Goal: Task Accomplishment & Management: Manage account settings

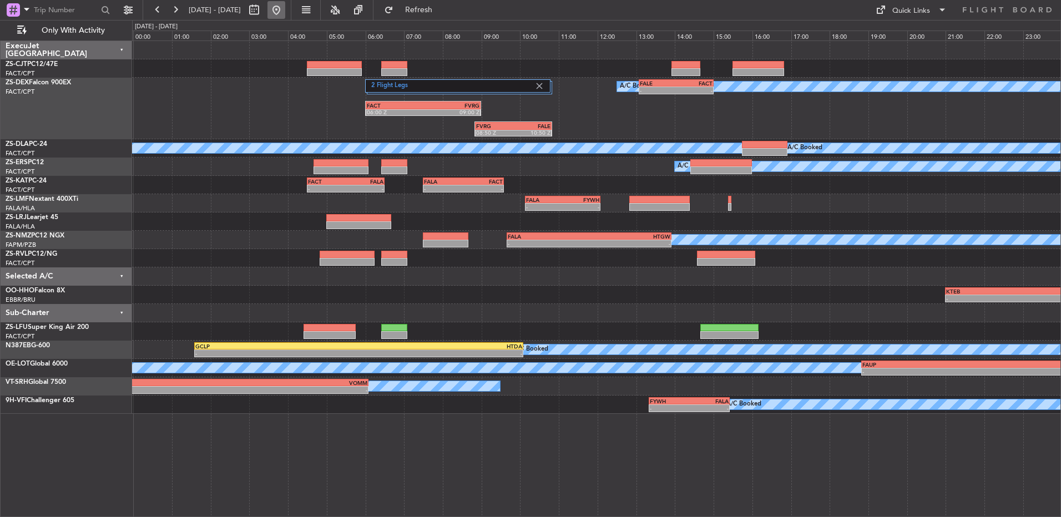
click at [285, 7] on button at bounding box center [276, 10] width 18 height 18
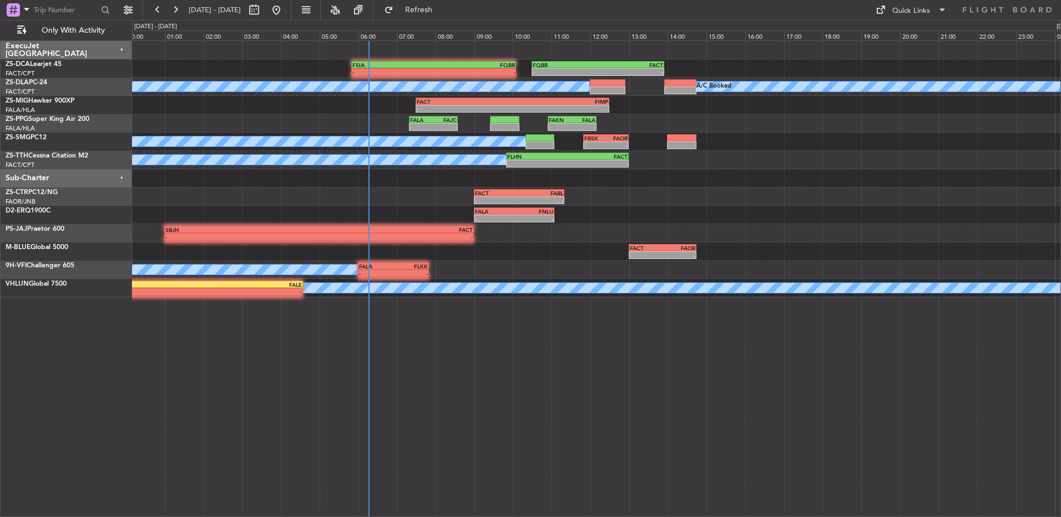
click at [293, 48] on div at bounding box center [596, 50] width 928 height 18
click at [179, 16] on button at bounding box center [175, 10] width 18 height 18
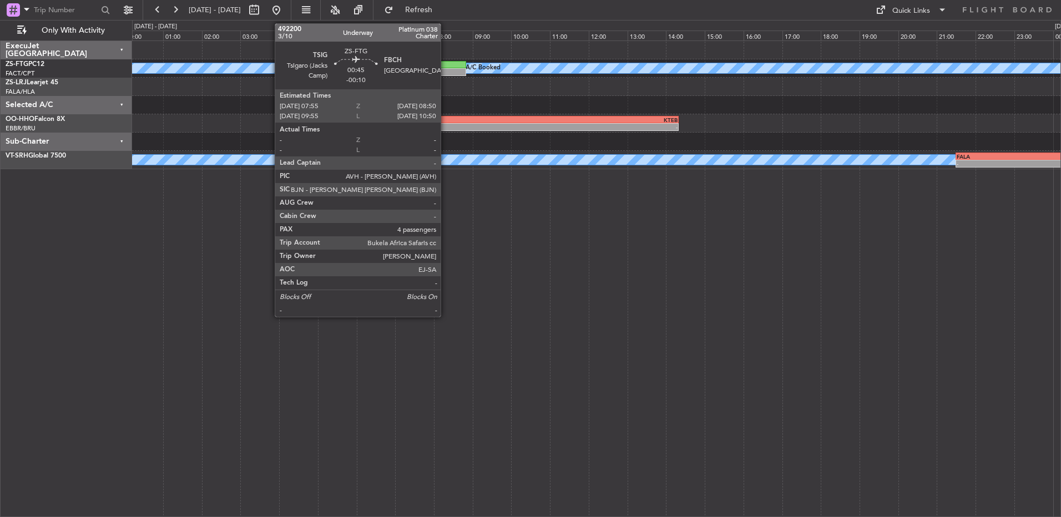
click at [446, 65] on div at bounding box center [448, 65] width 36 height 8
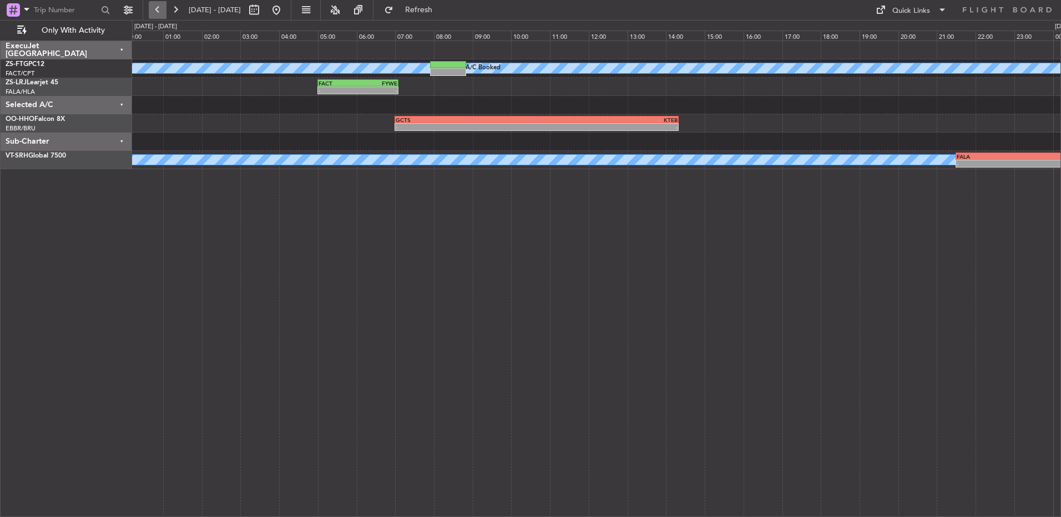
click at [159, 3] on button at bounding box center [158, 10] width 18 height 18
click at [153, 9] on button at bounding box center [158, 10] width 18 height 18
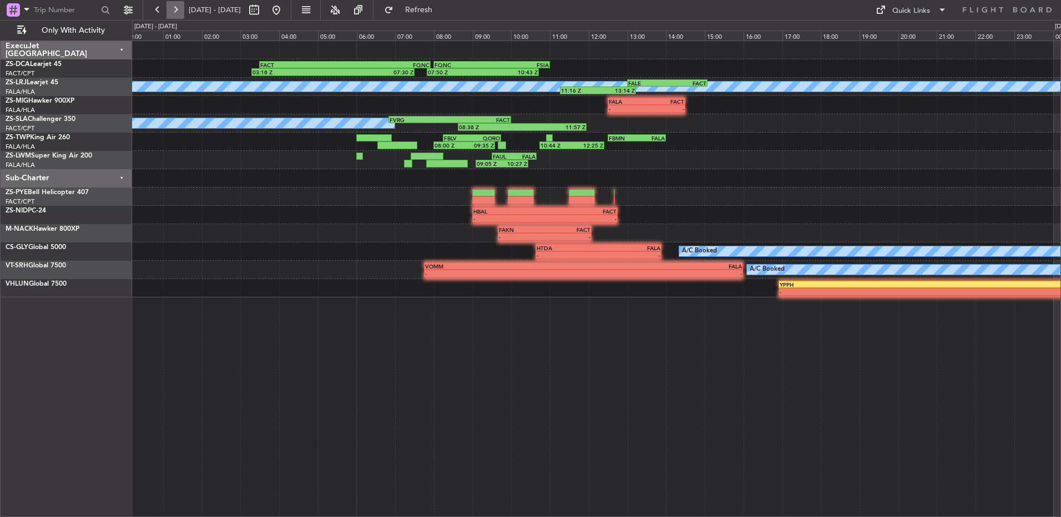
click at [175, 10] on button at bounding box center [175, 10] width 18 height 18
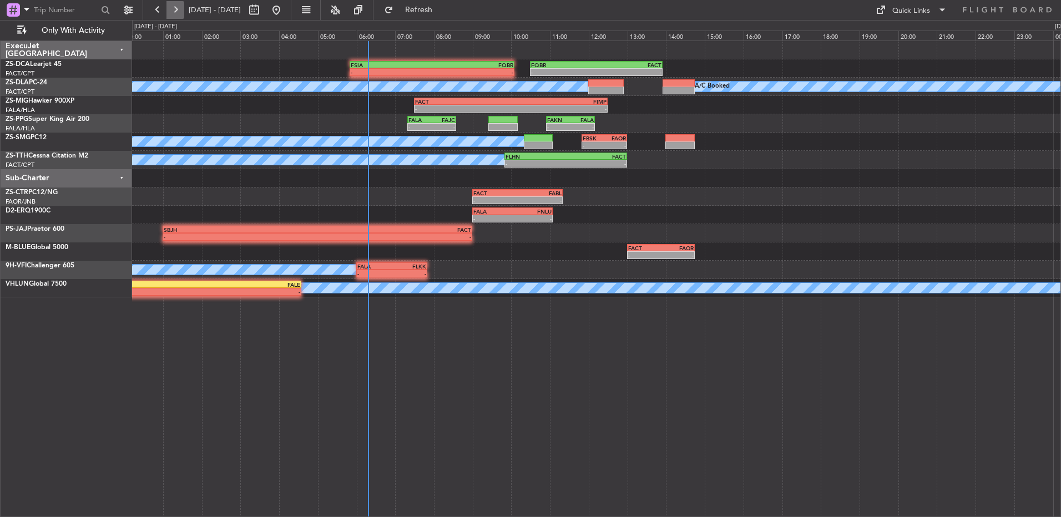
click at [171, 14] on button at bounding box center [175, 10] width 18 height 18
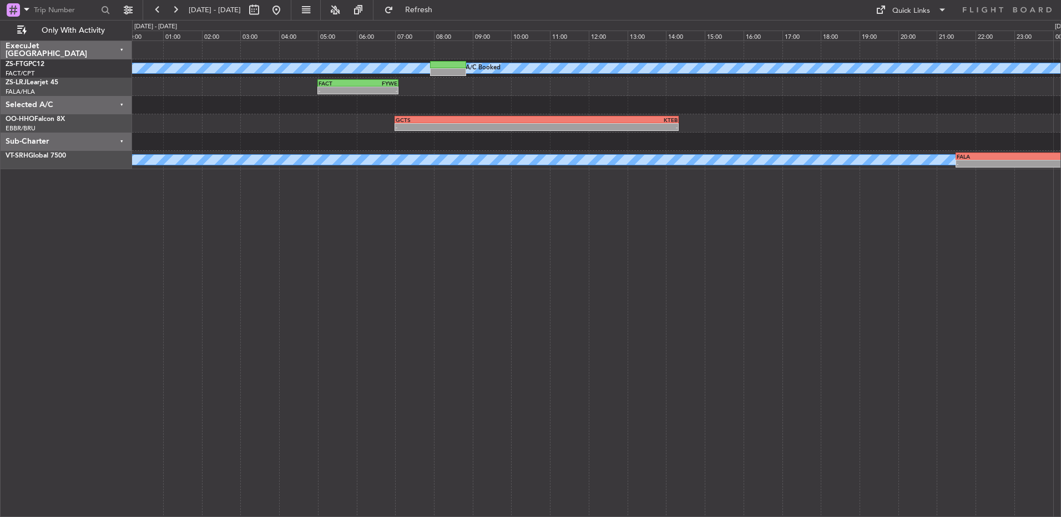
click at [310, 86] on div "- - FACT 05:00 Z FYWE 07:05 Z - - FYWE 05:00 Z FBSK 06:40 Z" at bounding box center [596, 87] width 928 height 18
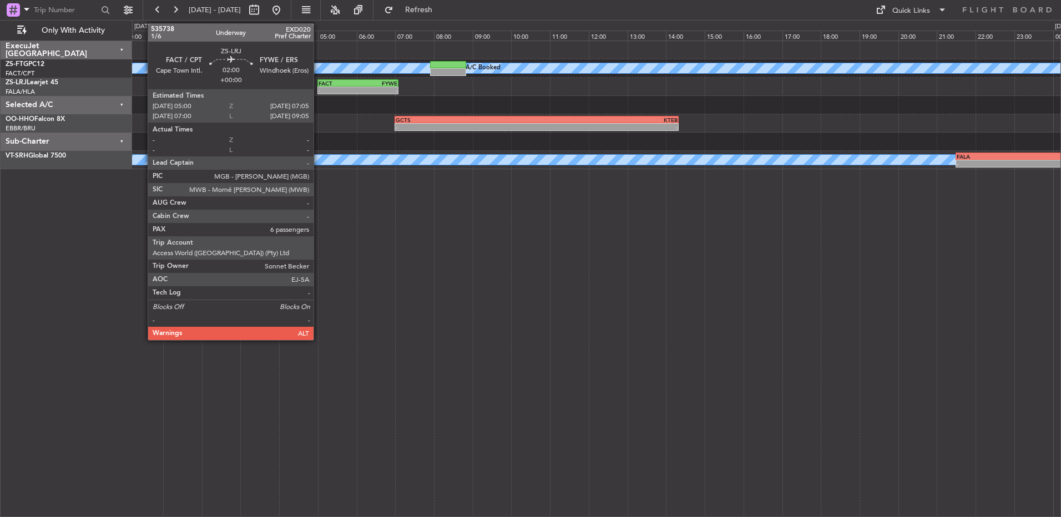
click at [331, 85] on div "FACT" at bounding box center [337, 83] width 39 height 7
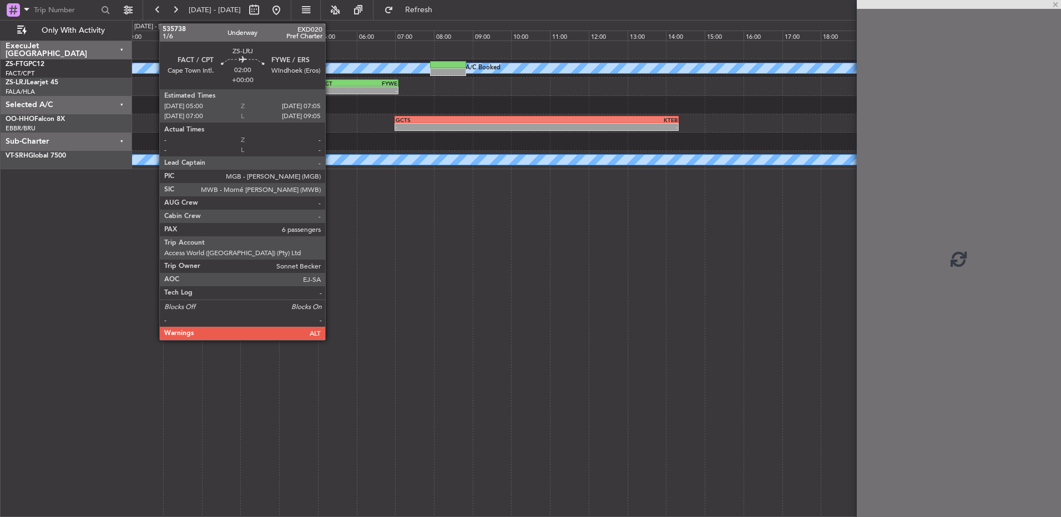
click at [330, 83] on div "FACT" at bounding box center [337, 83] width 39 height 7
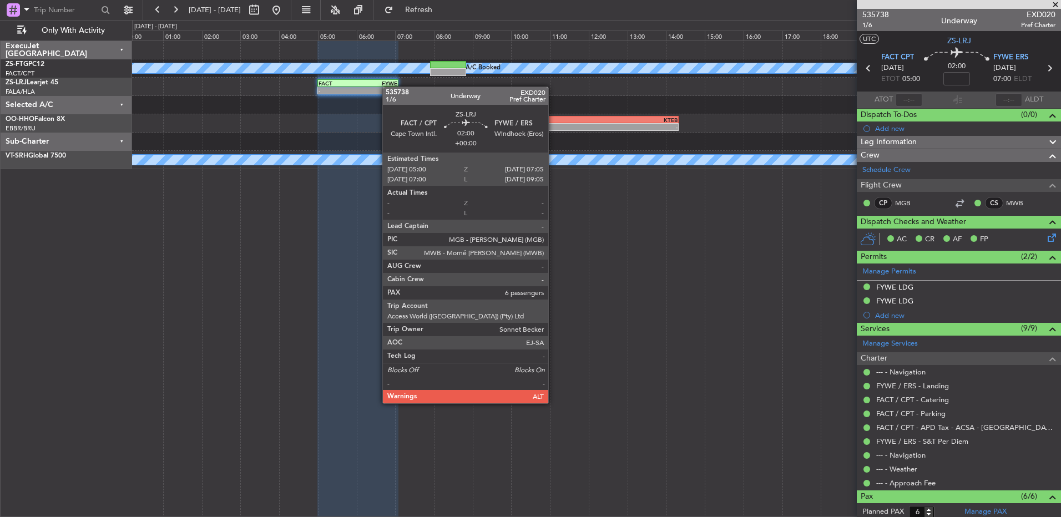
click at [388, 87] on div "- - FACT 05:00 Z FYWE 07:05 Z - - FYWE 05:00 Z FBSK 06:40 Z" at bounding box center [596, 87] width 928 height 18
click at [388, 87] on div "-" at bounding box center [377, 90] width 39 height 7
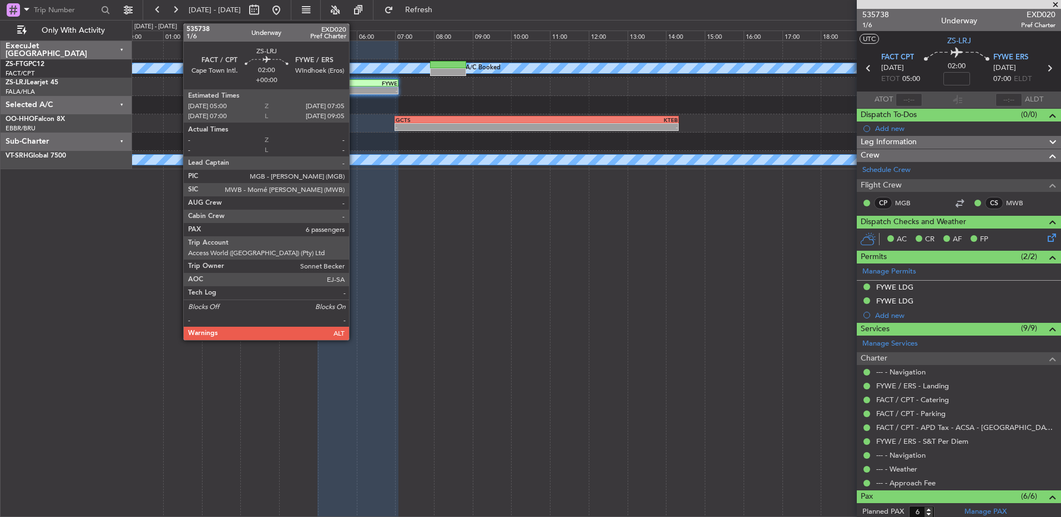
click at [355, 92] on div "-" at bounding box center [337, 90] width 39 height 7
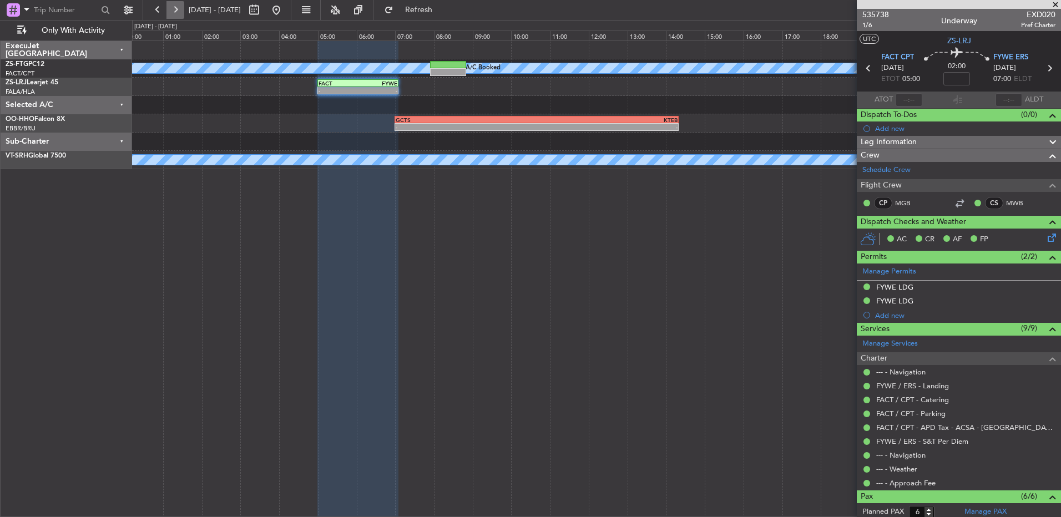
click at [178, 12] on button at bounding box center [175, 10] width 18 height 18
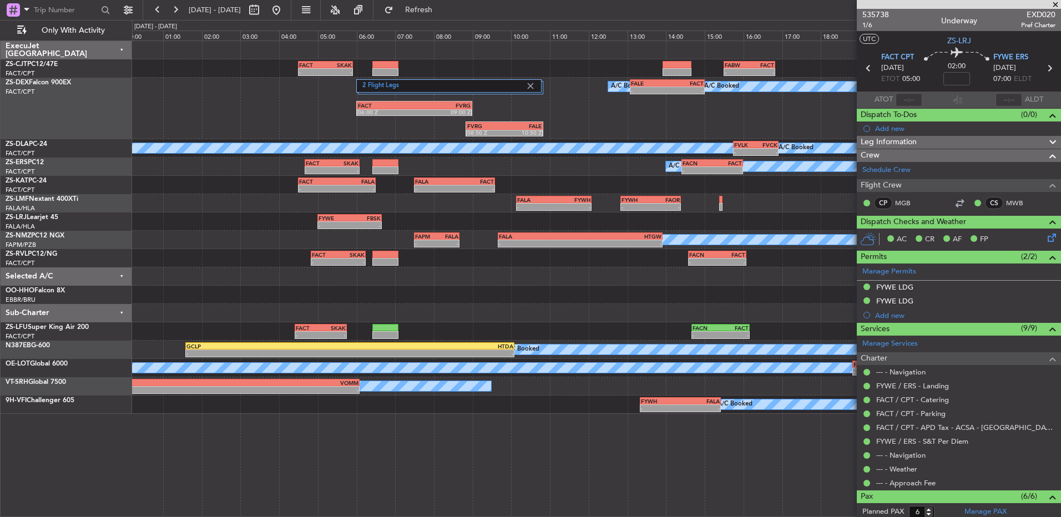
click at [753, 0] on span at bounding box center [1055, 5] width 11 height 10
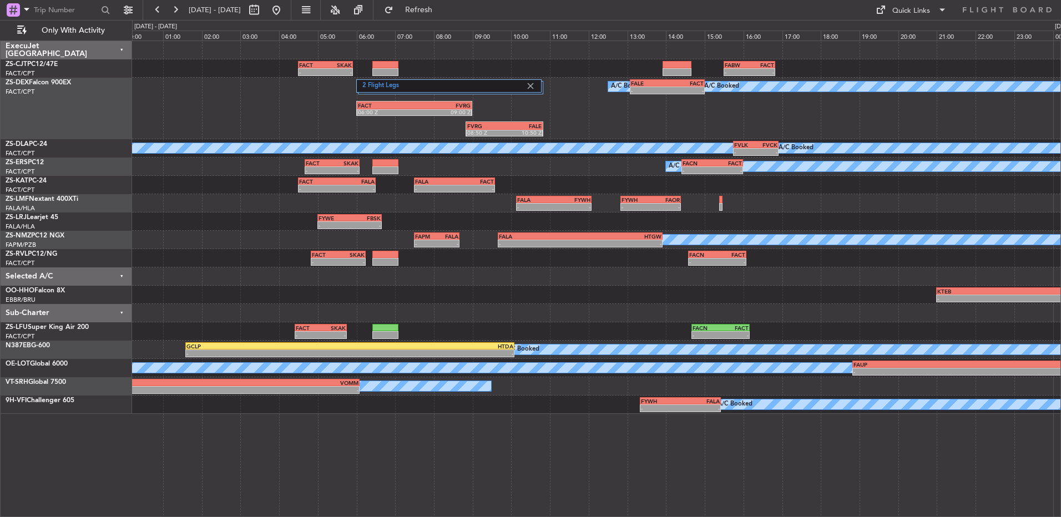
type input "0"
click at [161, 12] on button at bounding box center [158, 10] width 18 height 18
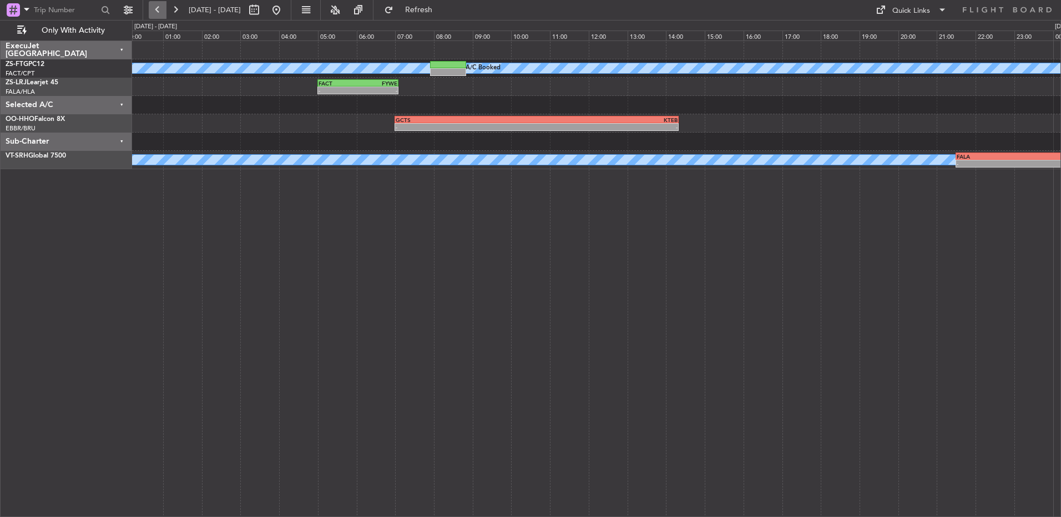
click at [161, 12] on button at bounding box center [158, 10] width 18 height 18
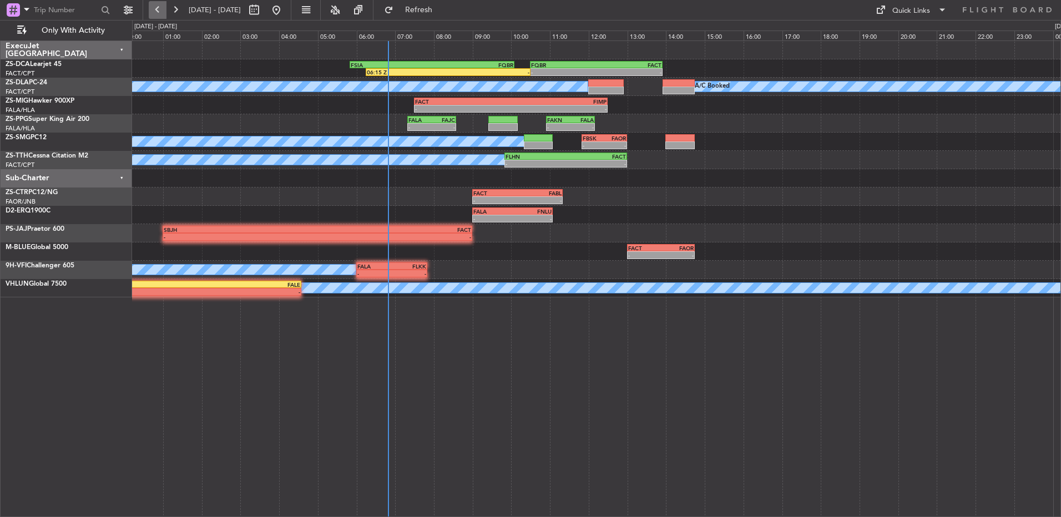
click at [161, 12] on button at bounding box center [158, 10] width 18 height 18
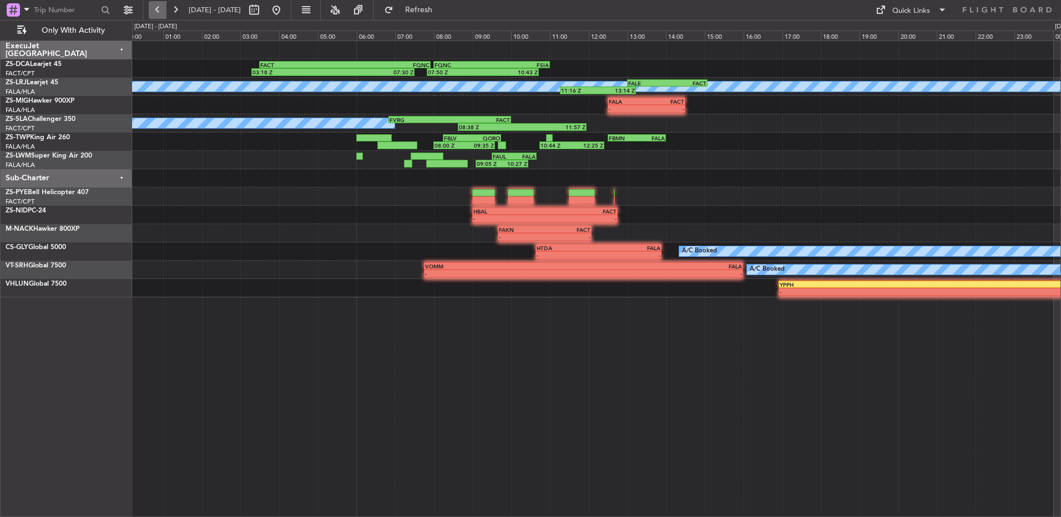
click at [161, 12] on button at bounding box center [158, 10] width 18 height 18
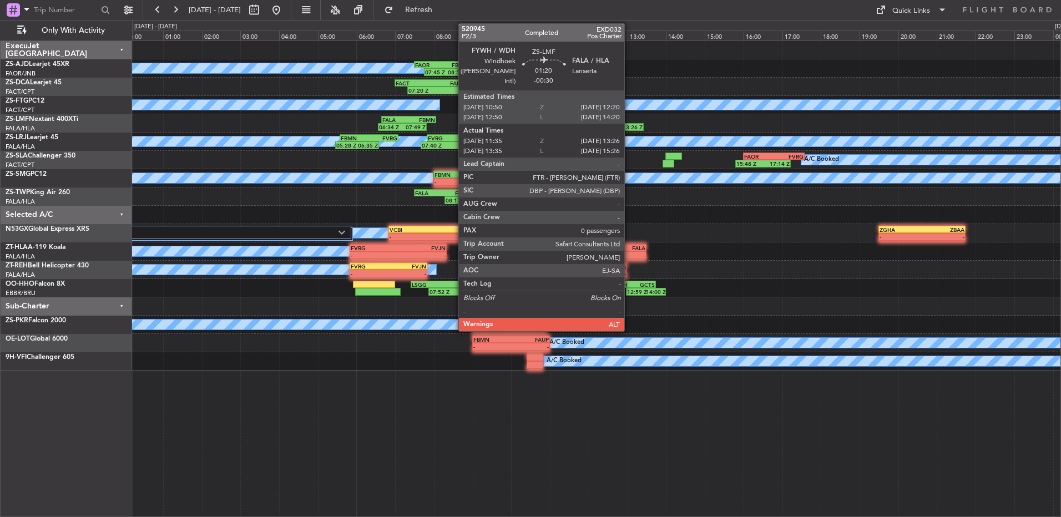
click at [629, 128] on div "13:26 Z" at bounding box center [625, 127] width 35 height 7
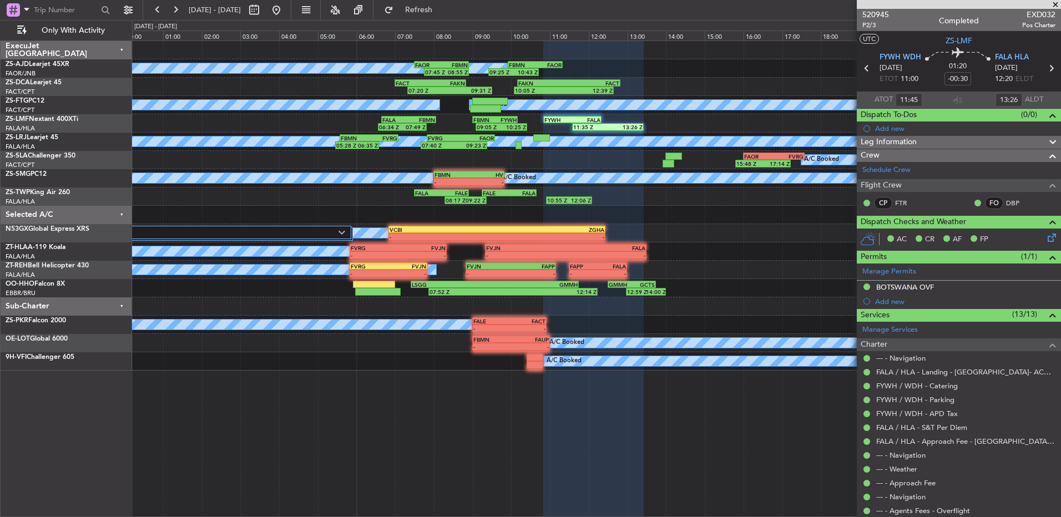
click at [753, 0] on html "06 Sep 2025 - 07 Sep 2025 Refresh Quick Links Only With Activity A/C Booked A/C…" at bounding box center [530, 258] width 1061 height 517
click at [175, 25] on div "[DATE] - [DATE]" at bounding box center [155, 26] width 43 height 9
click at [178, 0] on fb-range-datepicker "06 Sep 2025 - 07 Sep 2025" at bounding box center [217, 10] width 149 height 20
click at [177, 17] on button at bounding box center [175, 10] width 18 height 18
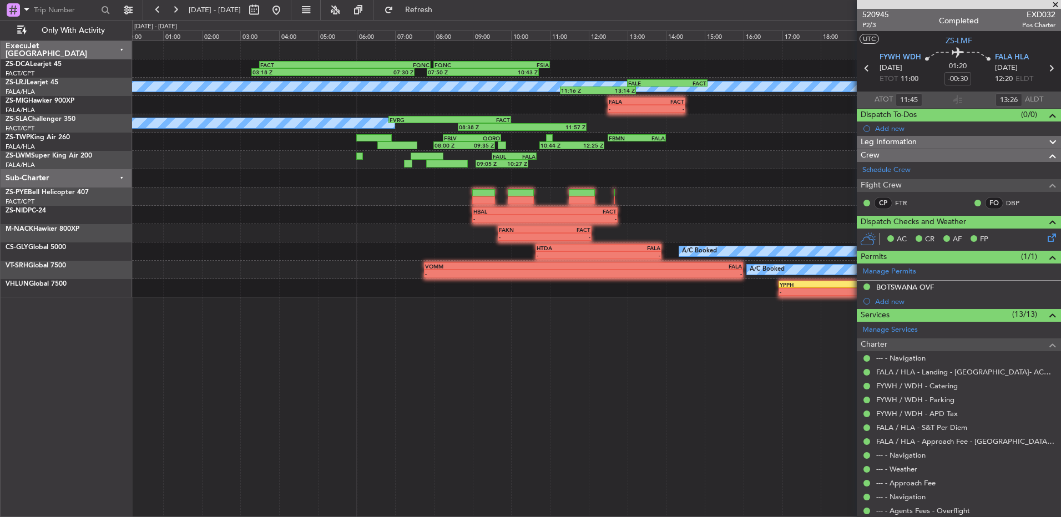
click at [753, 4] on span at bounding box center [1055, 5] width 11 height 10
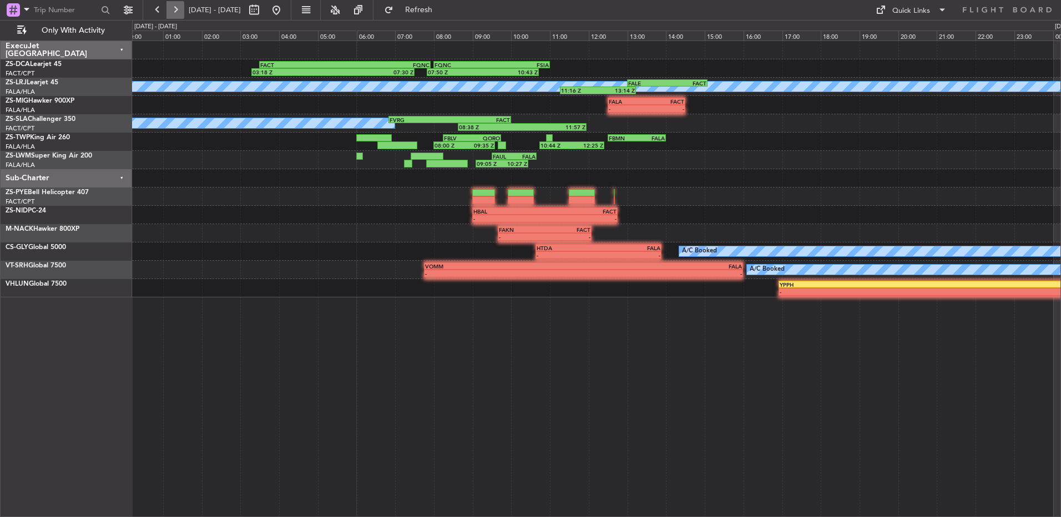
click at [166, 2] on button at bounding box center [175, 10] width 18 height 18
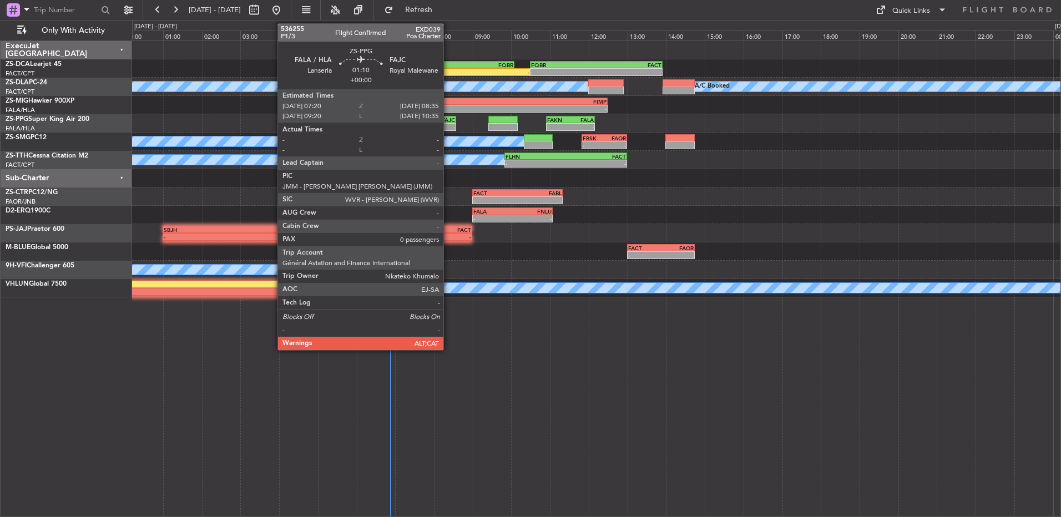
click at [444, 119] on div "FAJC" at bounding box center [443, 120] width 23 height 7
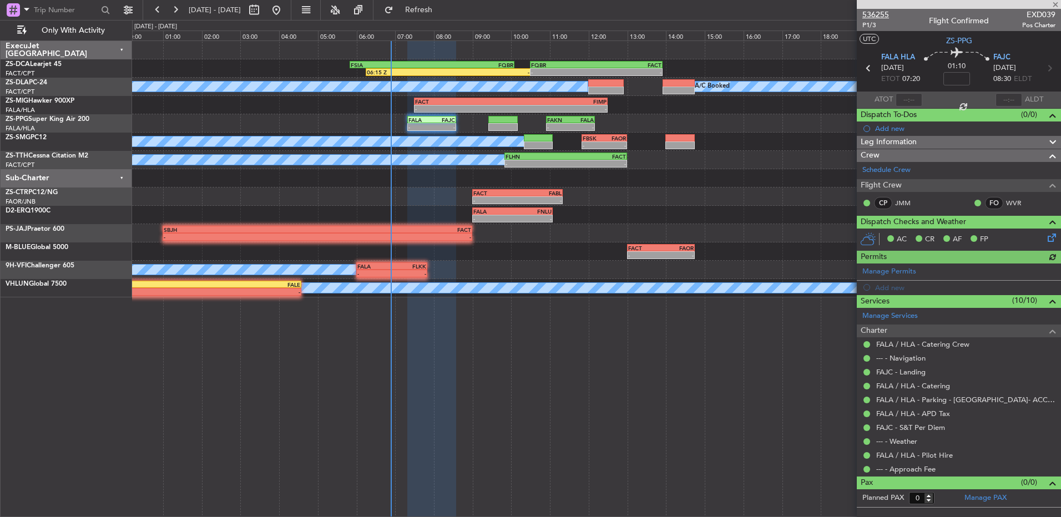
click at [753, 14] on span "536255" at bounding box center [875, 15] width 27 height 12
drag, startPoint x: 1054, startPoint y: 2, endPoint x: 1049, endPoint y: 4, distance: 6.0
click at [753, 2] on span at bounding box center [1055, 5] width 11 height 10
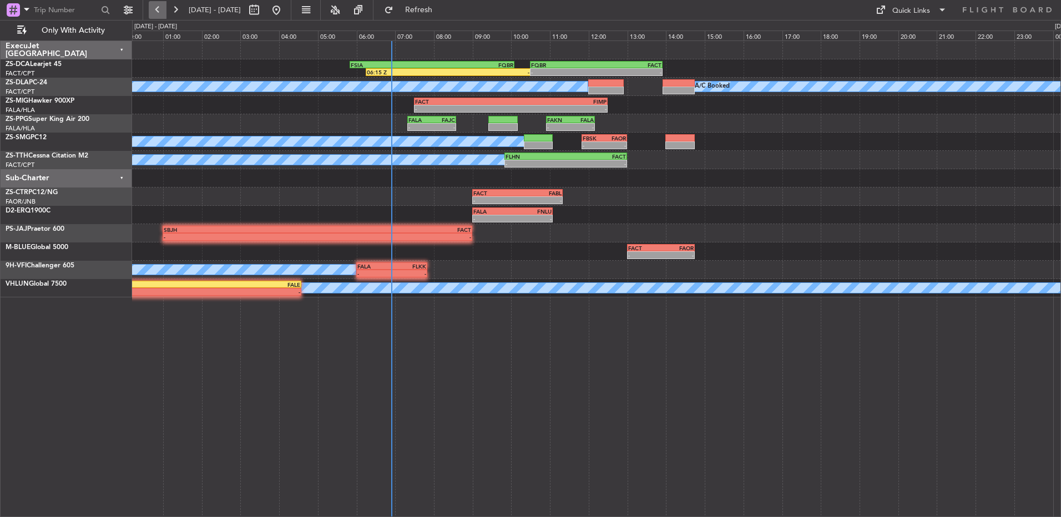
click at [155, 13] on button at bounding box center [158, 10] width 18 height 18
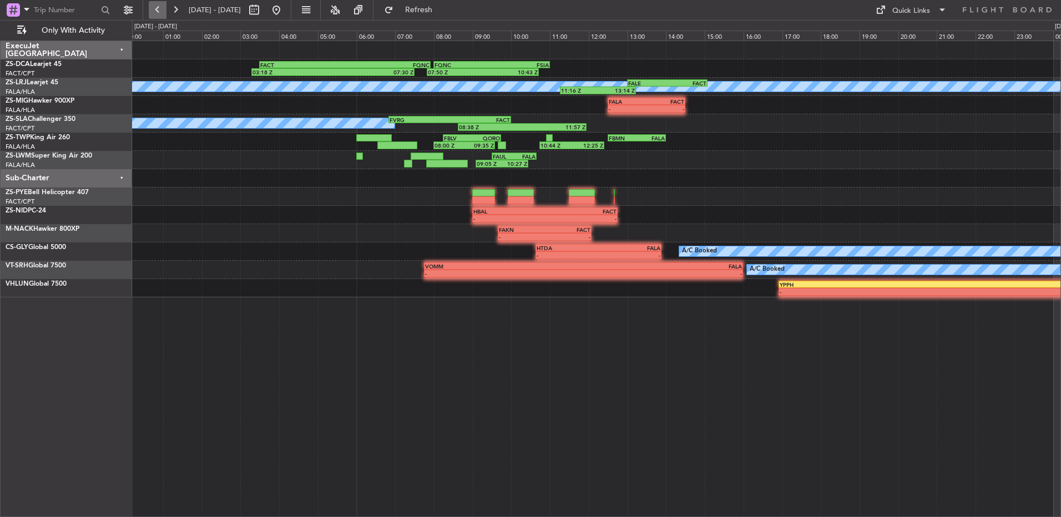
click at [159, 14] on button at bounding box center [158, 10] width 18 height 18
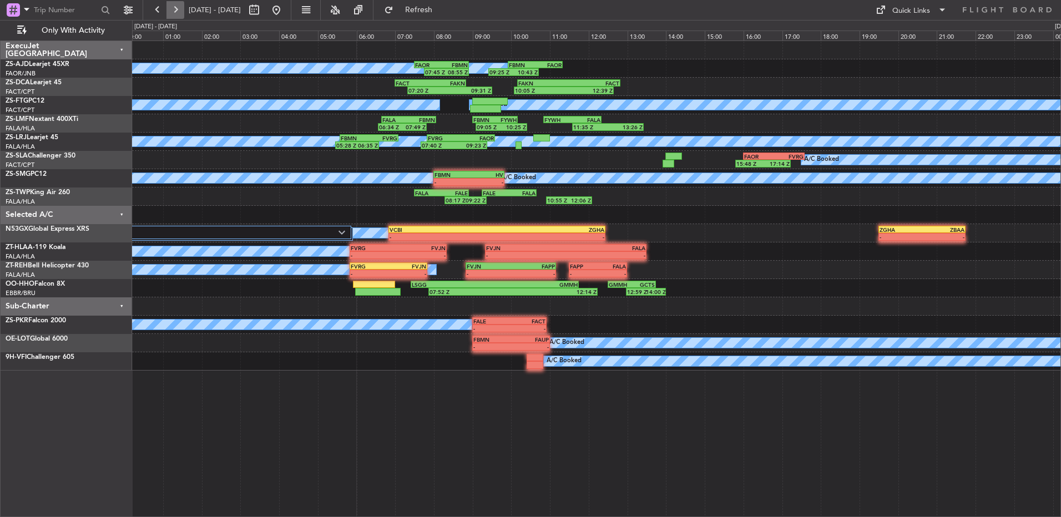
click at [176, 14] on button at bounding box center [175, 10] width 18 height 18
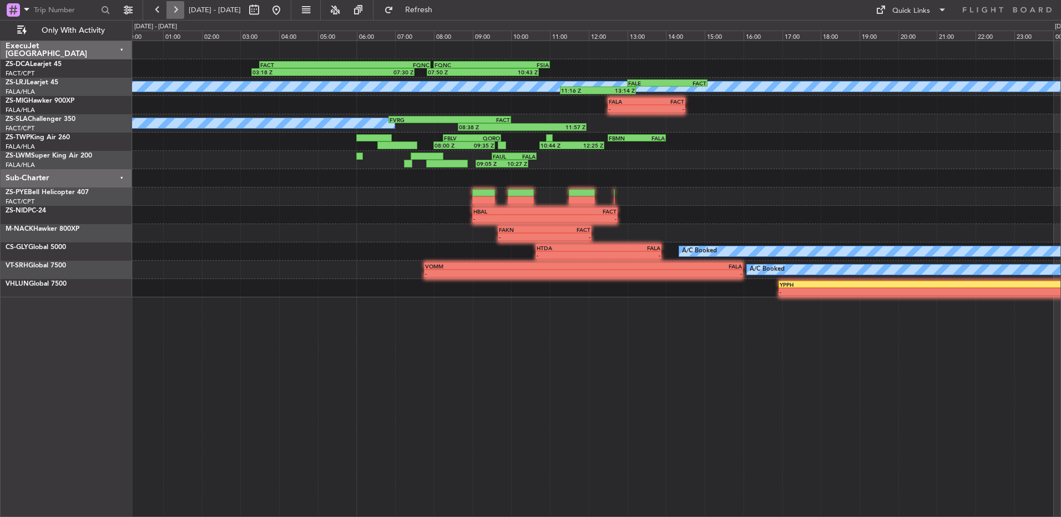
click at [169, 5] on button at bounding box center [175, 10] width 18 height 18
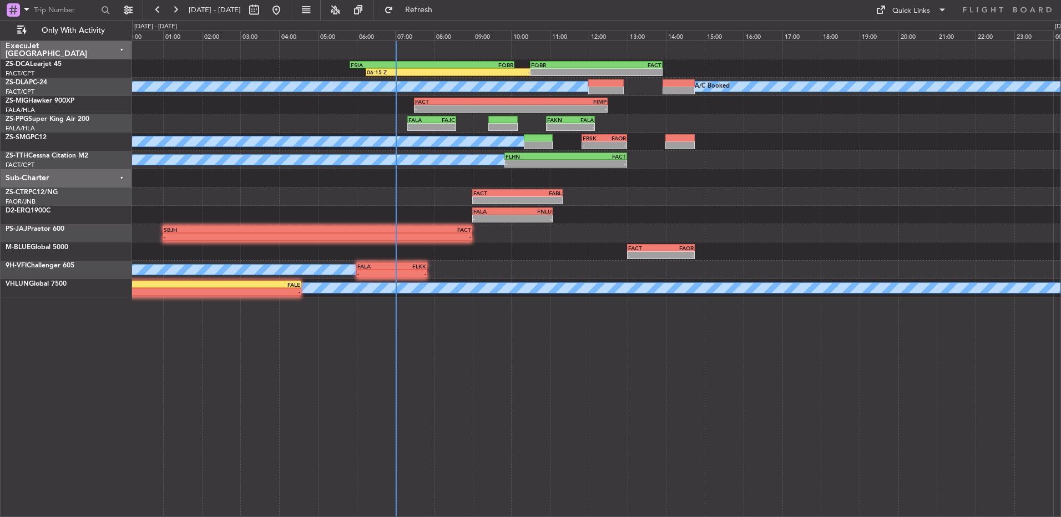
click at [171, 20] on fb-flight-board "08 Sep 2025 - 09 Sep 2025 Refresh Quick Links Only With Activity FSIA 05:50 Z F…" at bounding box center [530, 262] width 1061 height 509
drag, startPoint x: 172, startPoint y: 20, endPoint x: 168, endPoint y: 9, distance: 11.4
click at [168, 9] on button at bounding box center [175, 10] width 18 height 18
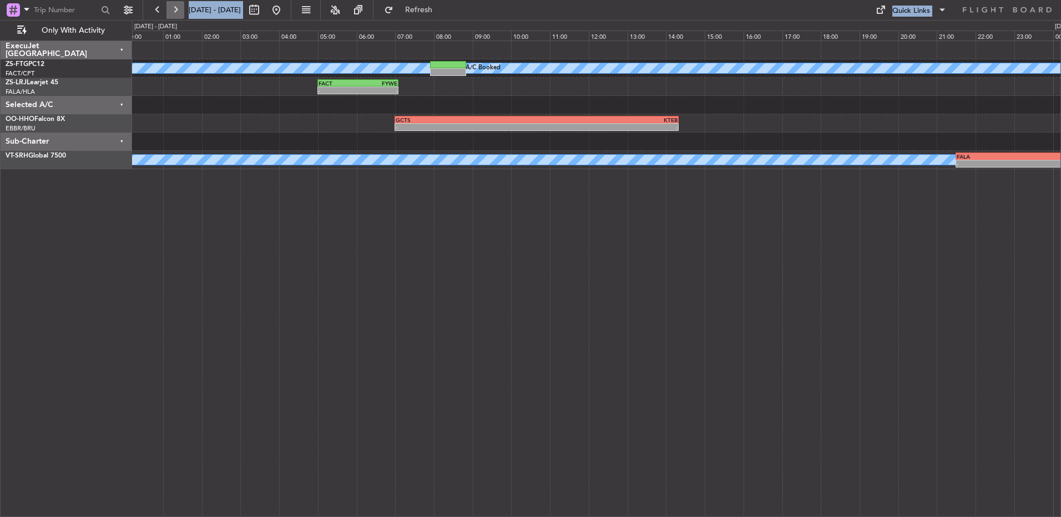
click at [174, 11] on button at bounding box center [175, 10] width 18 height 18
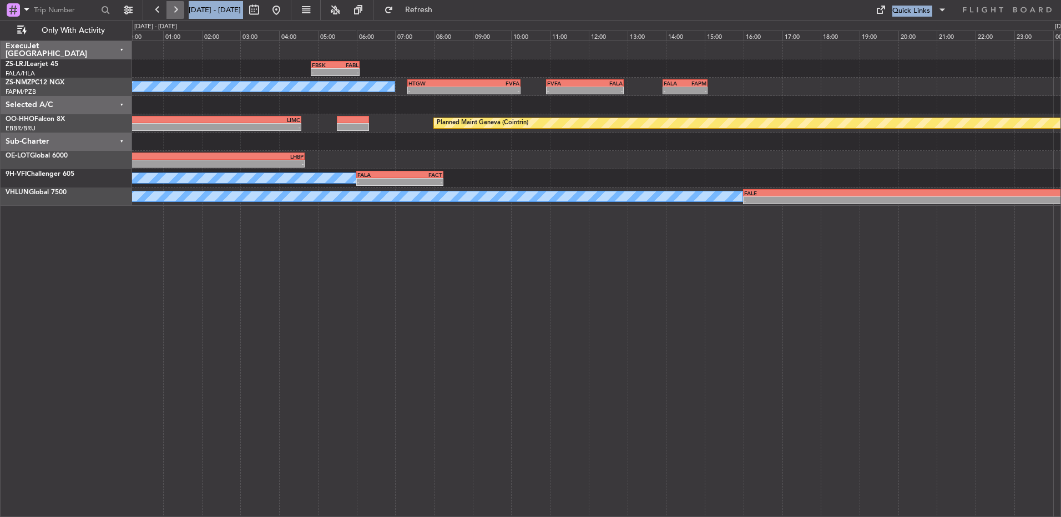
click at [174, 10] on button at bounding box center [175, 10] width 18 height 18
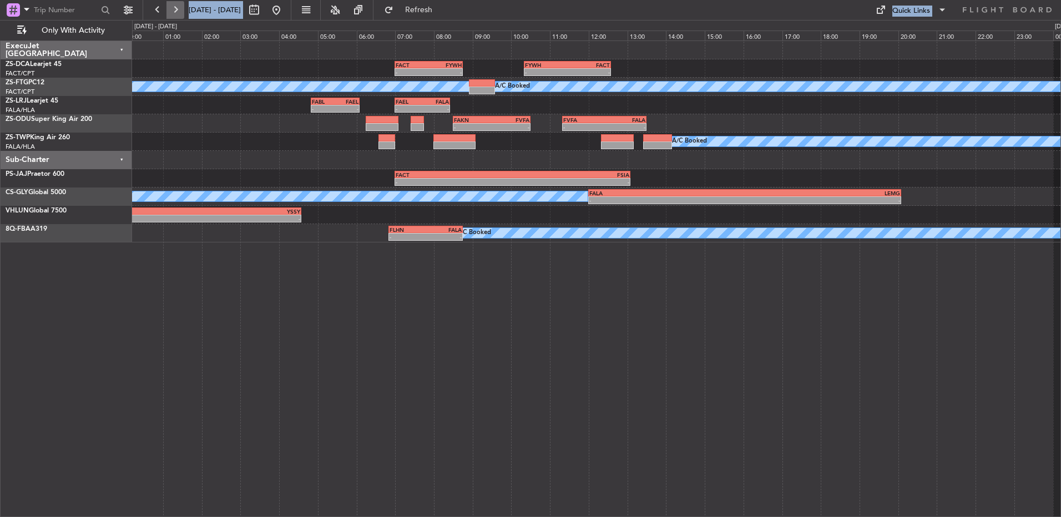
click at [174, 9] on button at bounding box center [175, 10] width 18 height 18
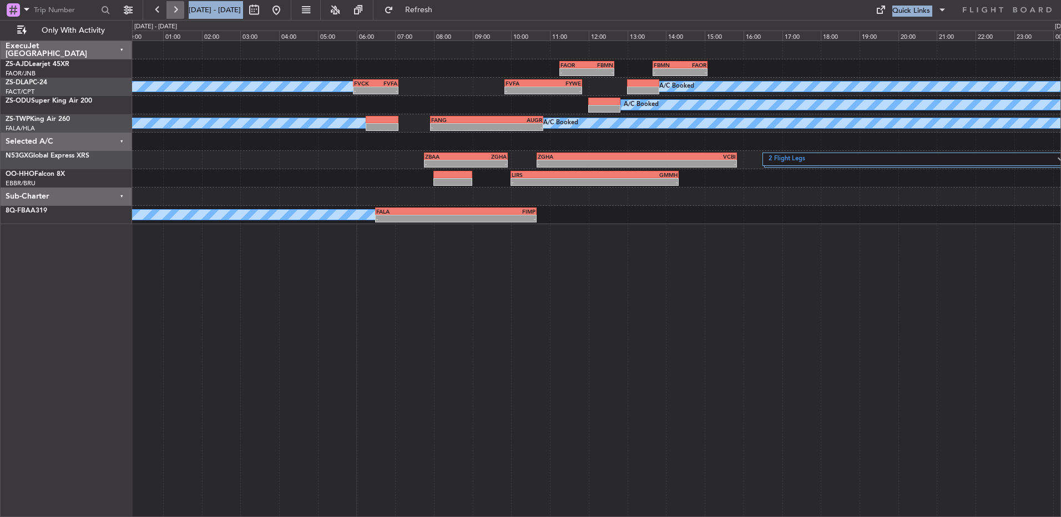
click at [174, 9] on button at bounding box center [175, 10] width 18 height 18
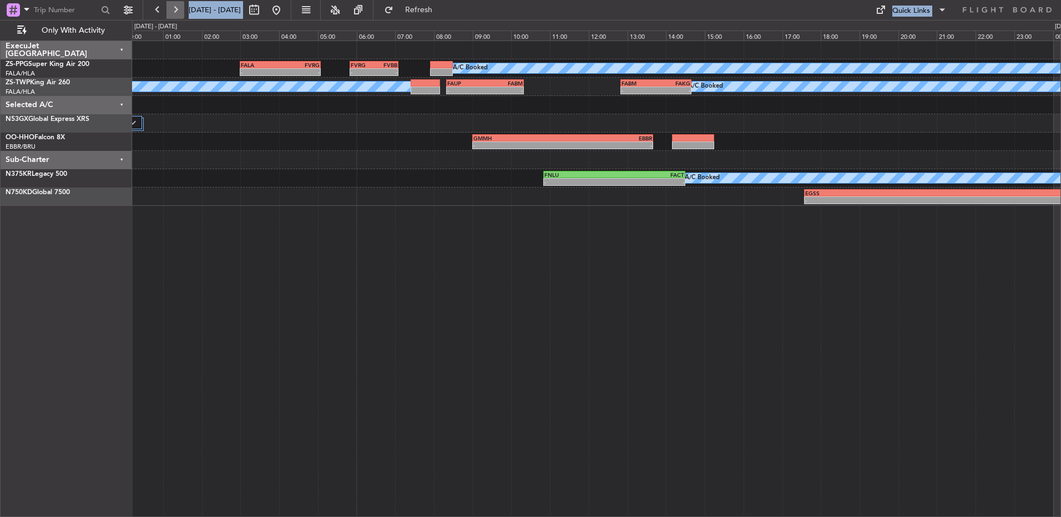
click at [178, 13] on button at bounding box center [175, 10] width 18 height 18
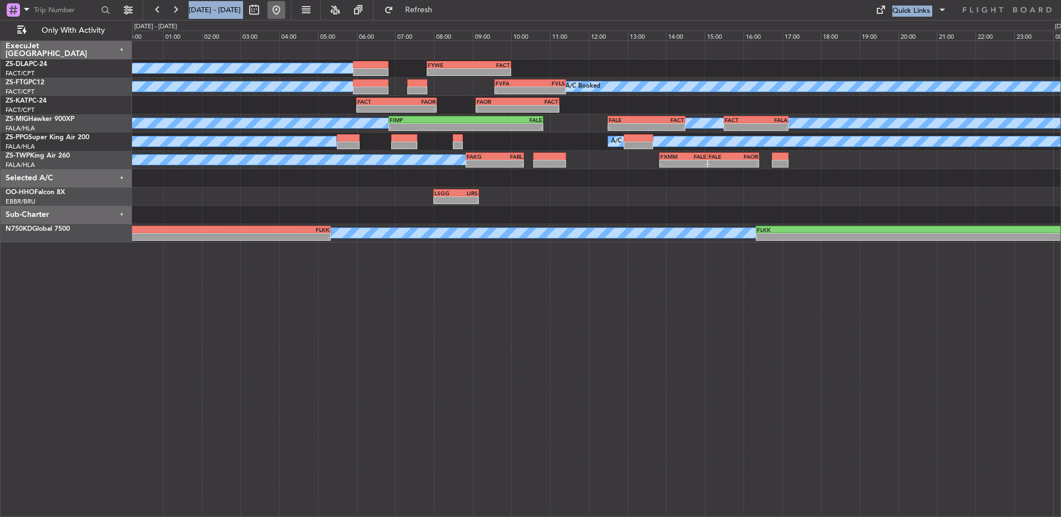
click at [285, 14] on button at bounding box center [276, 10] width 18 height 18
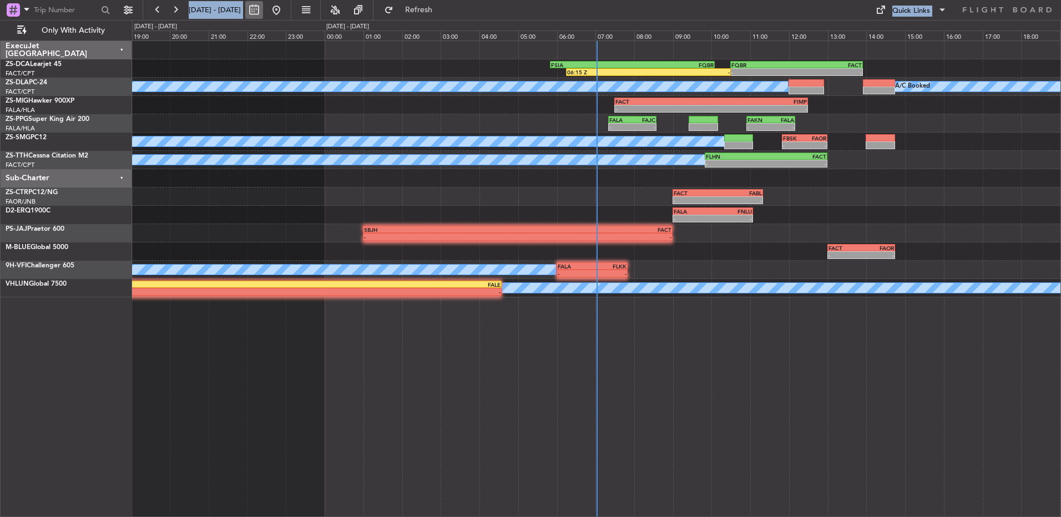
click at [263, 8] on button at bounding box center [254, 10] width 18 height 18
select select "9"
select select "2025"
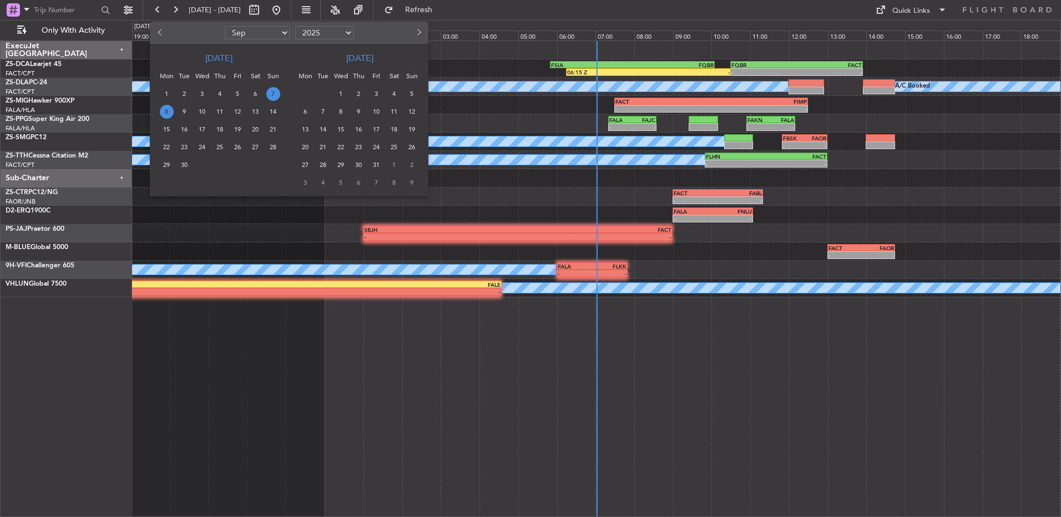
click at [164, 112] on span "8" at bounding box center [167, 112] width 14 height 14
click at [163, 110] on span "8" at bounding box center [167, 112] width 14 height 14
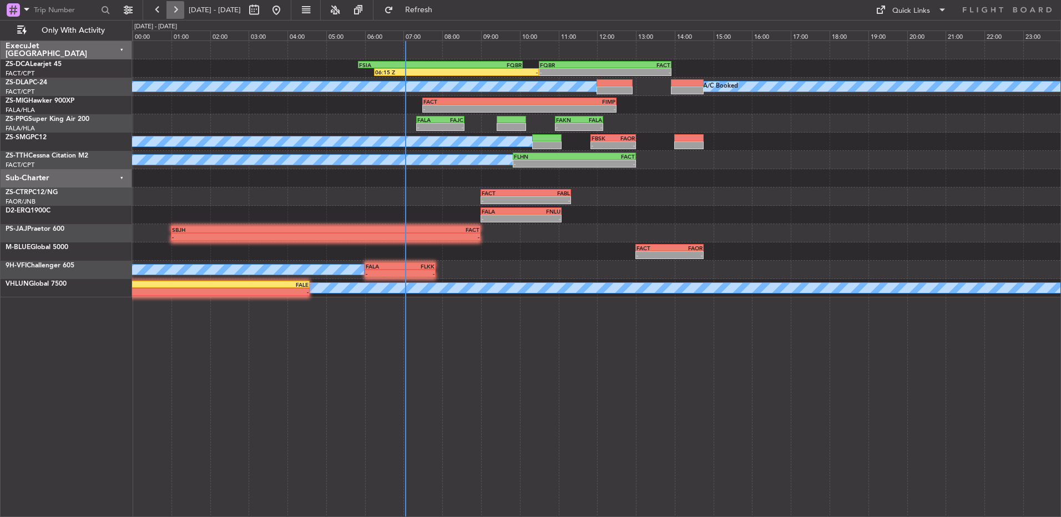
click at [170, 13] on button at bounding box center [175, 10] width 18 height 18
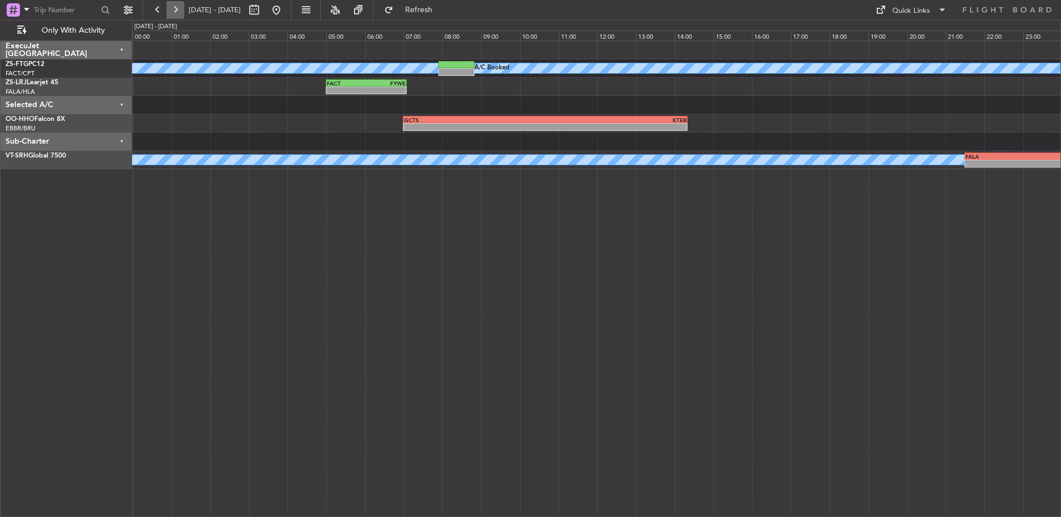
click at [179, 10] on button at bounding box center [175, 10] width 18 height 18
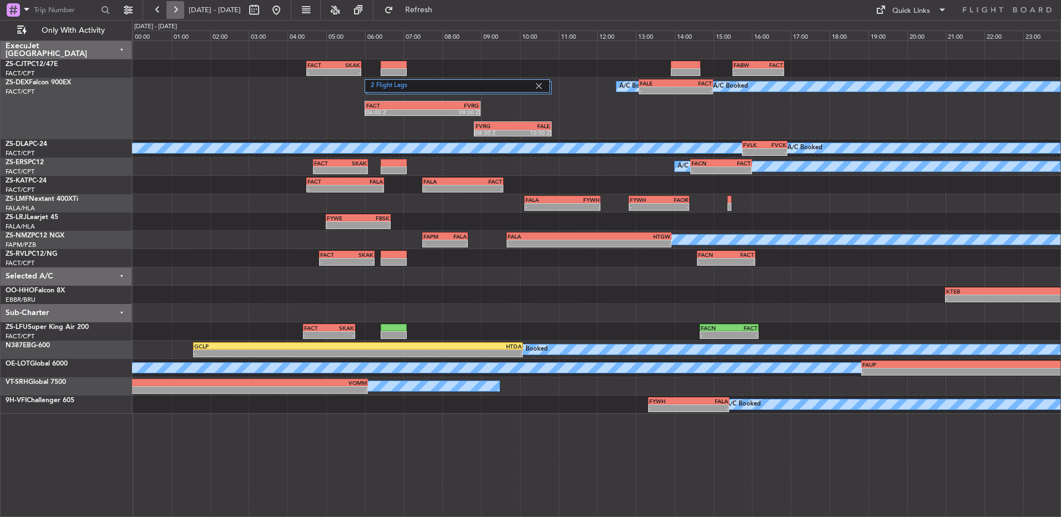
click at [166, 13] on div at bounding box center [167, 10] width 36 height 18
click at [161, 13] on button at bounding box center [158, 10] width 18 height 18
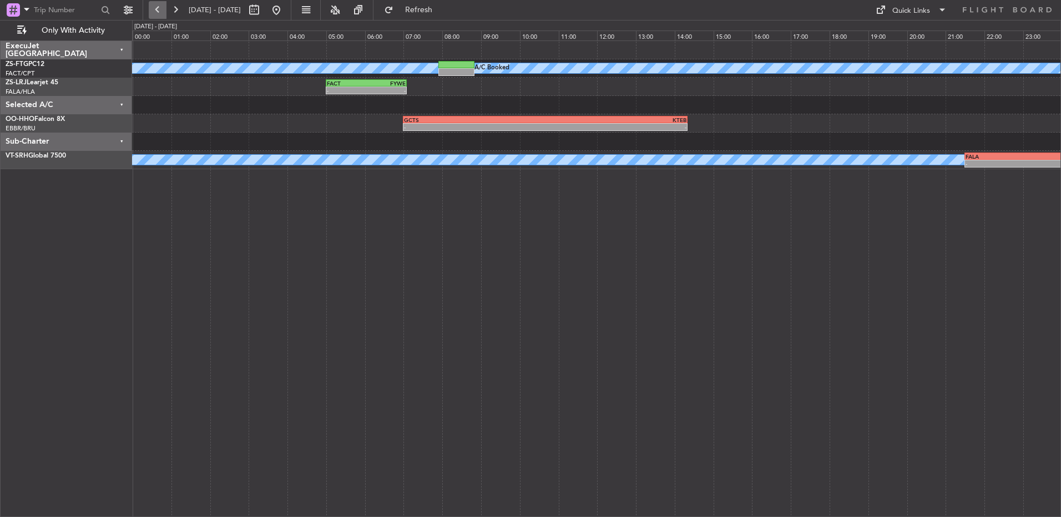
click at [161, 13] on button at bounding box center [158, 10] width 18 height 18
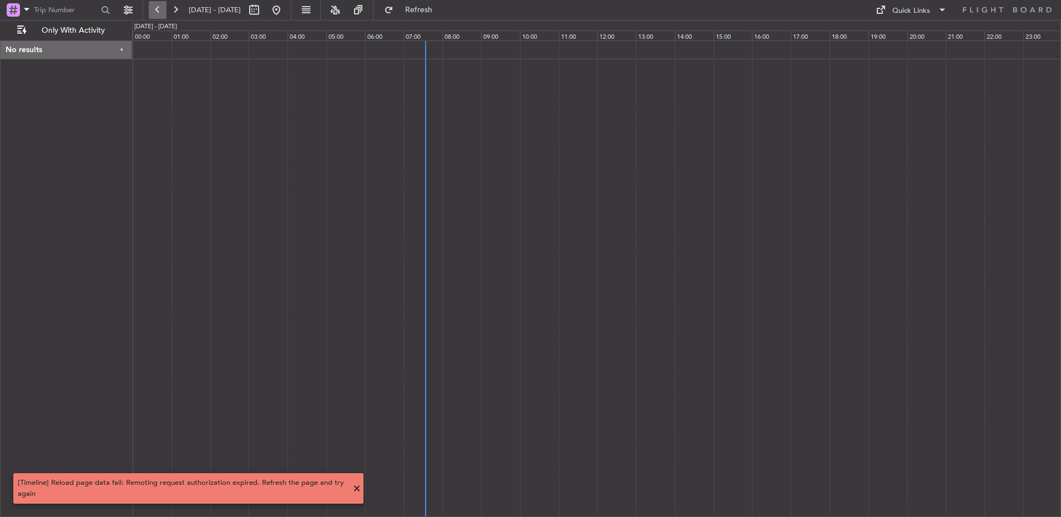
click at [161, 9] on button at bounding box center [158, 10] width 18 height 18
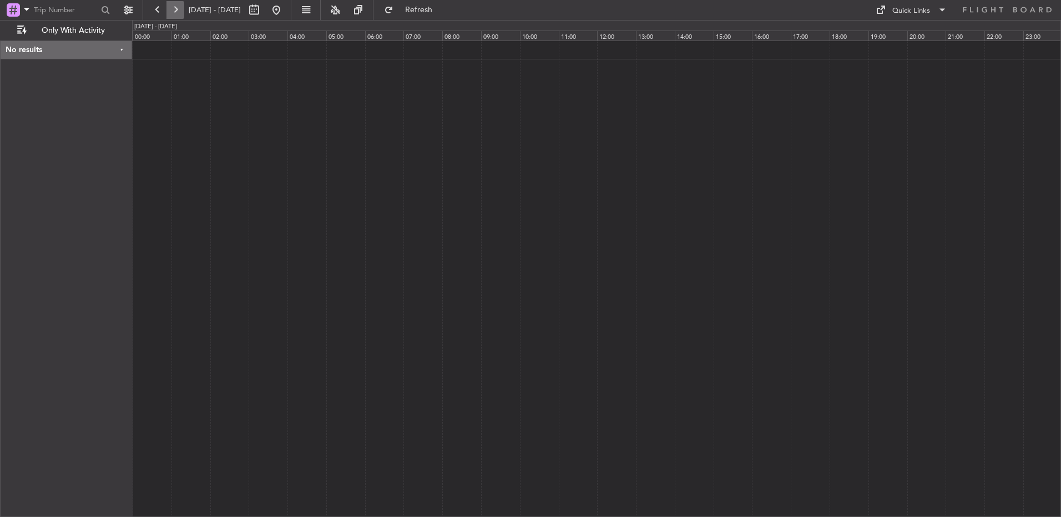
click at [177, 6] on button at bounding box center [175, 10] width 18 height 18
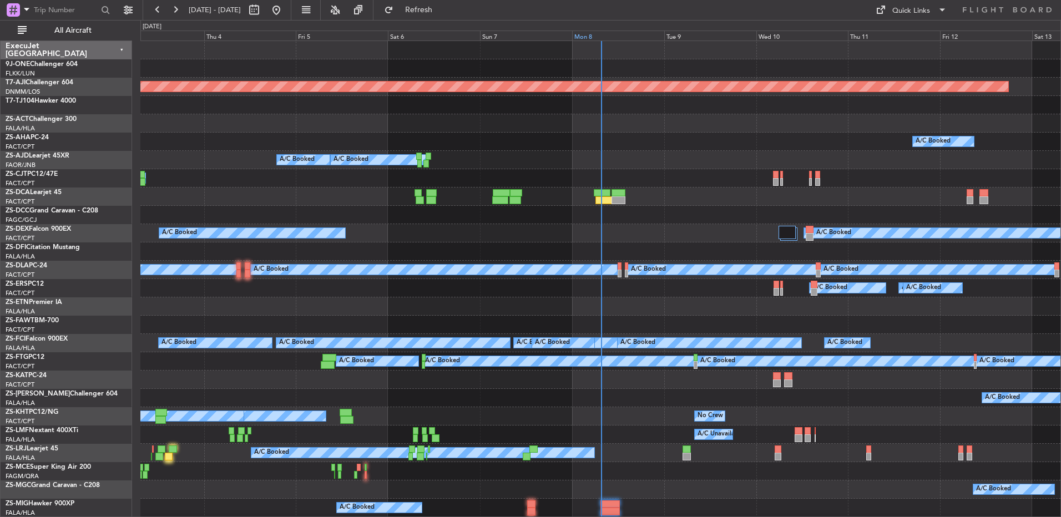
click at [578, 38] on div "Mon 8" at bounding box center [618, 36] width 92 height 10
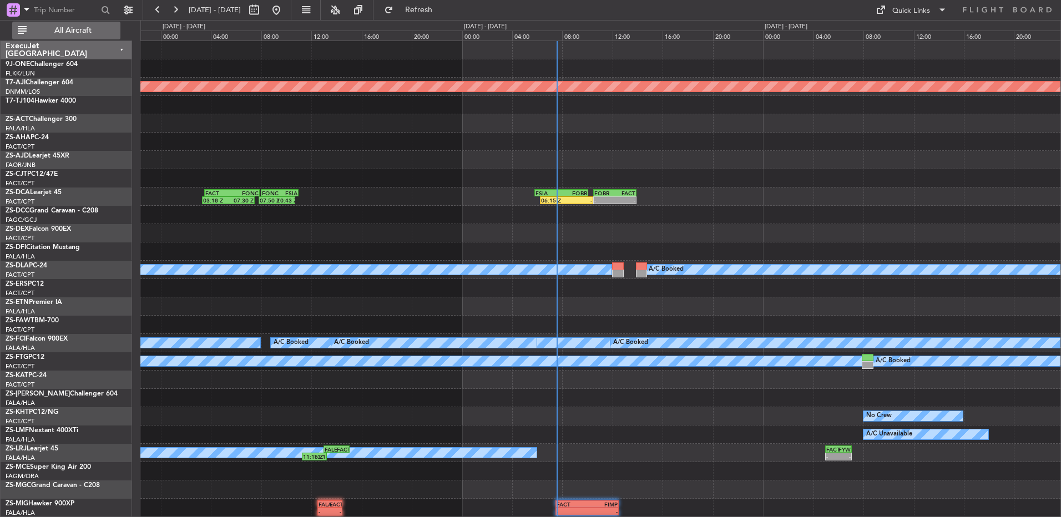
click at [95, 29] on span "All Aircraft" at bounding box center [73, 31] width 88 height 8
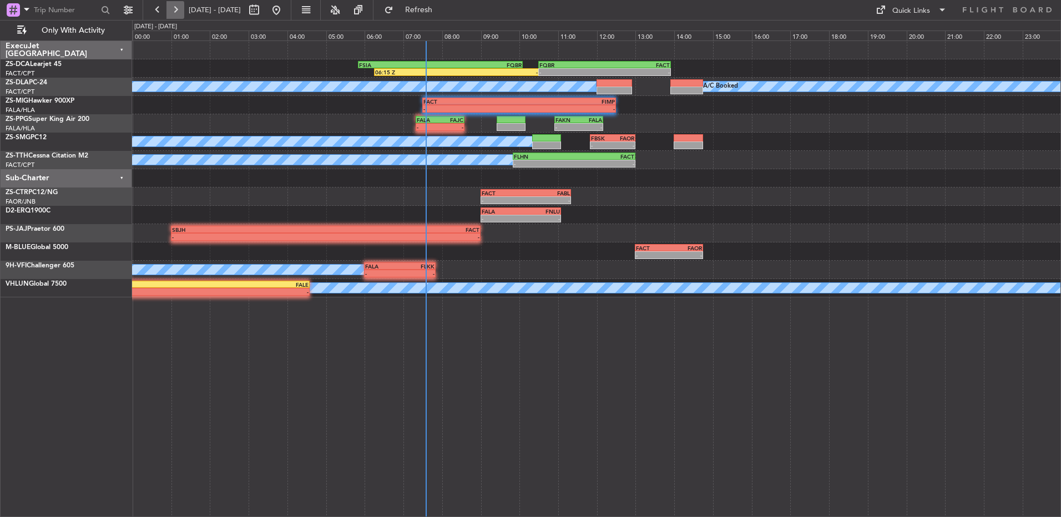
click at [178, 16] on button at bounding box center [175, 10] width 18 height 18
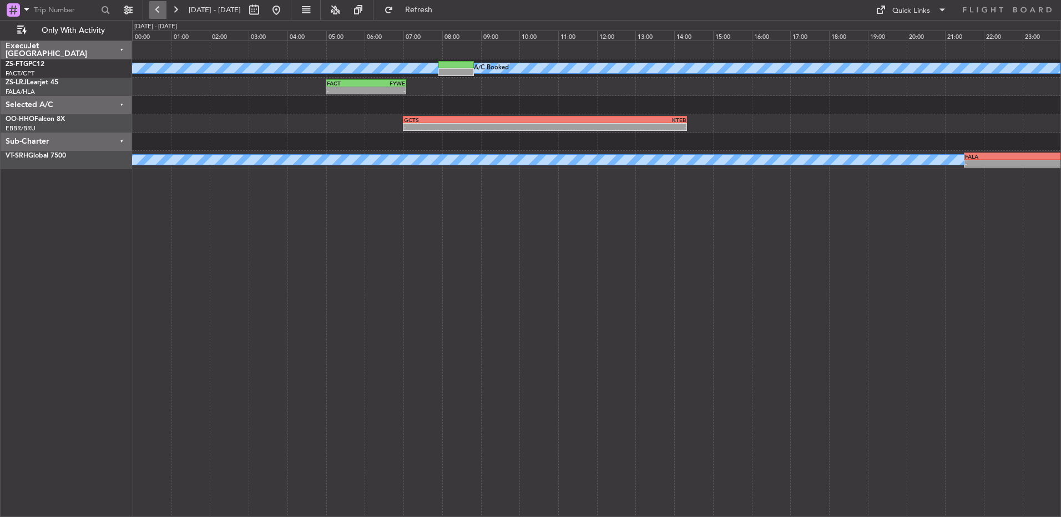
click at [156, 8] on button at bounding box center [158, 10] width 18 height 18
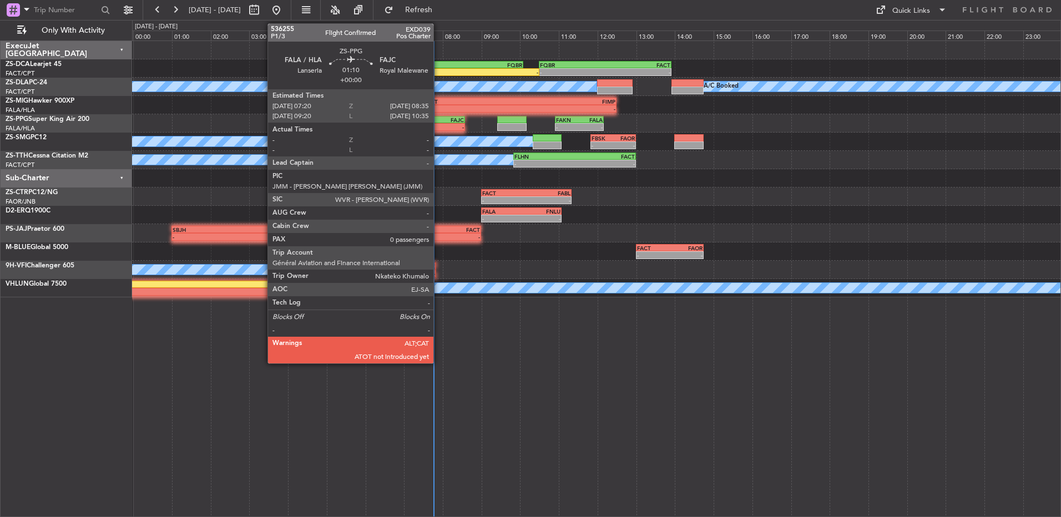
click at [438, 127] on div "-" at bounding box center [429, 127] width 23 height 7
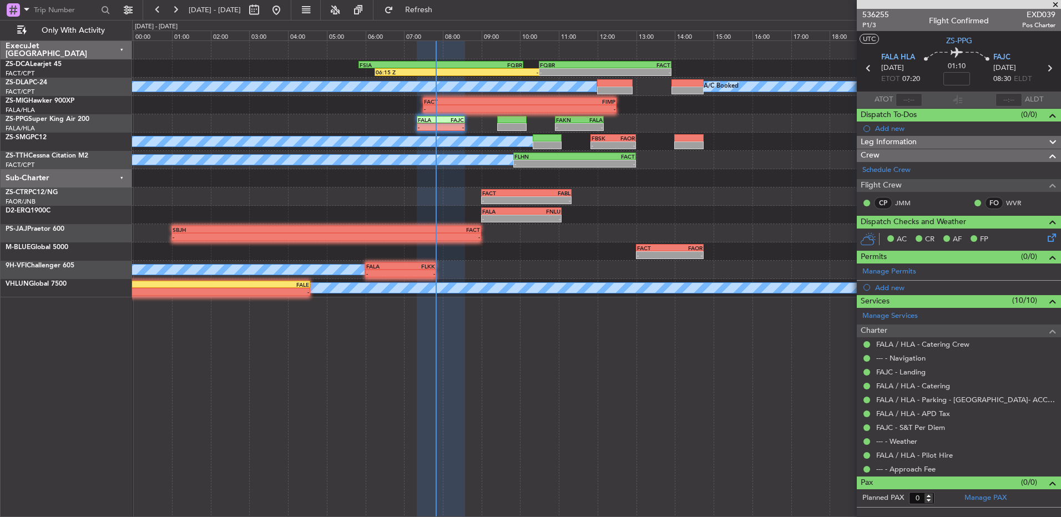
click at [1055, 3] on span at bounding box center [1055, 5] width 11 height 10
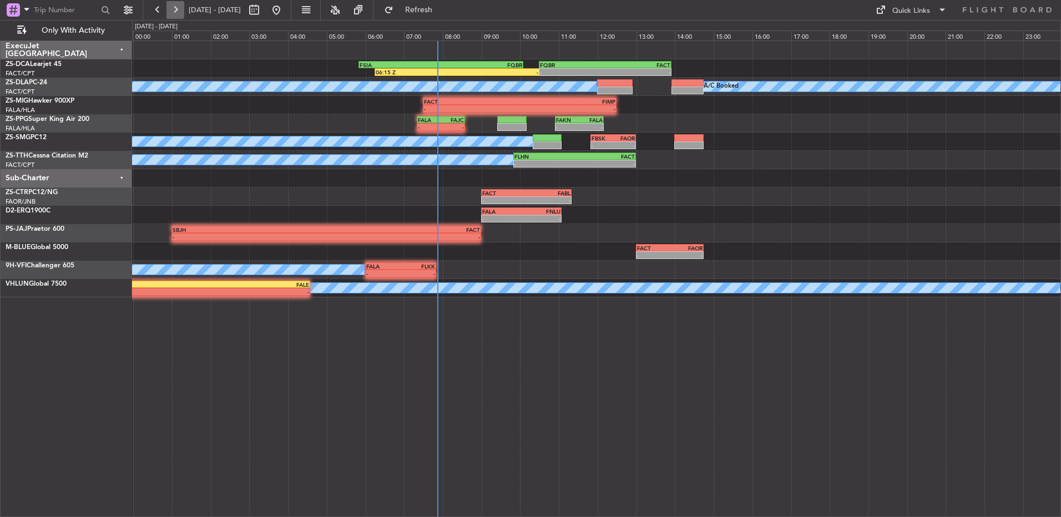
click at [167, 11] on button at bounding box center [175, 10] width 18 height 18
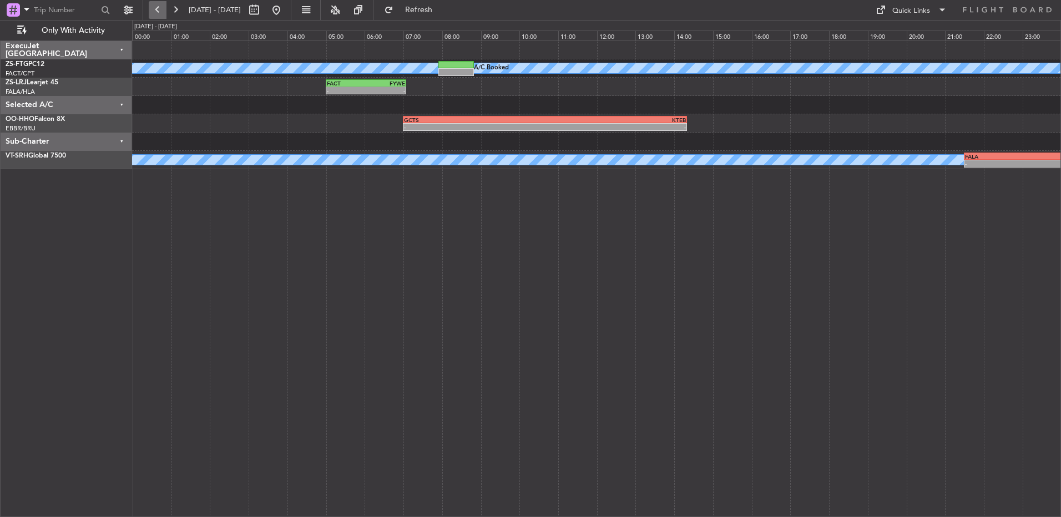
click at [158, 11] on button at bounding box center [158, 10] width 18 height 18
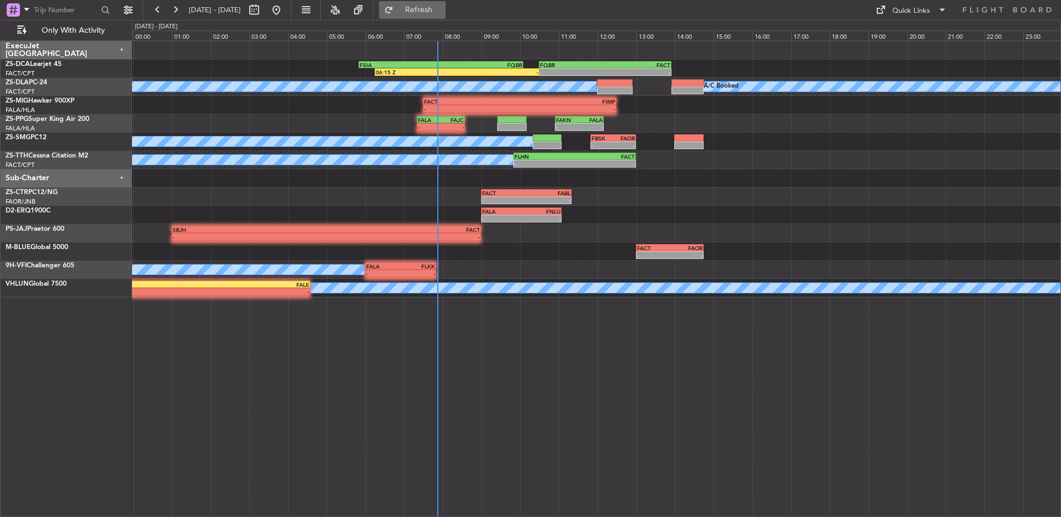
click at [442, 9] on span "Refresh" at bounding box center [419, 10] width 47 height 8
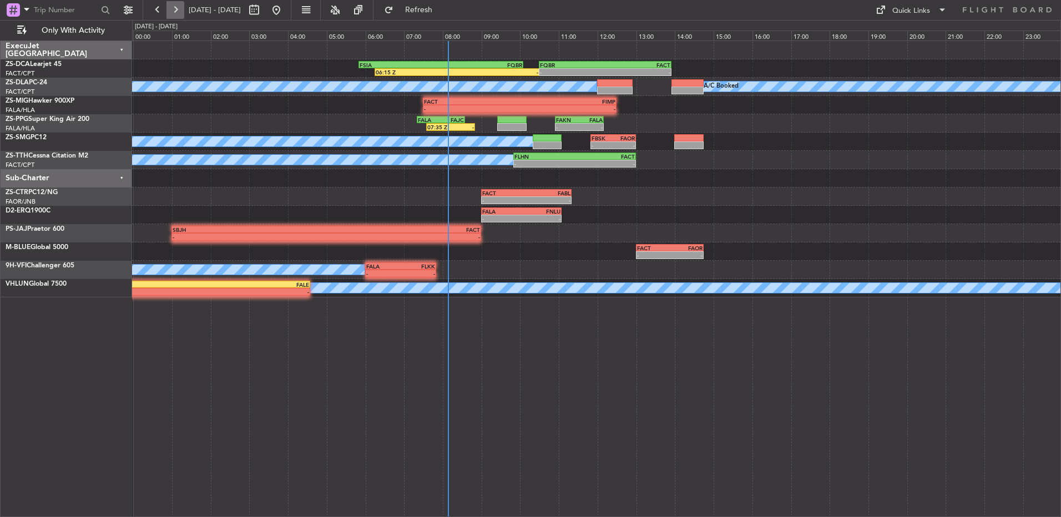
click at [181, 8] on button at bounding box center [175, 10] width 18 height 18
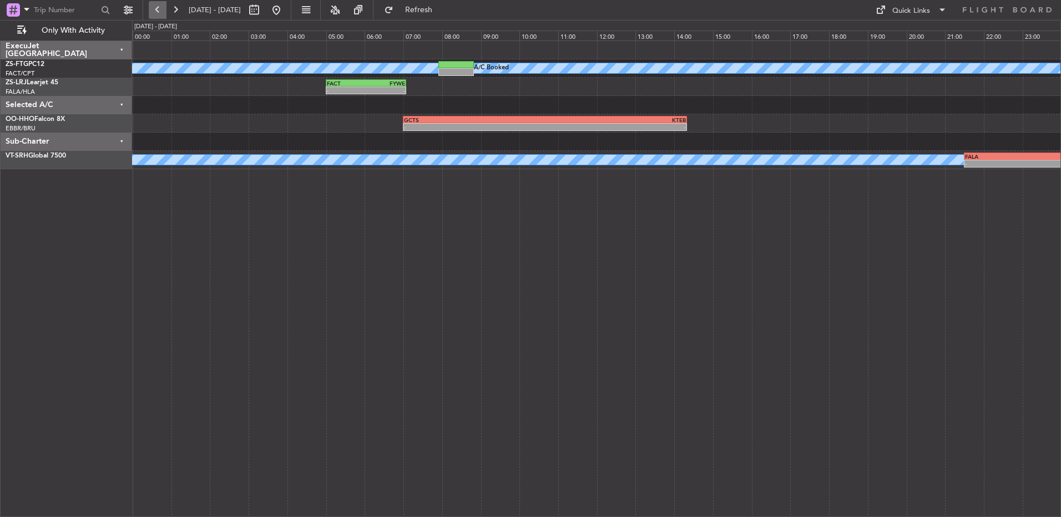
click at [161, 14] on button at bounding box center [158, 10] width 18 height 18
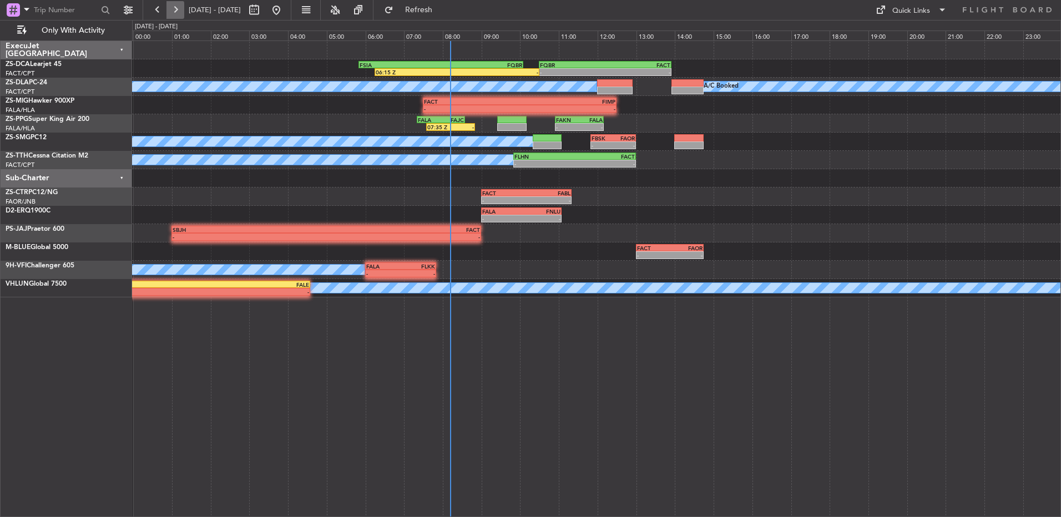
click at [183, 9] on button at bounding box center [175, 10] width 18 height 18
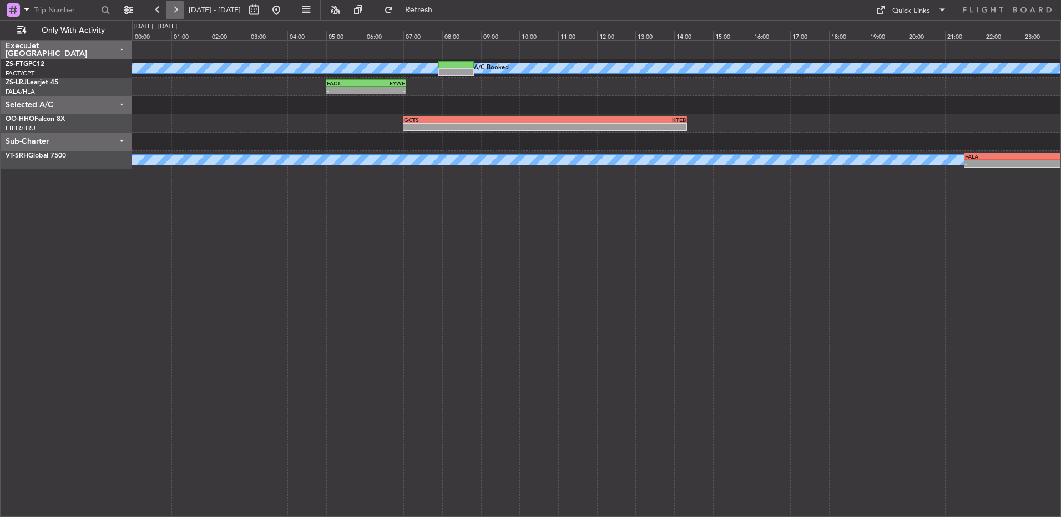
click at [180, 8] on button at bounding box center [175, 10] width 18 height 18
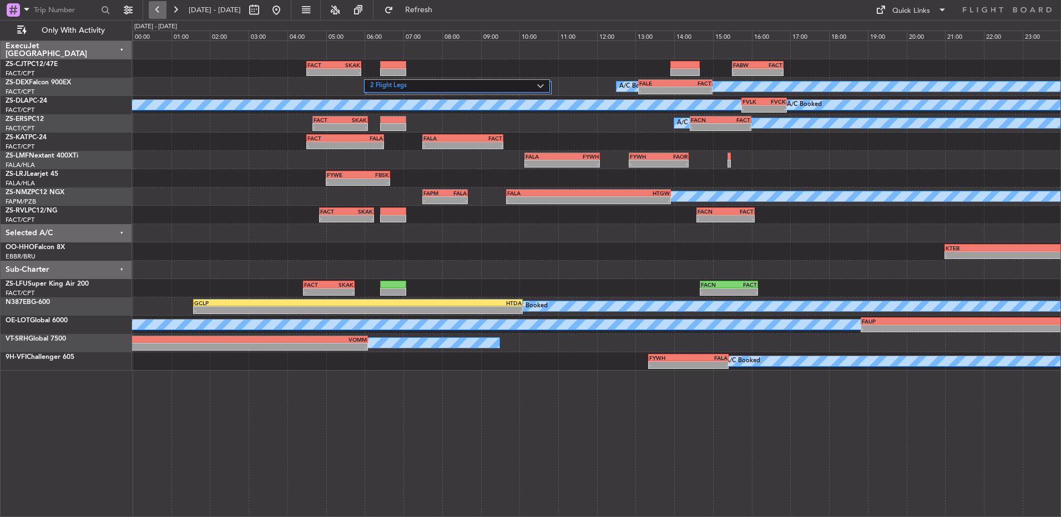
click at [159, 5] on button at bounding box center [158, 10] width 18 height 18
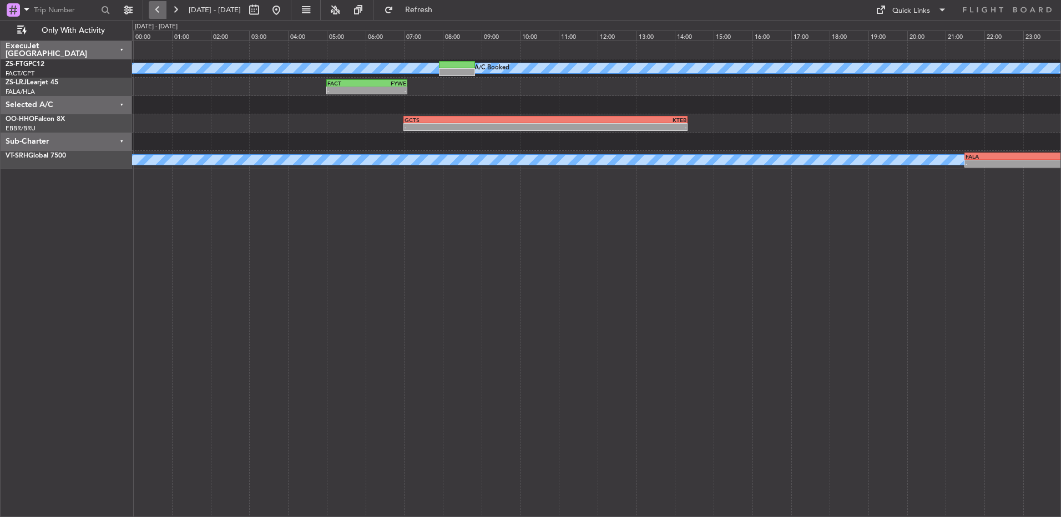
click at [163, 8] on button at bounding box center [158, 10] width 18 height 18
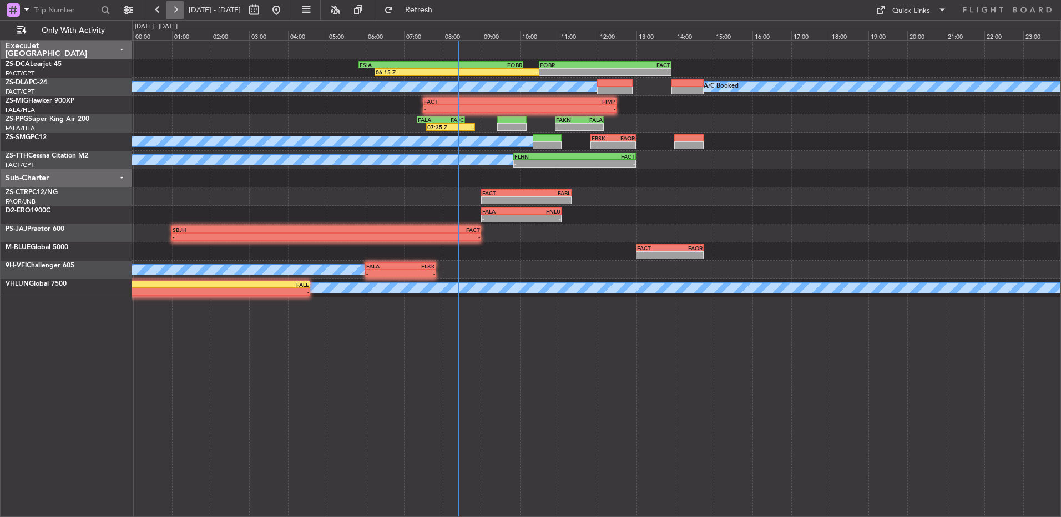
click at [170, 8] on button at bounding box center [175, 10] width 18 height 18
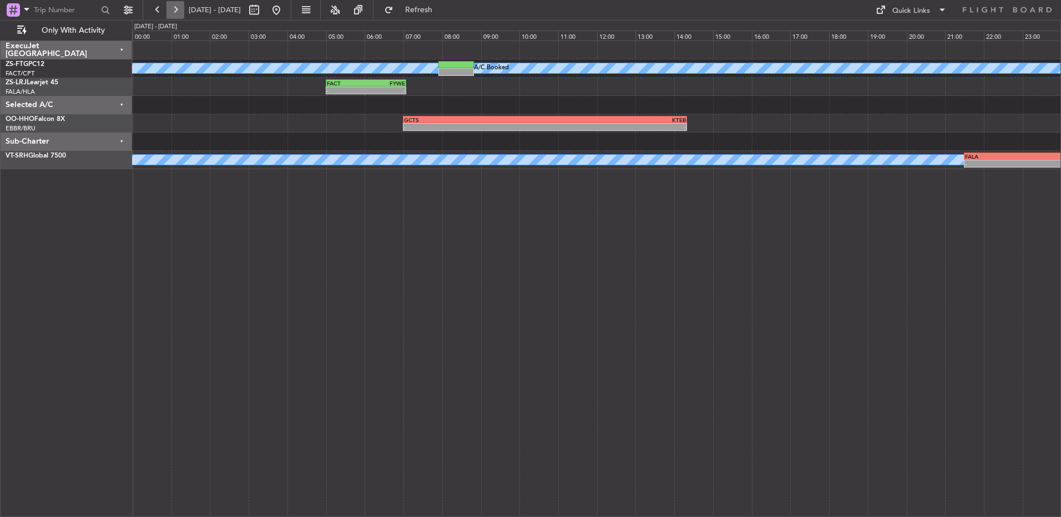
click at [170, 8] on button at bounding box center [175, 10] width 18 height 18
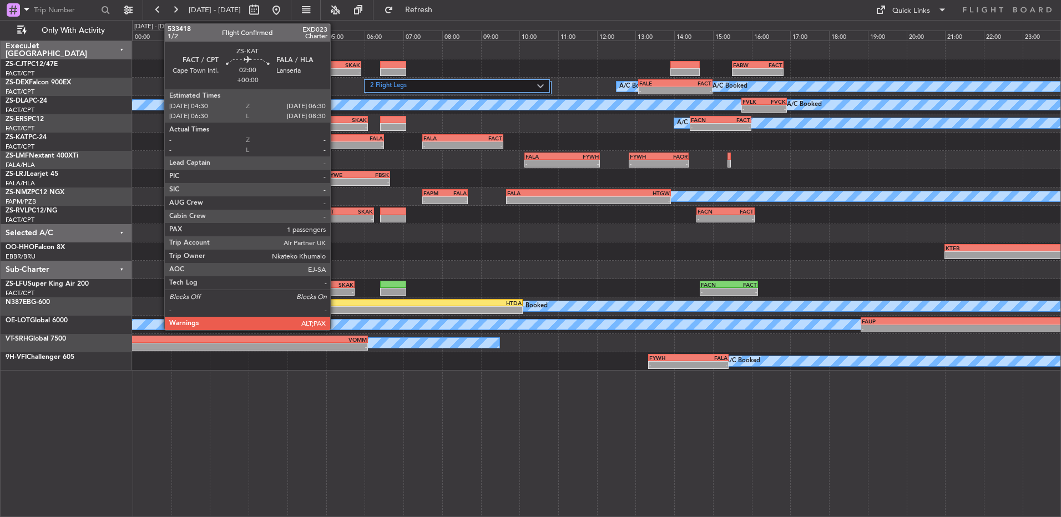
click at [335, 145] on div "-" at bounding box center [326, 145] width 38 height 7
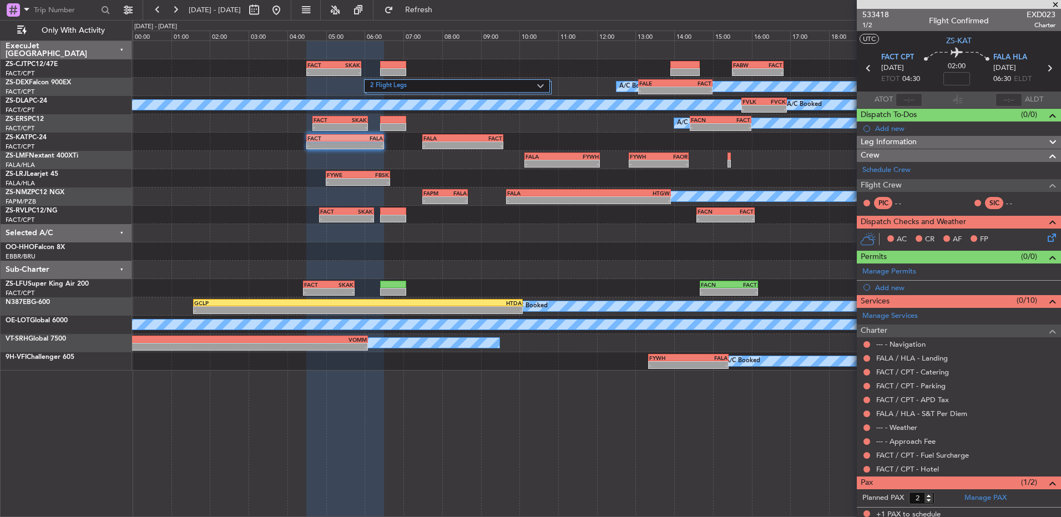
click at [148, 11] on fb-range-datepicker "[DATE] - [DATE]" at bounding box center [217, 10] width 149 height 20
click at [155, 11] on button at bounding box center [158, 10] width 18 height 18
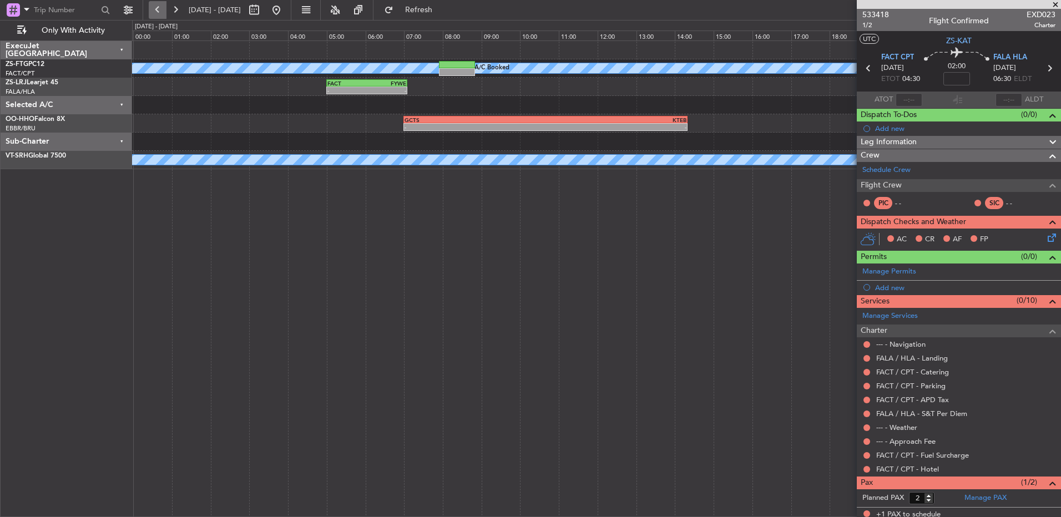
click at [153, 9] on button at bounding box center [158, 10] width 18 height 18
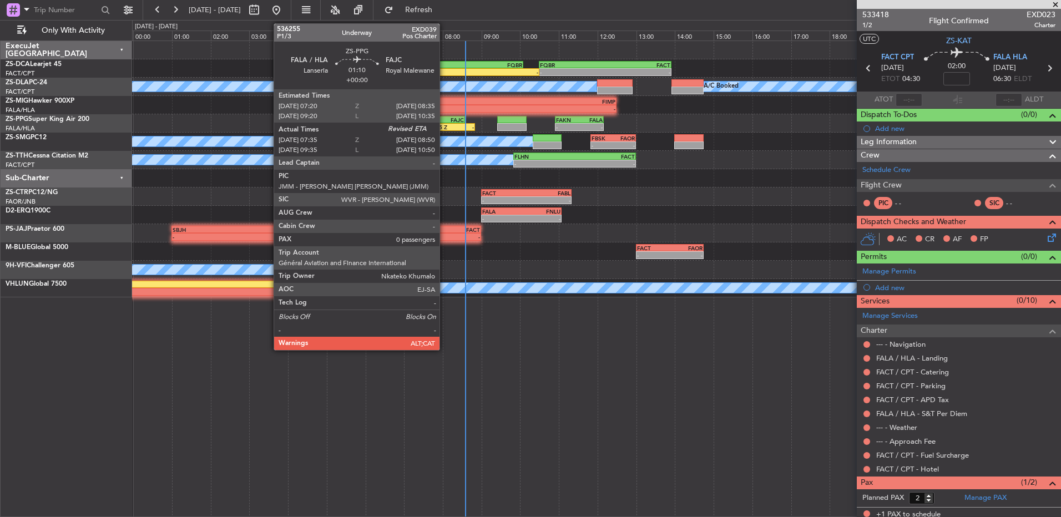
click at [443, 122] on div "FAJC" at bounding box center [452, 120] width 23 height 7
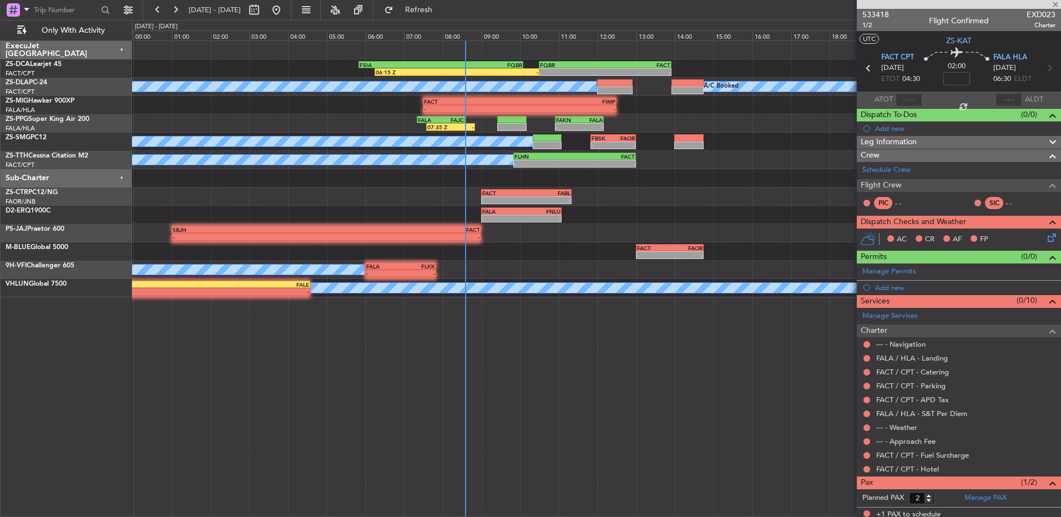
type input "07:35"
type input "0"
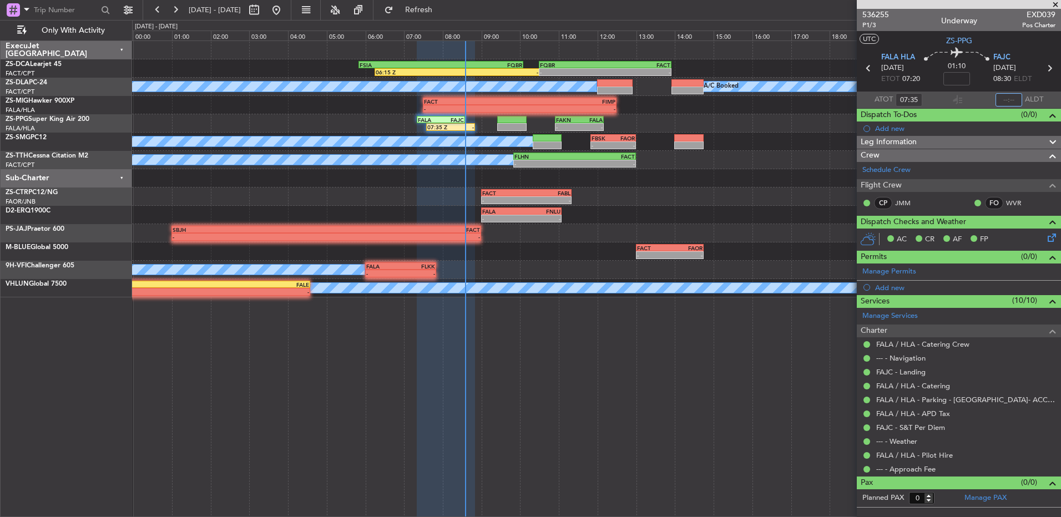
click at [1009, 95] on input "text" at bounding box center [1008, 99] width 27 height 13
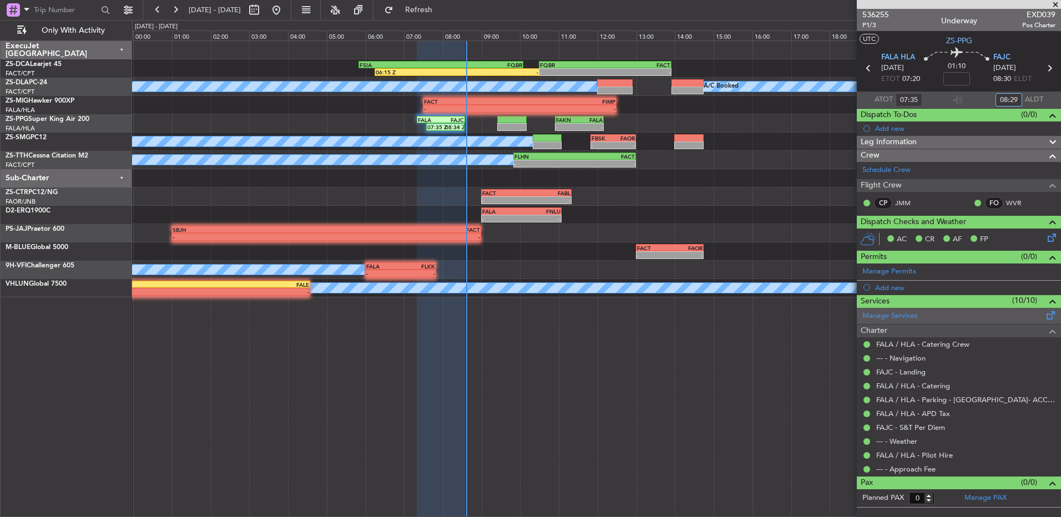
type input "08:29"
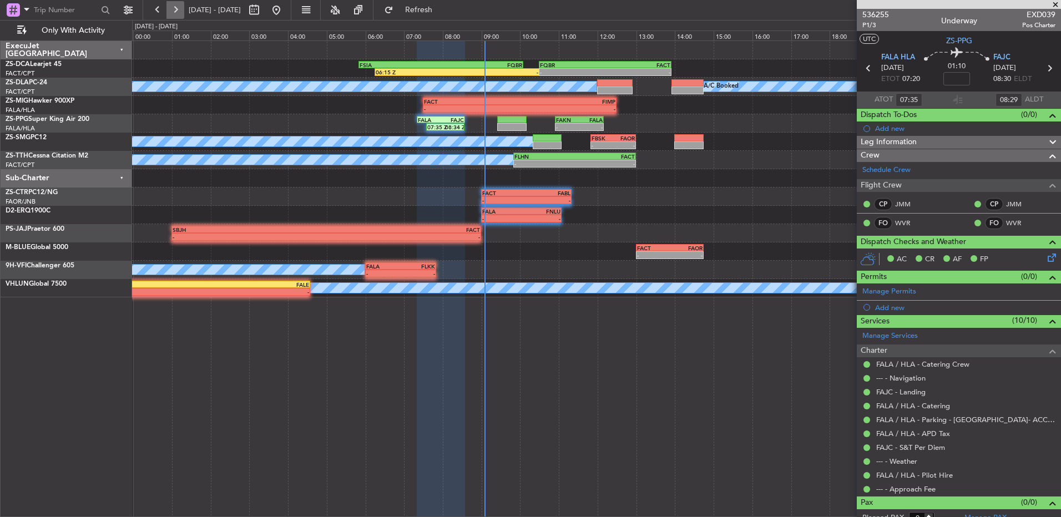
click at [178, 8] on button at bounding box center [175, 10] width 18 height 18
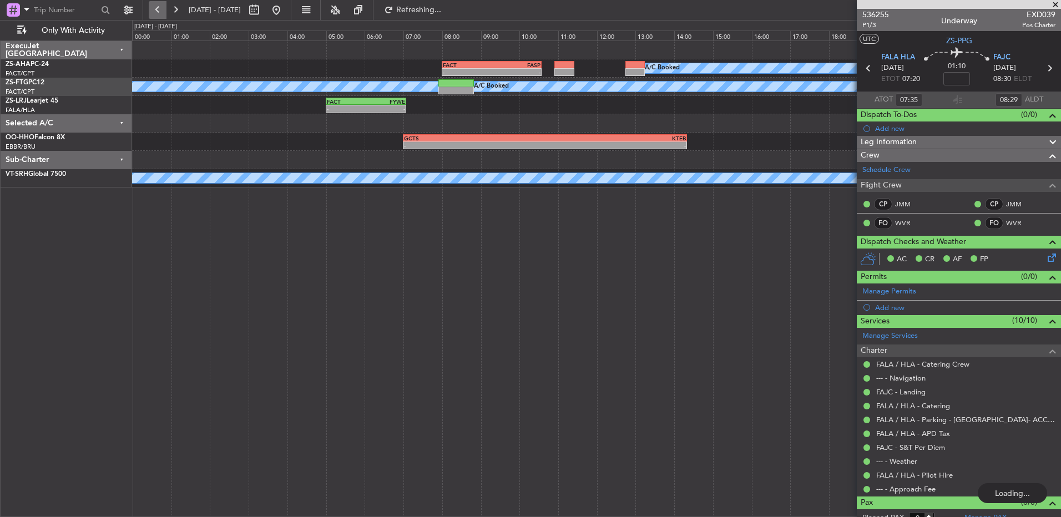
click at [159, 8] on button at bounding box center [158, 10] width 18 height 18
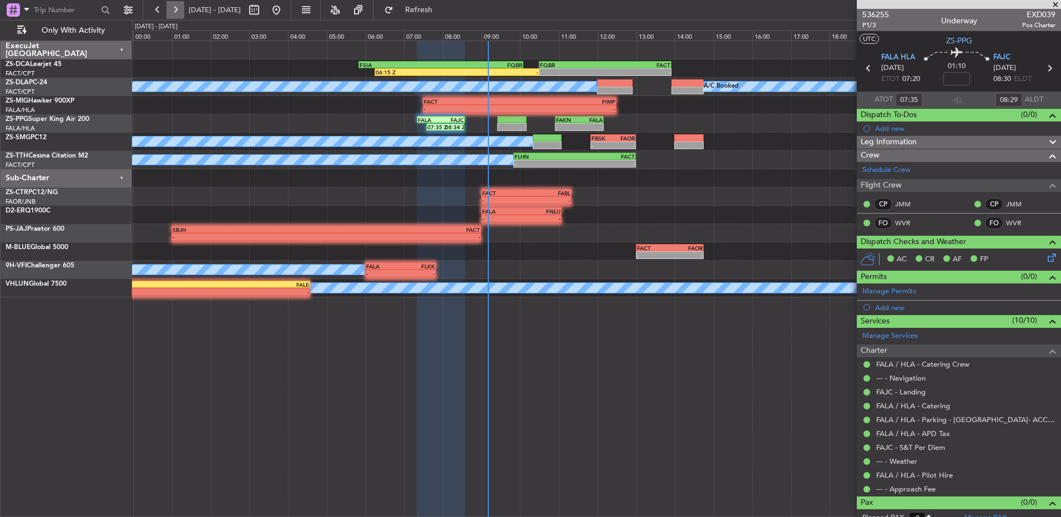
click at [184, 12] on button at bounding box center [175, 10] width 18 height 18
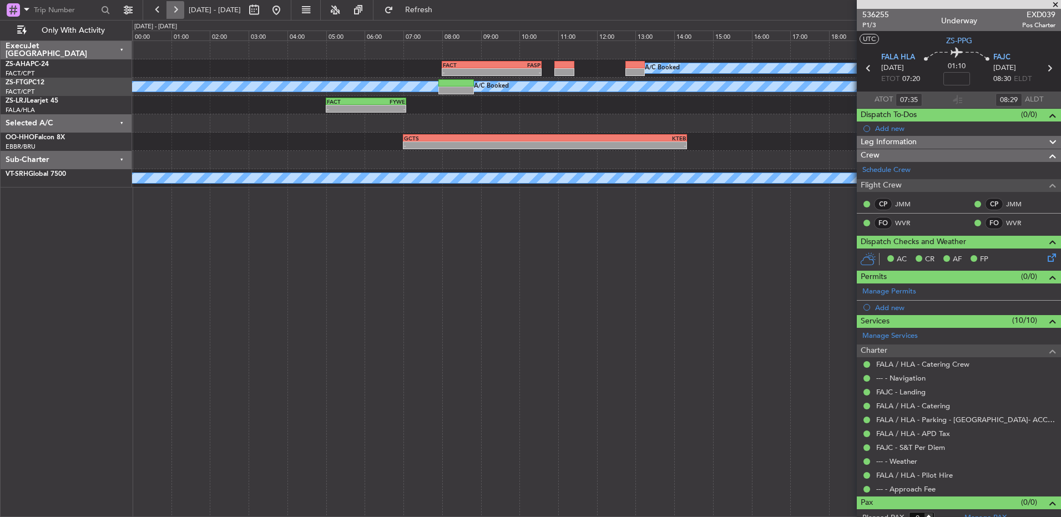
click at [184, 12] on button at bounding box center [175, 10] width 18 height 18
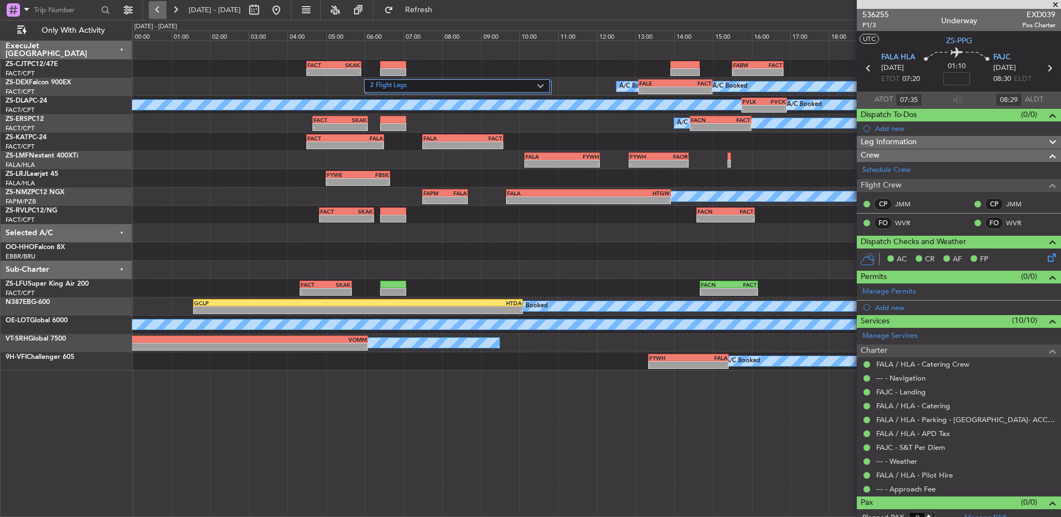
click at [161, 9] on button at bounding box center [158, 10] width 18 height 18
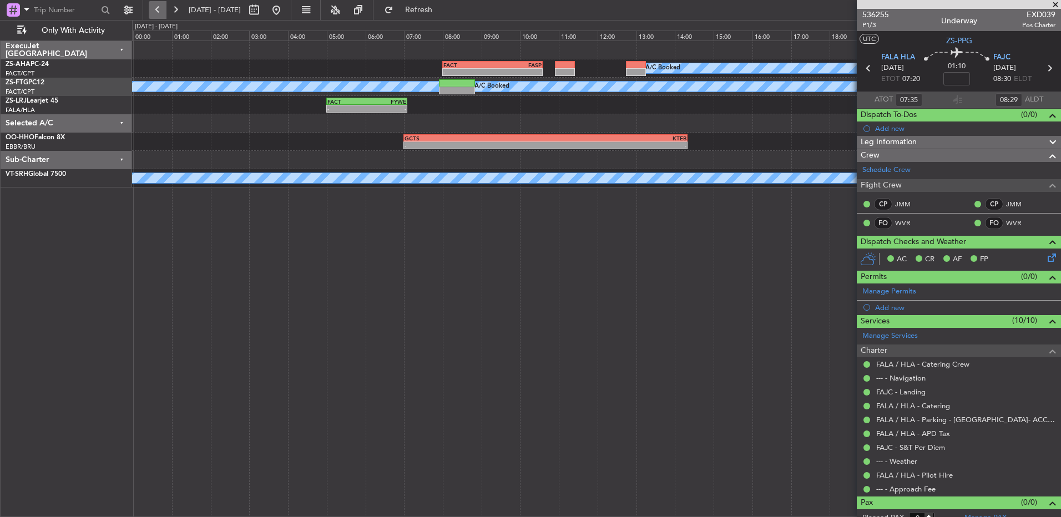
click at [161, 9] on button at bounding box center [158, 10] width 18 height 18
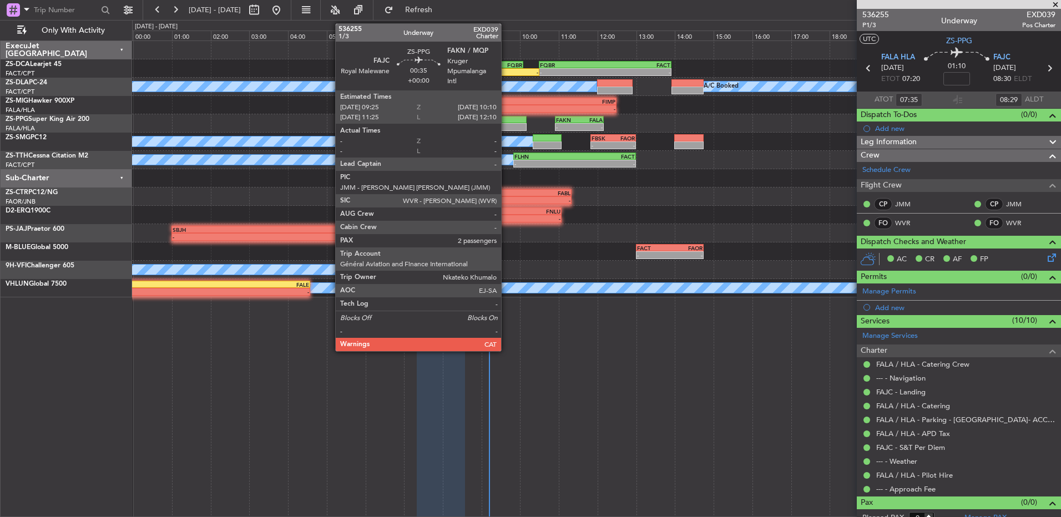
click at [506, 122] on div at bounding box center [511, 120] width 29 height 8
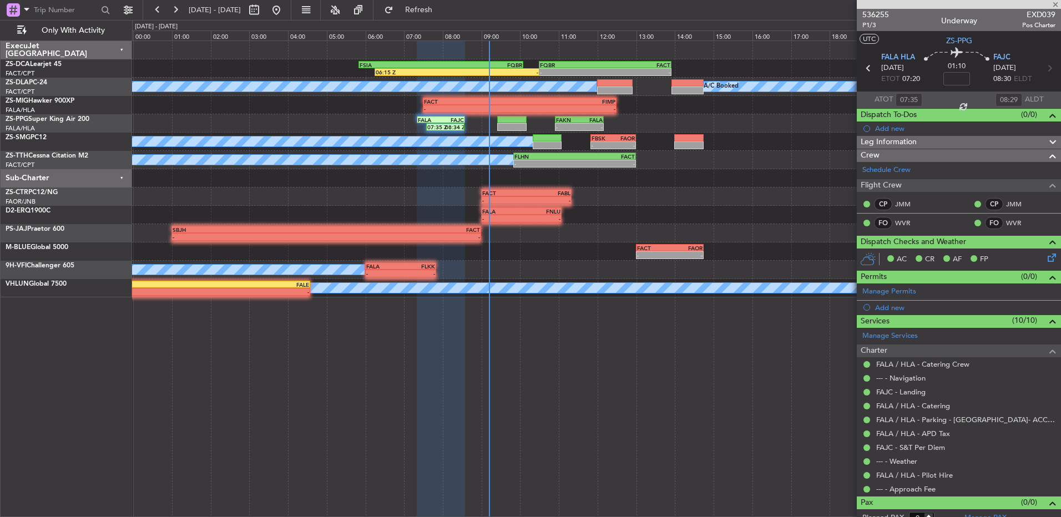
type input "2"
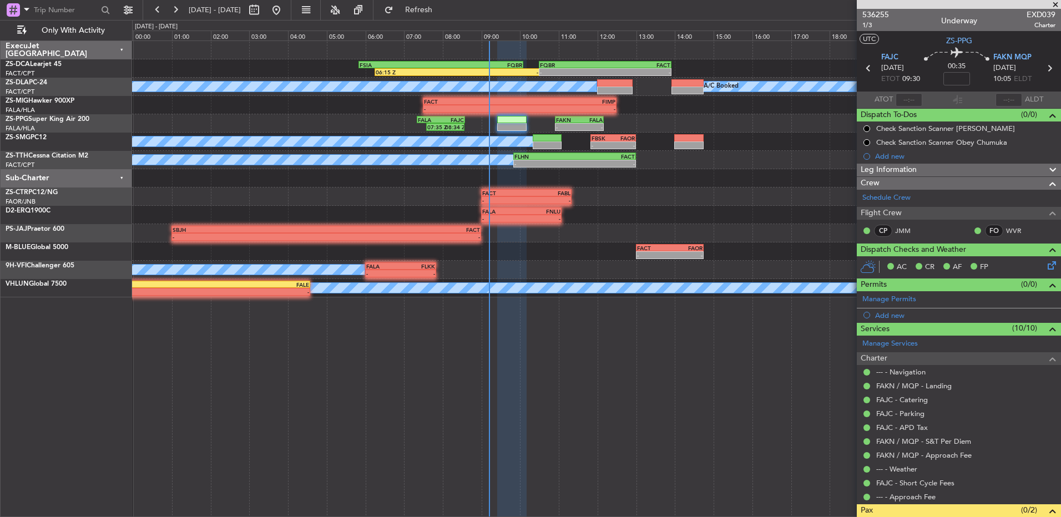
click at [1006, 100] on div at bounding box center [1008, 99] width 27 height 13
click at [1007, 98] on div at bounding box center [1008, 99] width 27 height 13
click at [999, 98] on div at bounding box center [1008, 99] width 27 height 13
click at [896, 97] on input "text" at bounding box center [908, 99] width 27 height 13
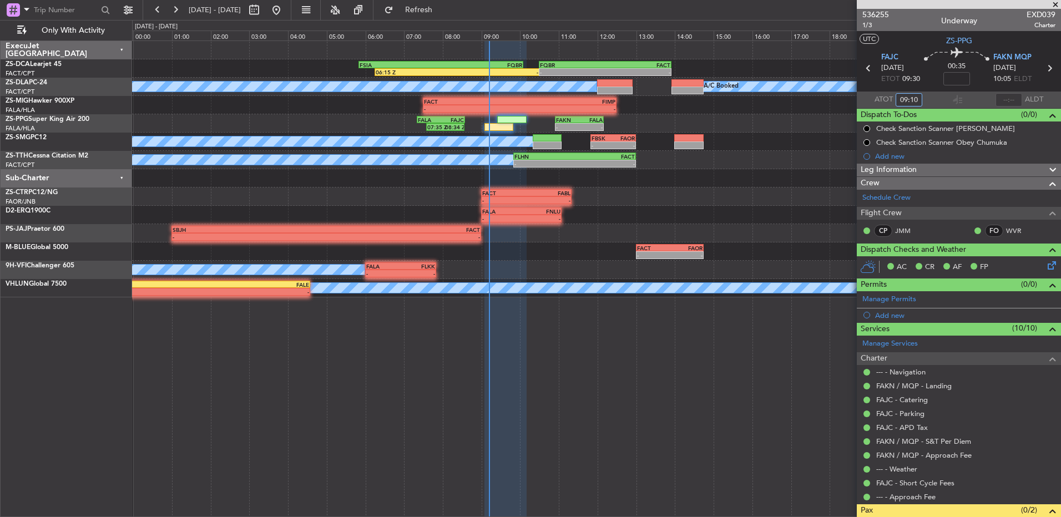
type input "09:10"
click at [68, 6] on input "text" at bounding box center [66, 10] width 64 height 17
type input "530439"
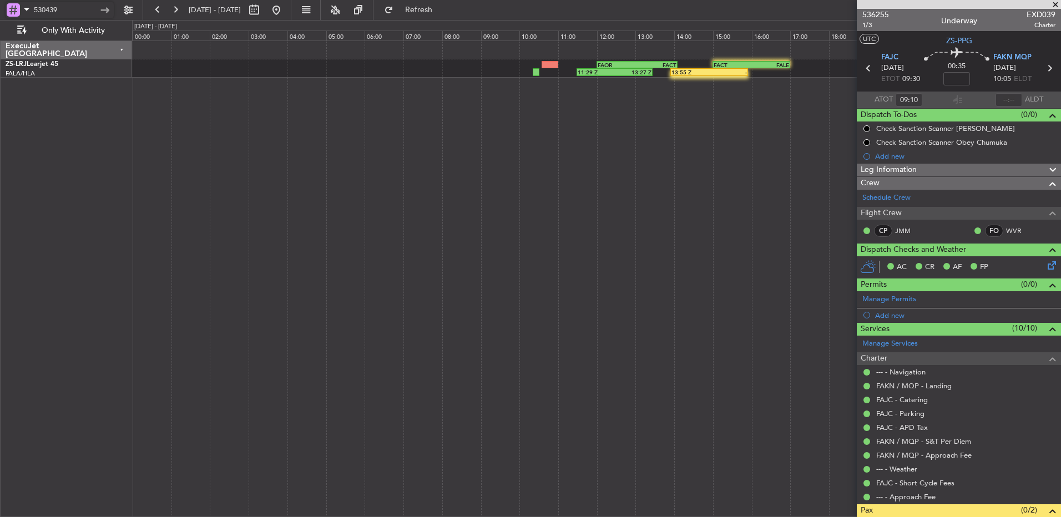
drag, startPoint x: 83, startPoint y: 11, endPoint x: 24, endPoint y: 12, distance: 59.4
click at [24, 12] on div "530439" at bounding box center [60, 10] width 108 height 17
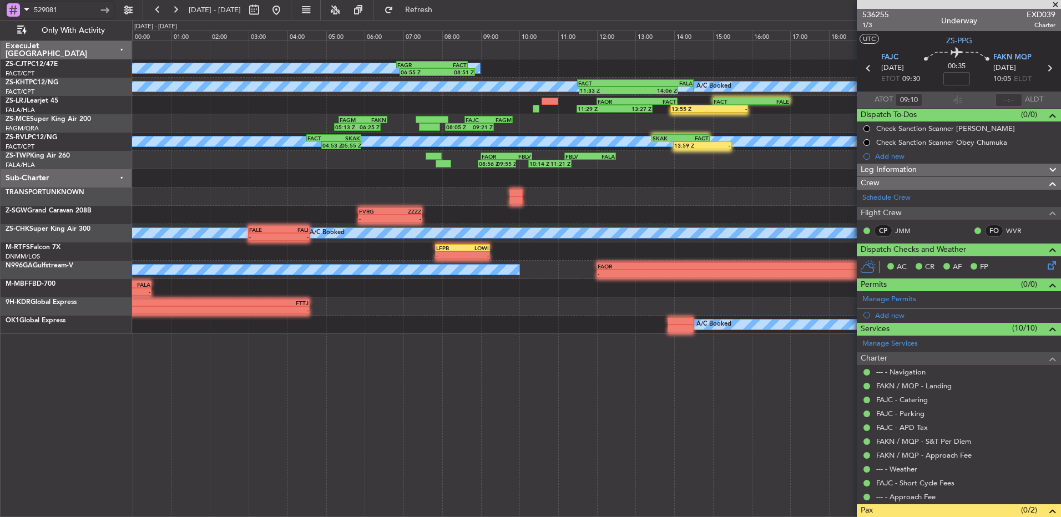
type input "529081"
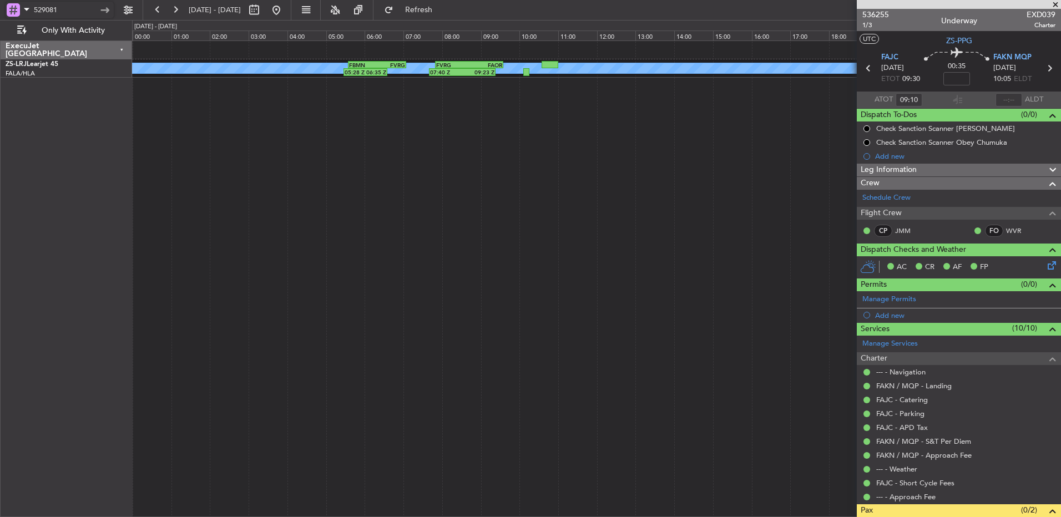
drag, startPoint x: 85, startPoint y: 9, endPoint x: -2, endPoint y: 27, distance: 89.6
click at [0, 27] on html "529081 [DATE] - [DATE] Refresh Quick Links Only With Activity A/C Booked FBMN 0…" at bounding box center [530, 258] width 1061 height 517
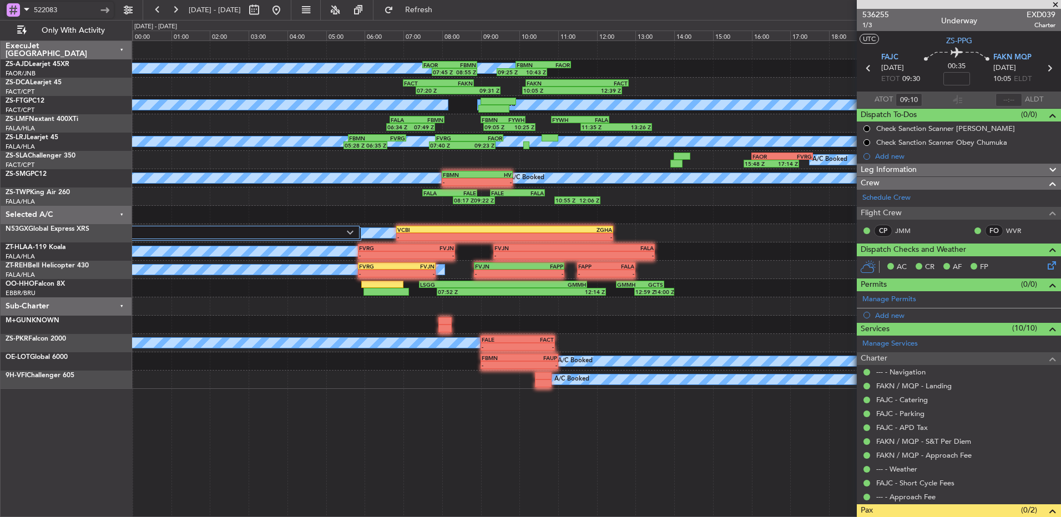
type input "522083"
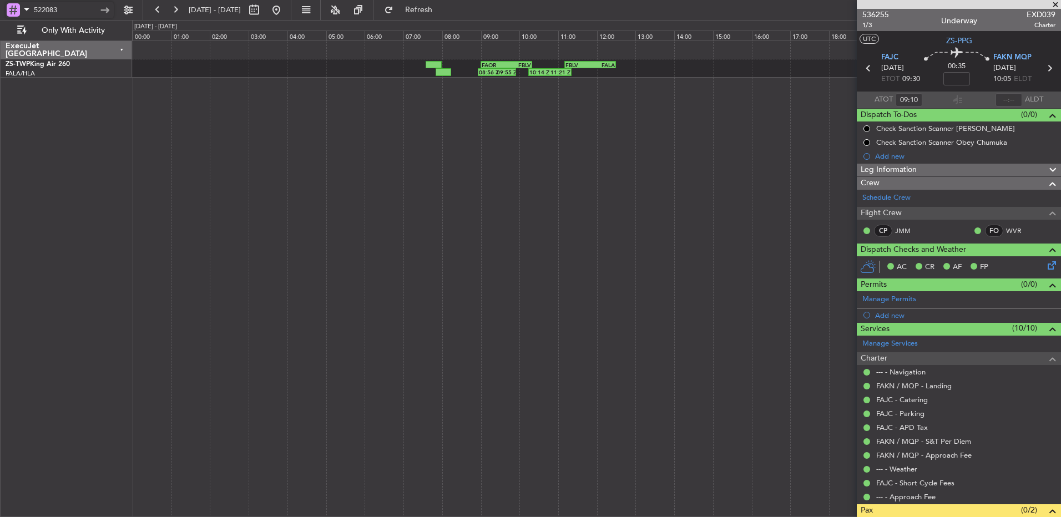
drag, startPoint x: 78, startPoint y: 3, endPoint x: -2, endPoint y: 8, distance: 80.6
click at [0, 8] on html "522083 [DATE] - [DATE] Refresh Quick Links Only With Activity 10:14 Z 11:21 Z F…" at bounding box center [530, 258] width 1061 height 517
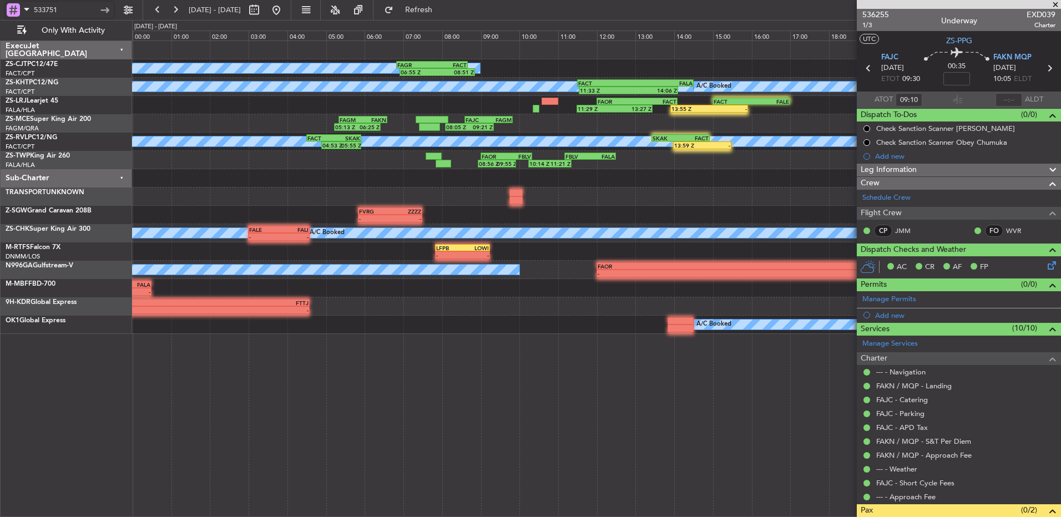
type input "533751"
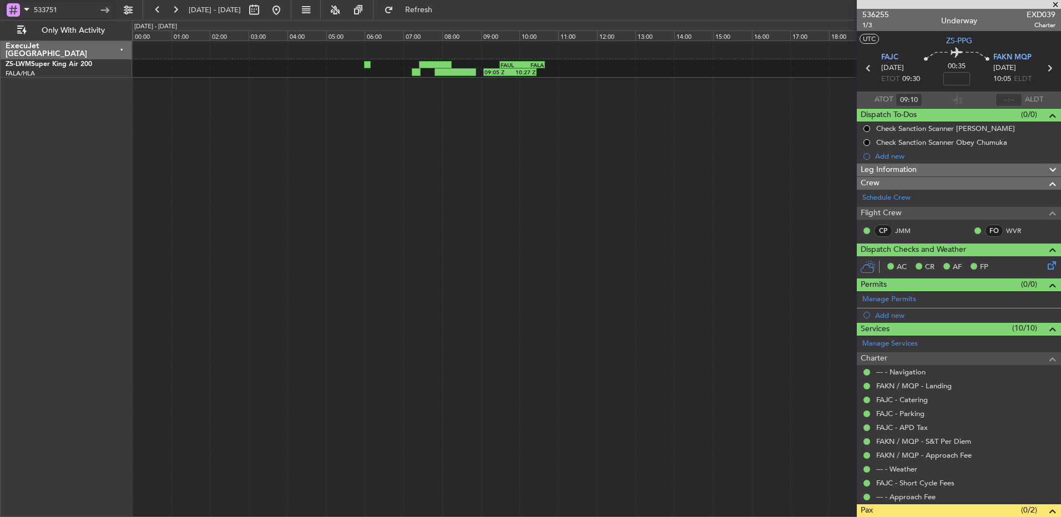
drag, startPoint x: 84, startPoint y: 13, endPoint x: 21, endPoint y: 17, distance: 62.8
click at [21, 17] on div "533751" at bounding box center [60, 10] width 108 height 17
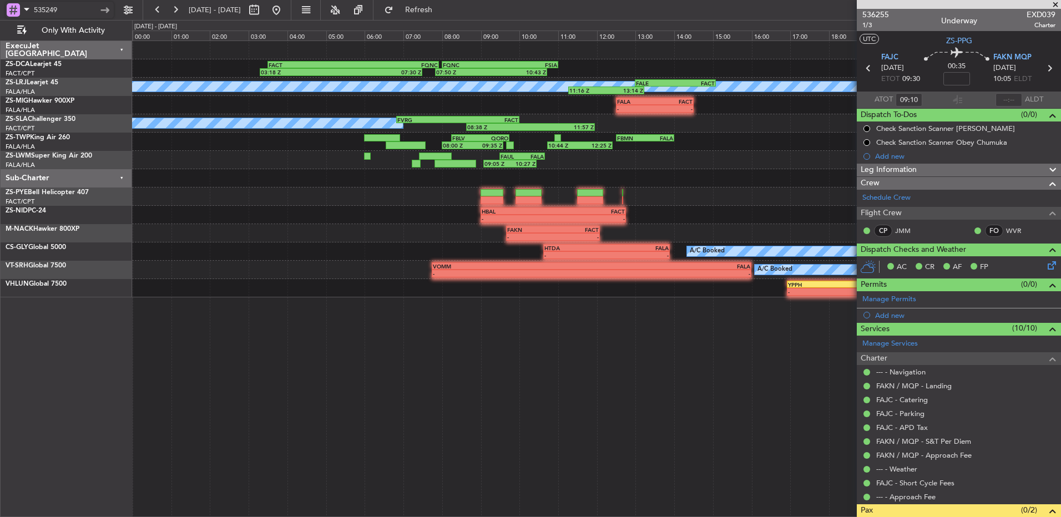
type input "535249"
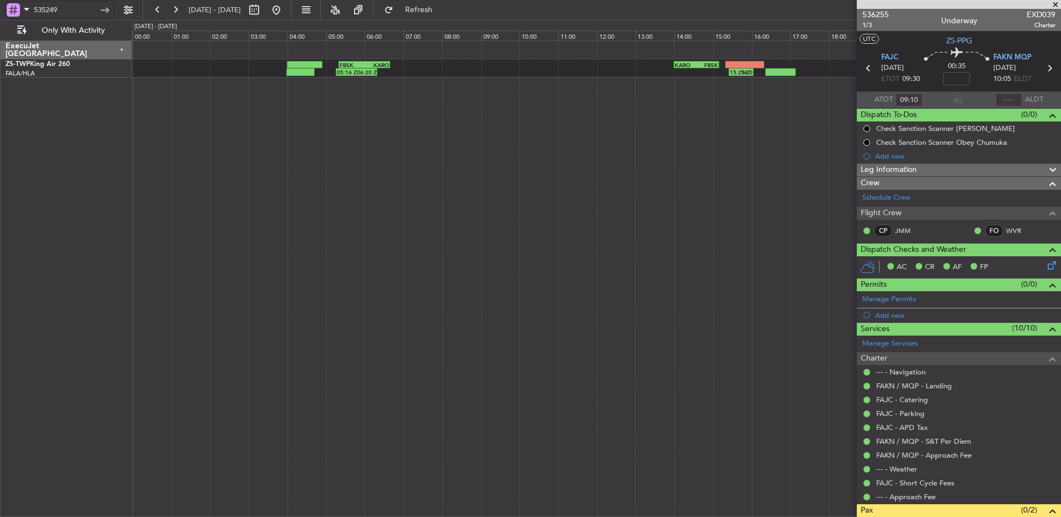
drag, startPoint x: 67, startPoint y: 11, endPoint x: 32, endPoint y: 11, distance: 35.0
click at [32, 11] on div "535249" at bounding box center [60, 10] width 108 height 17
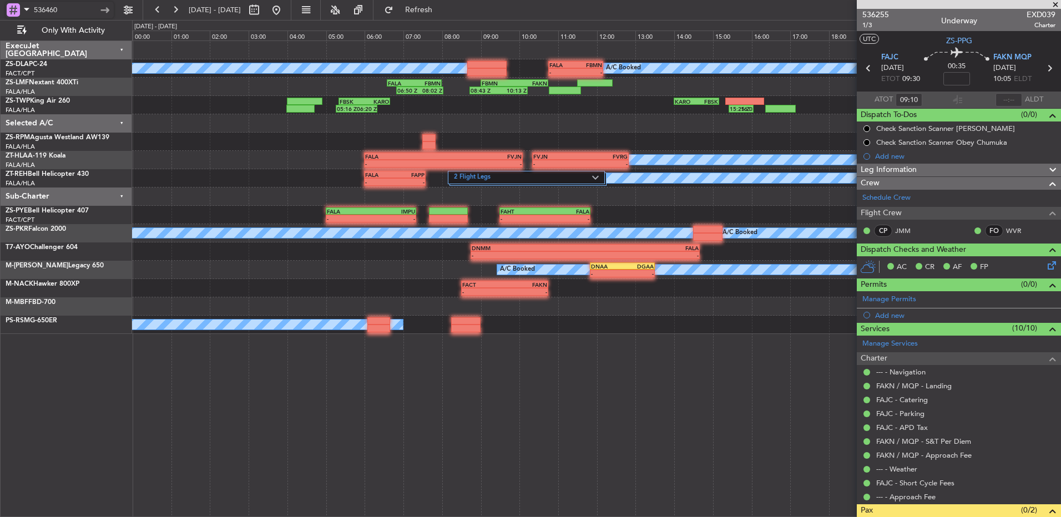
type input "536460"
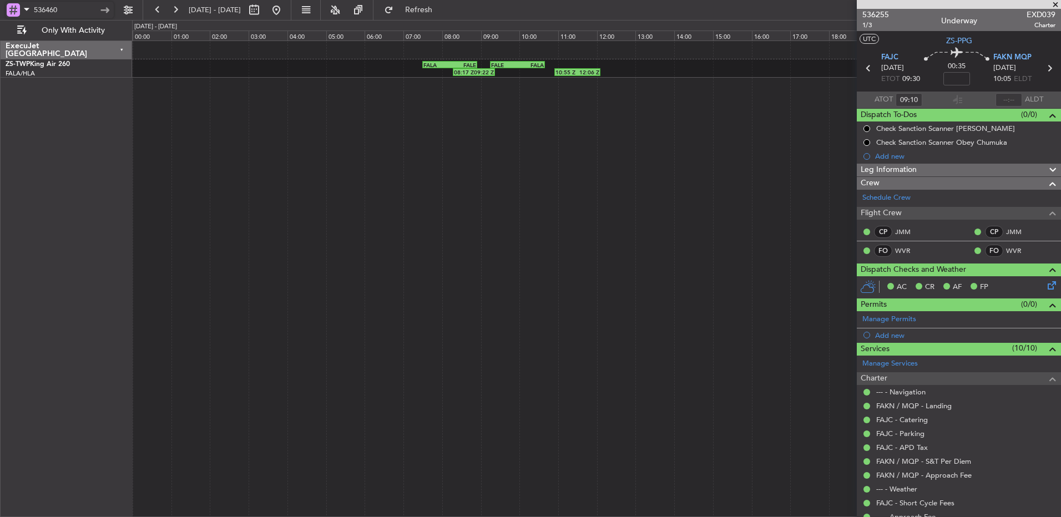
drag, startPoint x: 68, startPoint y: 10, endPoint x: -2, endPoint y: 10, distance: 70.5
click at [0, 10] on html "536460 [DATE] - [DATE] Refresh Quick Links Only With Activity 08:17 Z 09:22 Z F…" at bounding box center [530, 258] width 1061 height 517
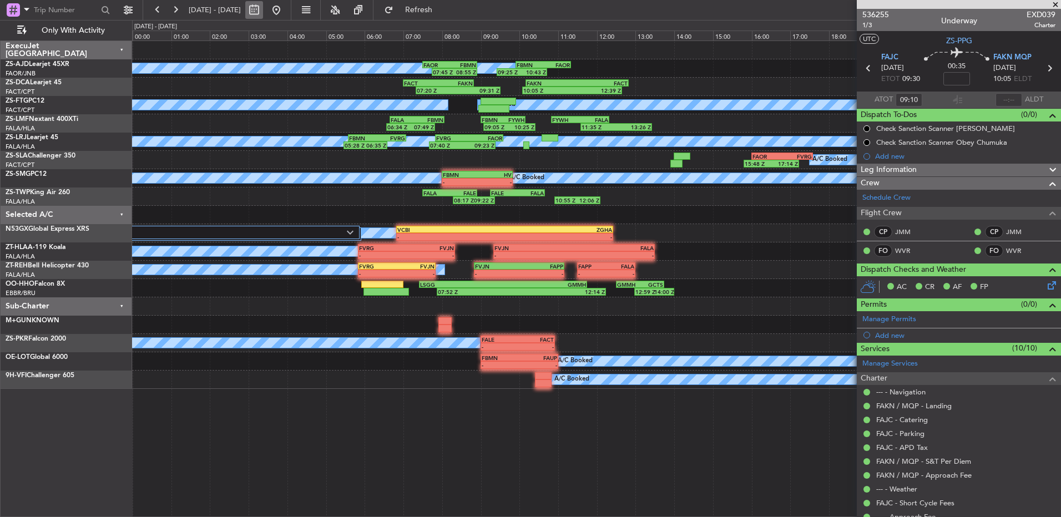
click at [263, 8] on button at bounding box center [254, 10] width 18 height 18
select select "9"
select select "2025"
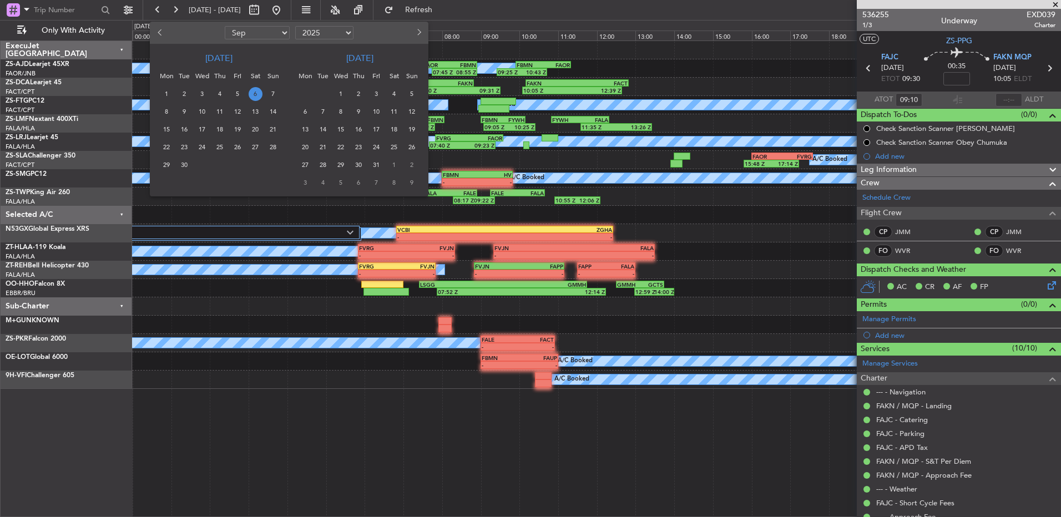
click at [168, 108] on span "8" at bounding box center [167, 112] width 14 height 14
click at [167, 106] on span "8" at bounding box center [167, 112] width 14 height 14
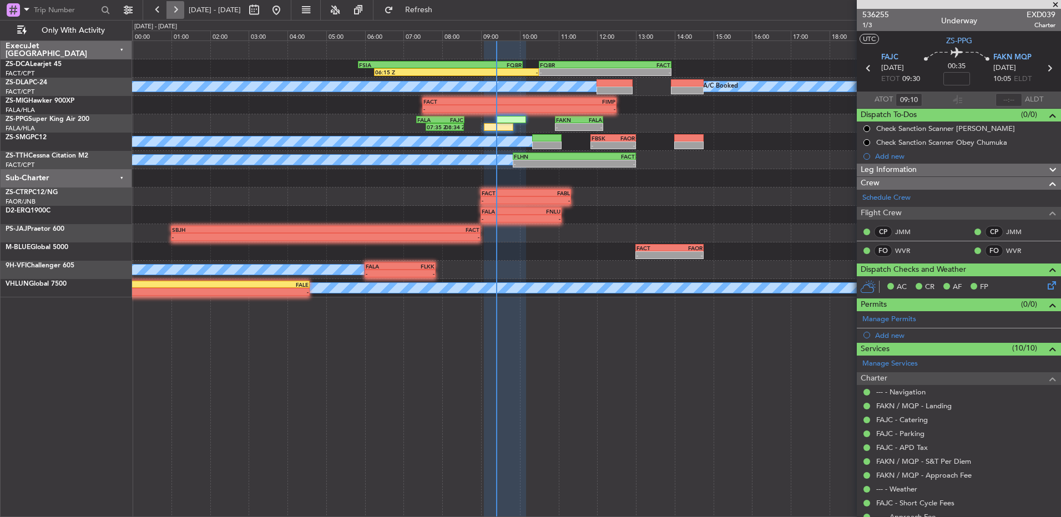
click at [172, 8] on button at bounding box center [175, 10] width 18 height 18
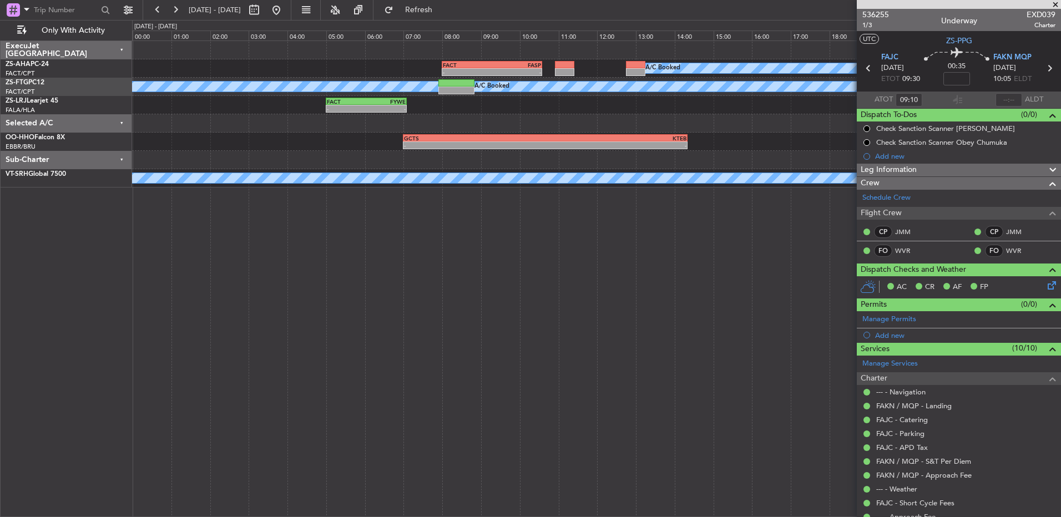
click at [1056, 4] on span at bounding box center [1055, 5] width 11 height 10
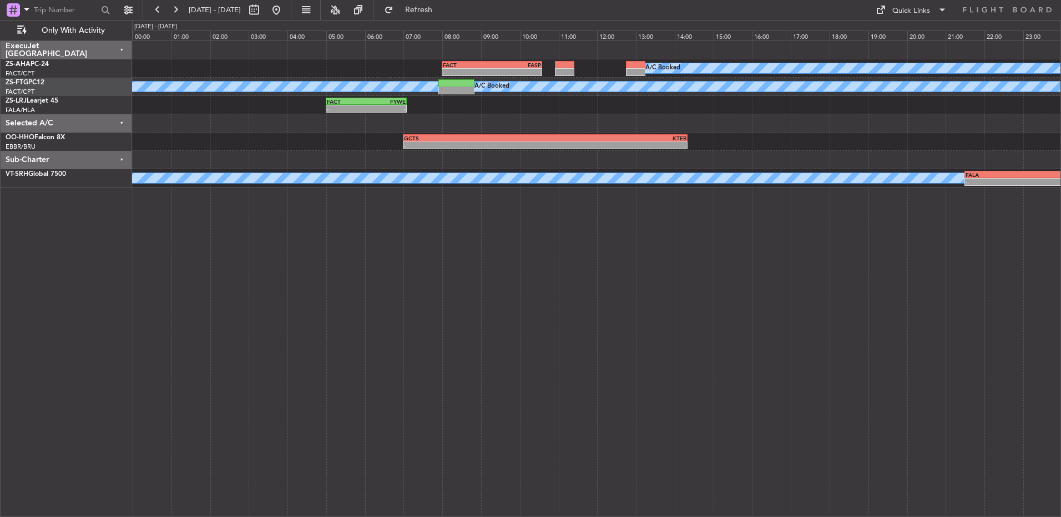
type input "0"
click at [173, 6] on button at bounding box center [175, 10] width 18 height 18
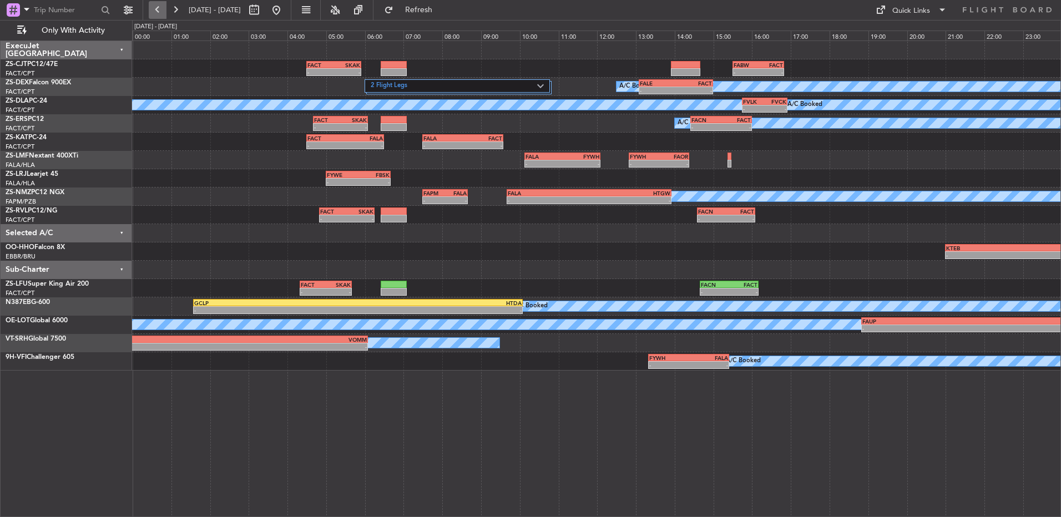
click at [162, 9] on button at bounding box center [158, 10] width 18 height 18
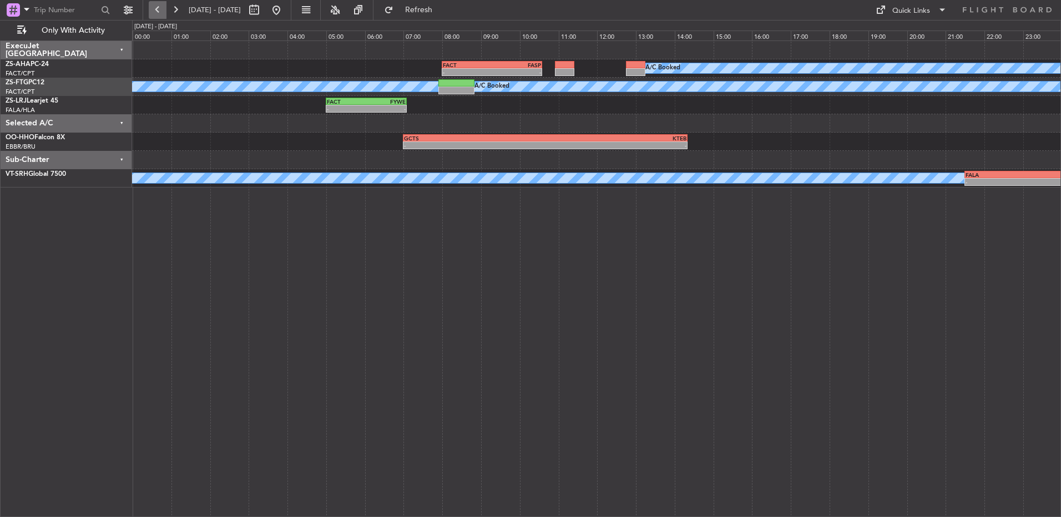
click at [161, 10] on button at bounding box center [158, 10] width 18 height 18
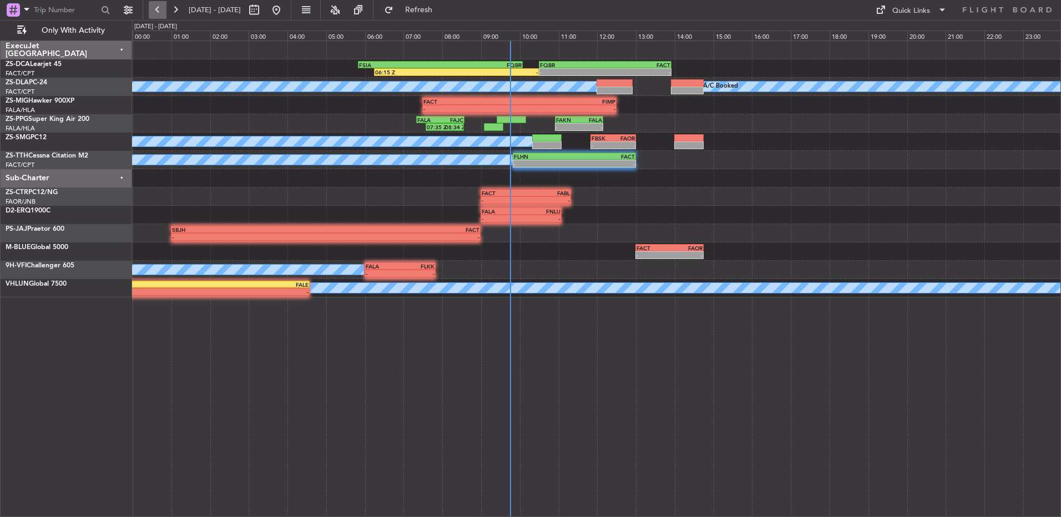
click at [161, 10] on button at bounding box center [158, 10] width 18 height 18
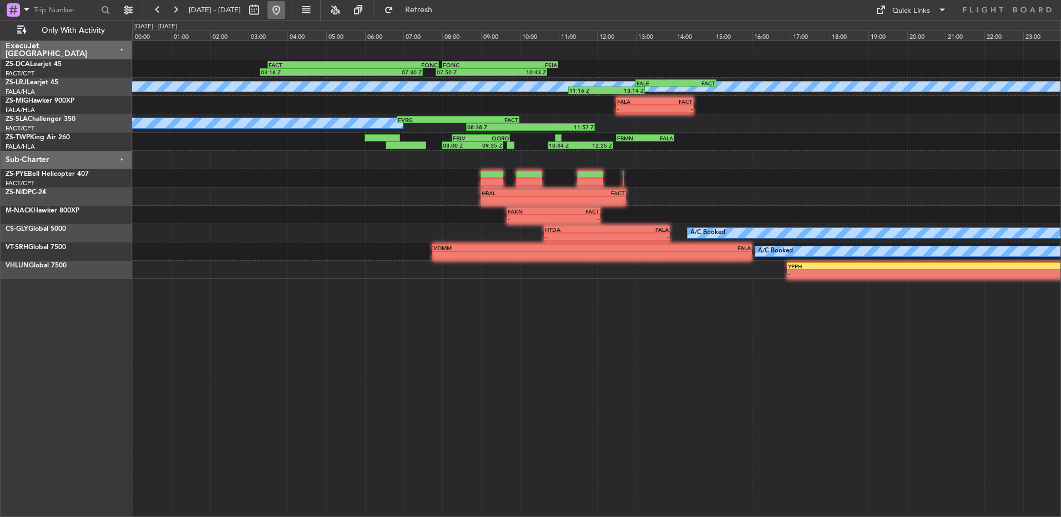
click at [285, 10] on button at bounding box center [276, 10] width 18 height 18
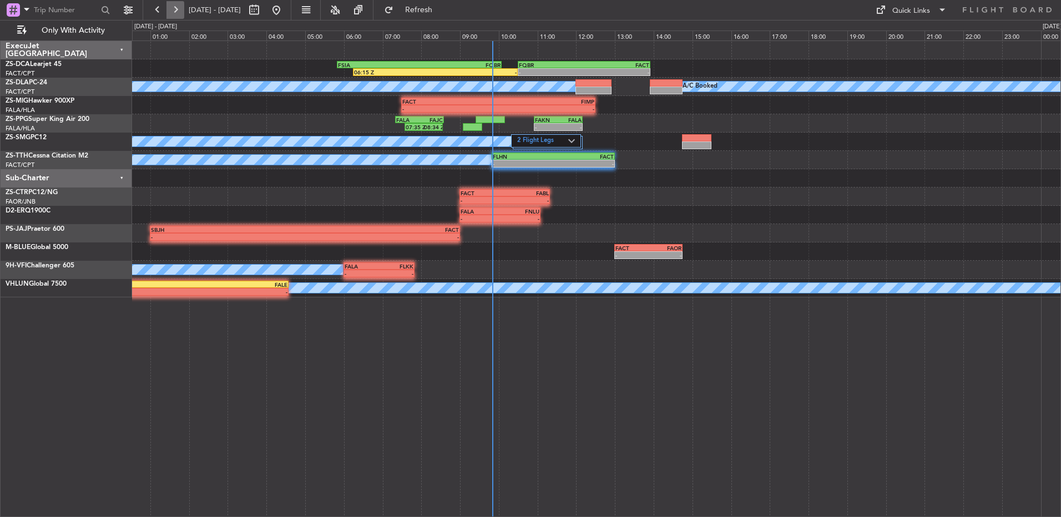
click at [176, 7] on button at bounding box center [175, 10] width 18 height 18
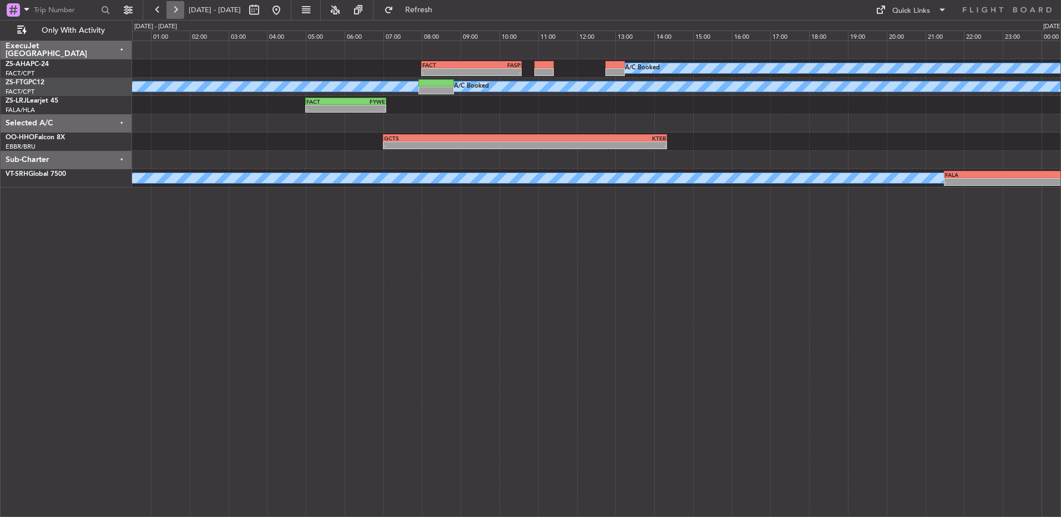
click at [175, 16] on button at bounding box center [175, 10] width 18 height 18
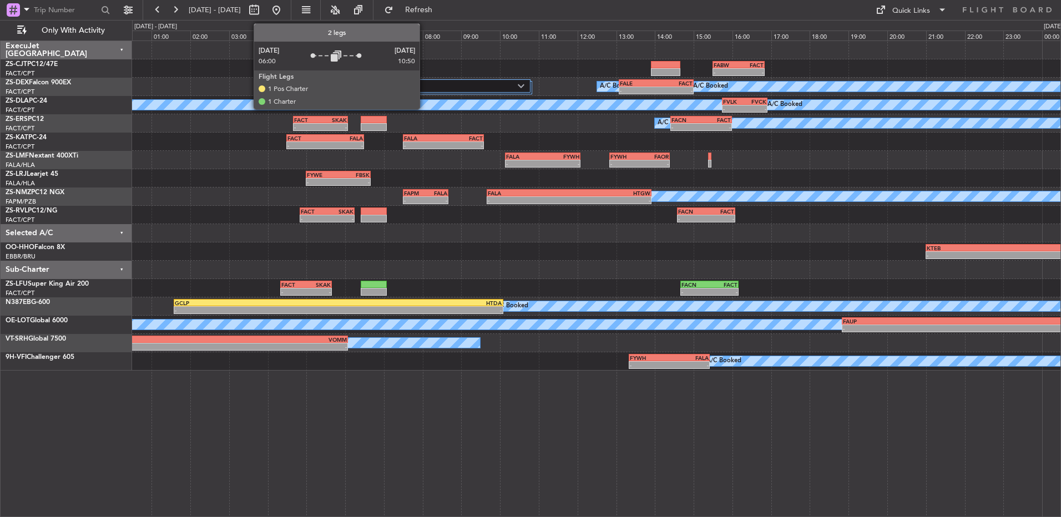
click at [424, 84] on label "2 Flight Legs" at bounding box center [434, 86] width 167 height 9
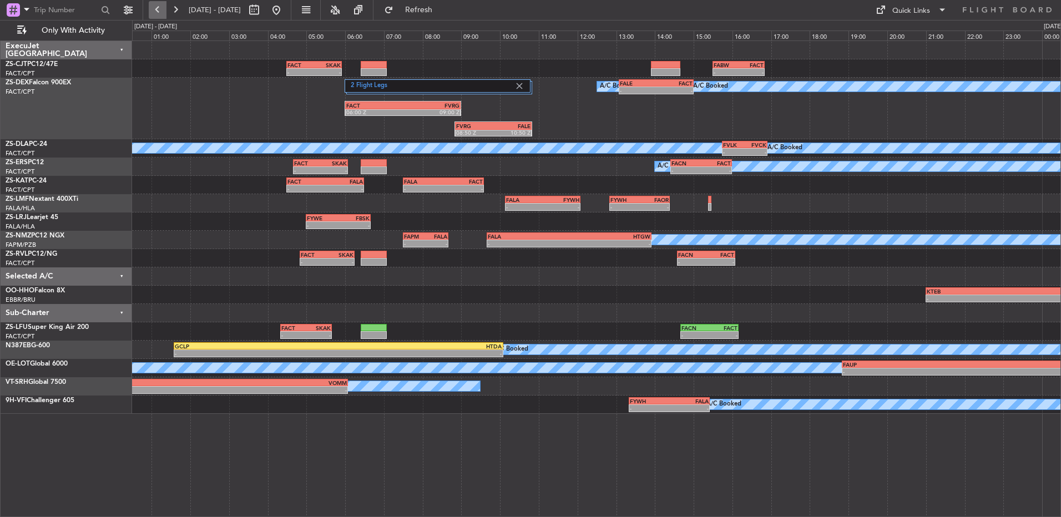
click at [158, 13] on button at bounding box center [158, 10] width 18 height 18
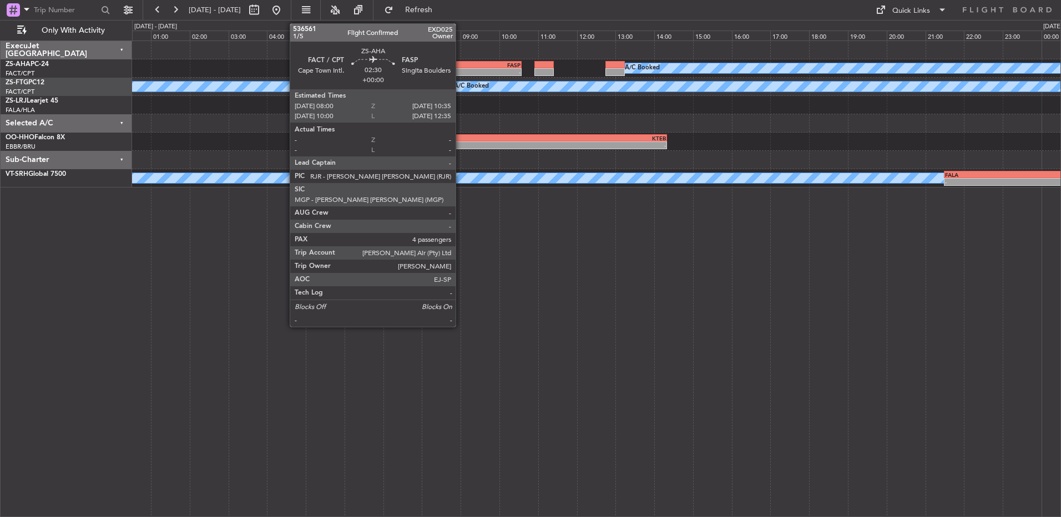
click at [460, 66] on div "FACT" at bounding box center [446, 65] width 49 height 7
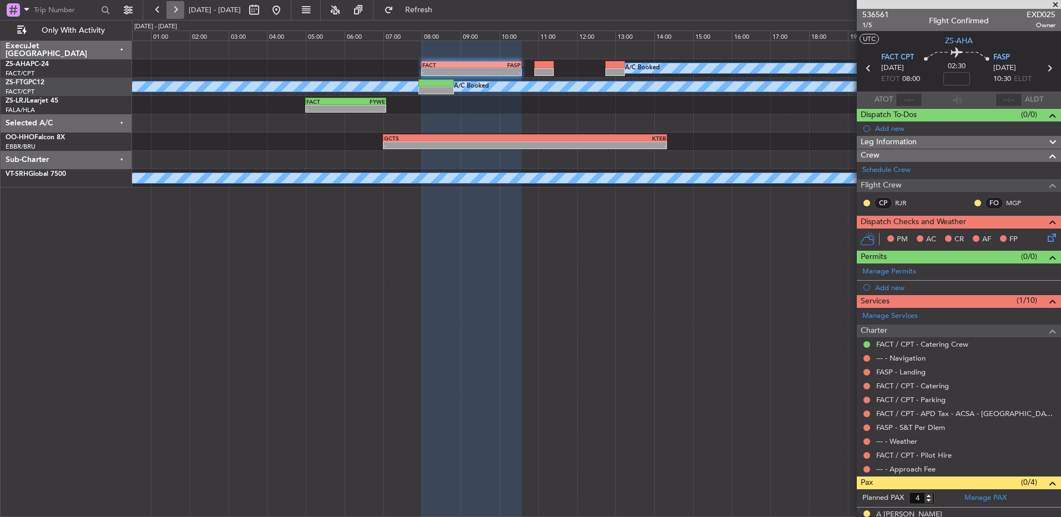
click at [171, 13] on button at bounding box center [175, 10] width 18 height 18
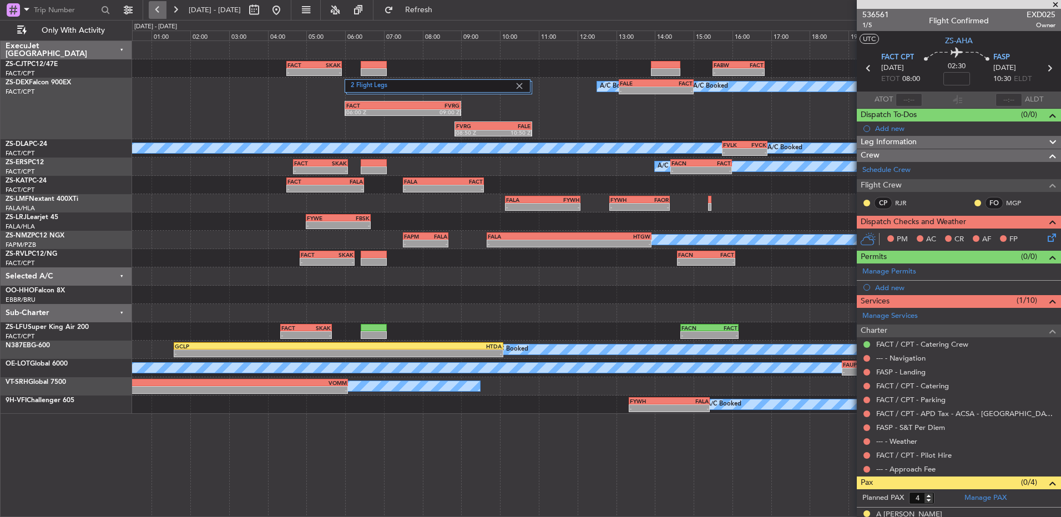
click at [165, 8] on button at bounding box center [158, 10] width 18 height 18
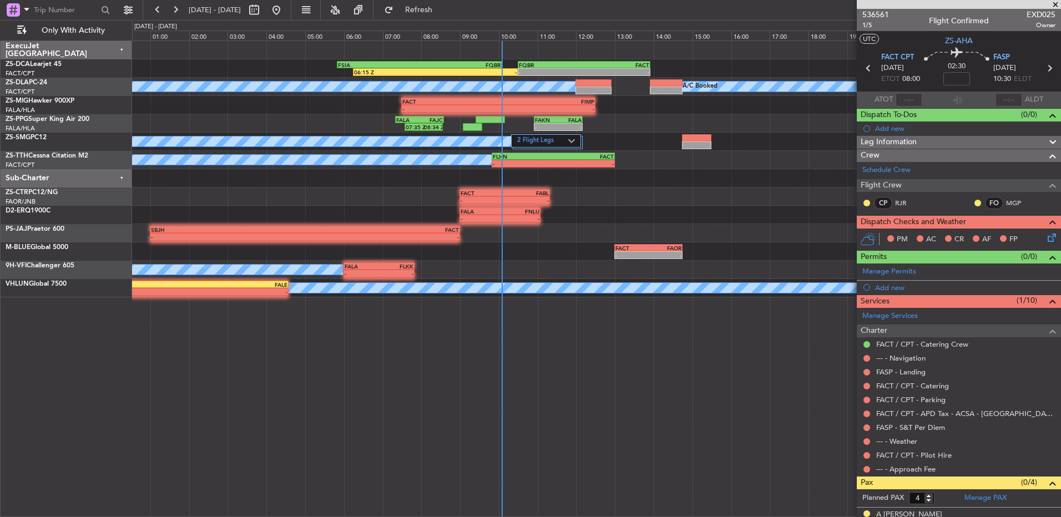
drag, startPoint x: 1055, startPoint y: 5, endPoint x: 1060, endPoint y: 22, distance: 17.5
click at [1055, 4] on span at bounding box center [1055, 5] width 11 height 10
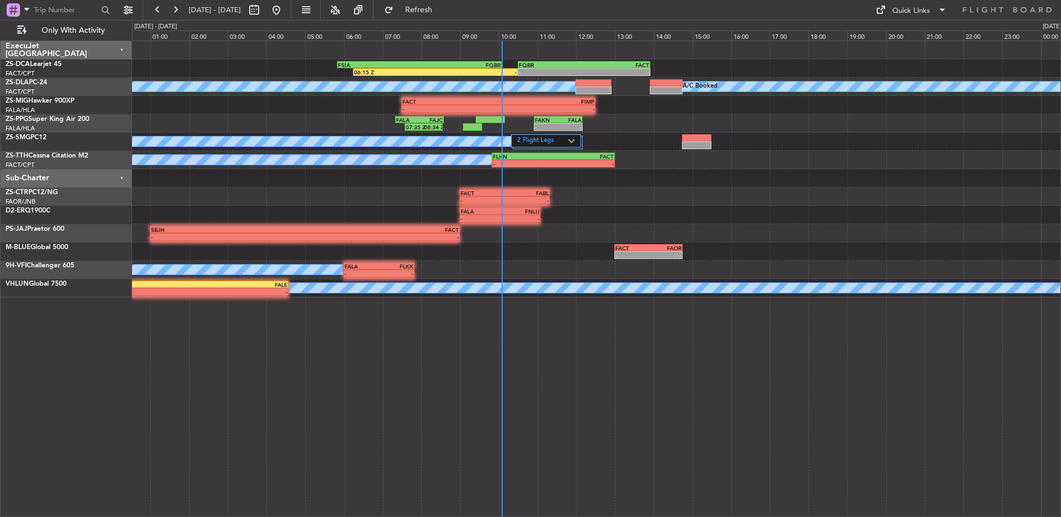
type input "0"
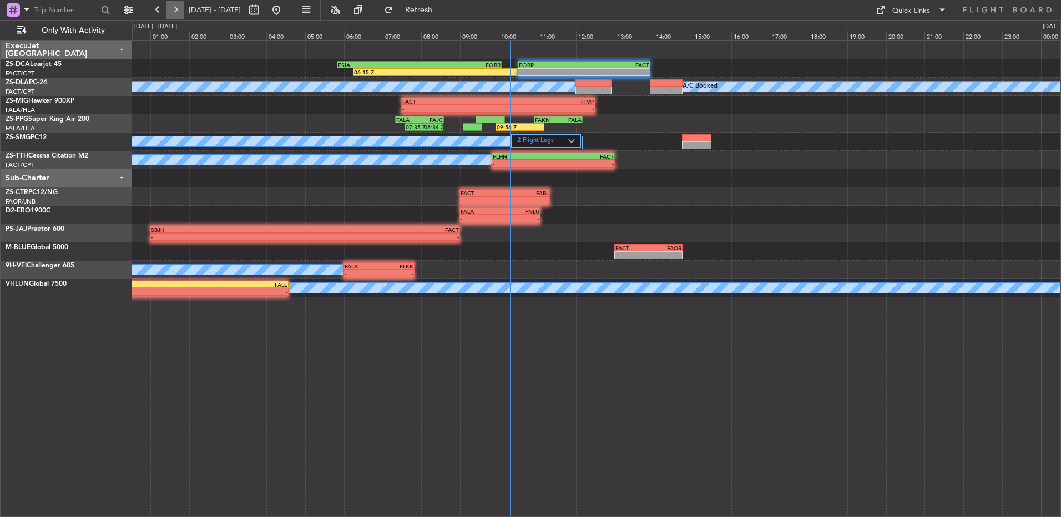
click at [179, 13] on button at bounding box center [175, 10] width 18 height 18
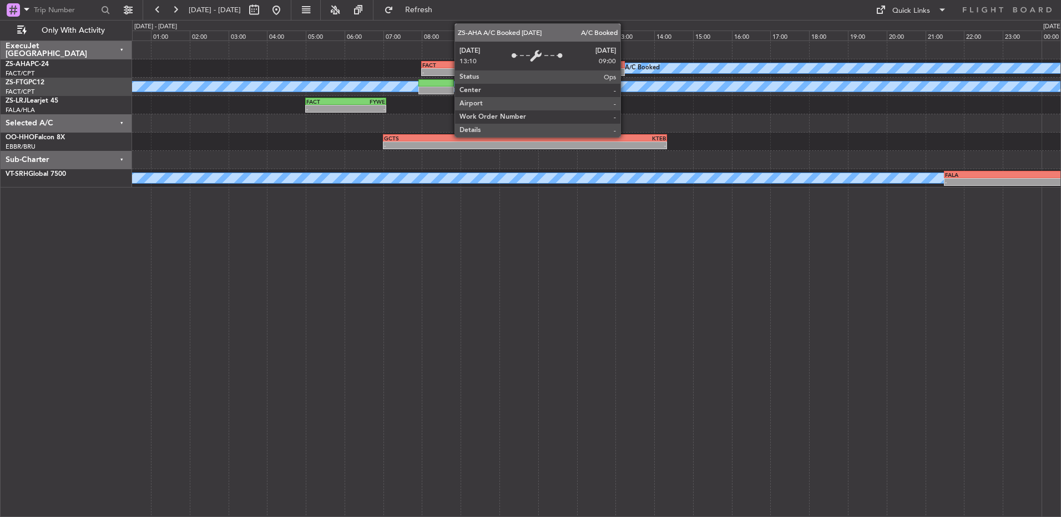
click at [619, 68] on div at bounding box center [614, 65] width 19 height 8
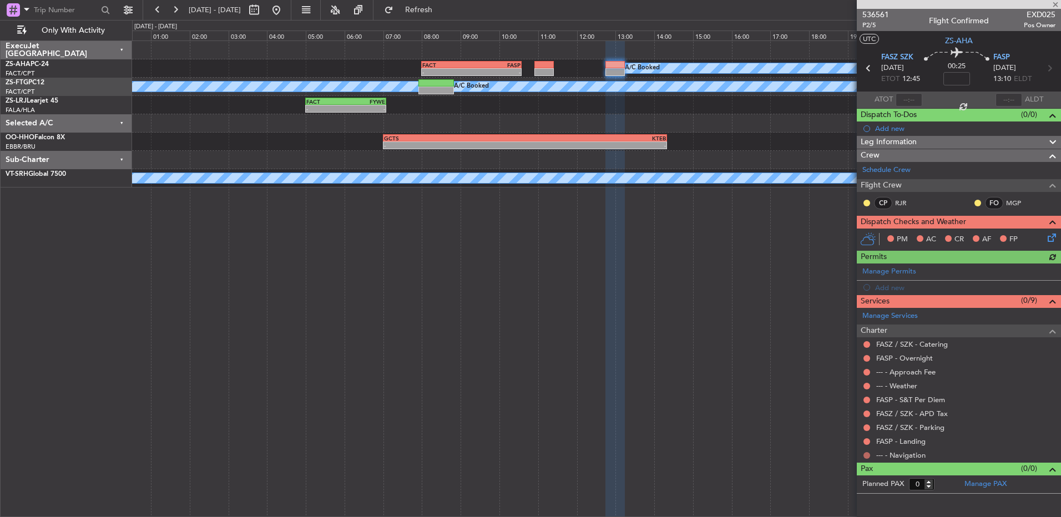
click at [868, 455] on button at bounding box center [866, 455] width 7 height 7
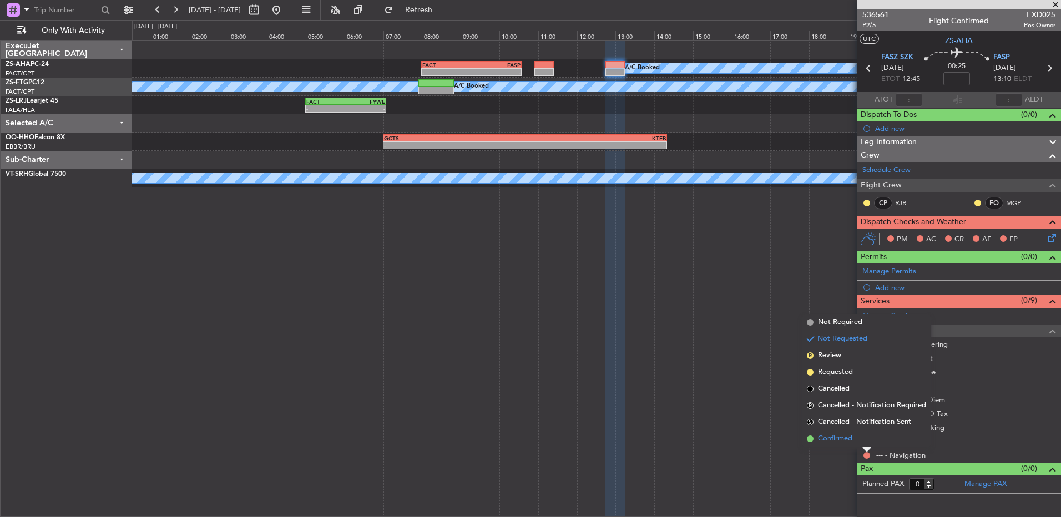
click at [865, 441] on li "Confirmed" at bounding box center [866, 439] width 128 height 17
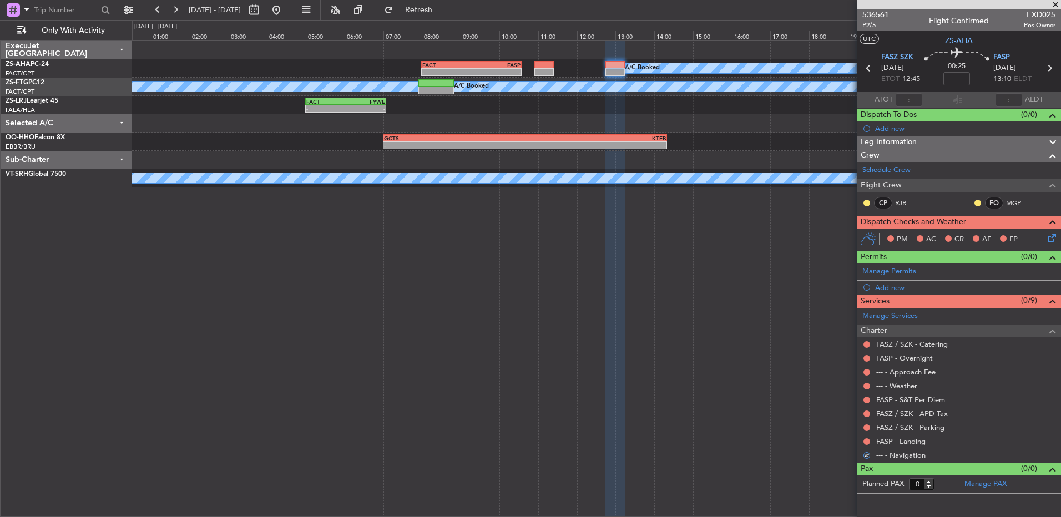
click at [865, 441] on button at bounding box center [866, 441] width 7 height 7
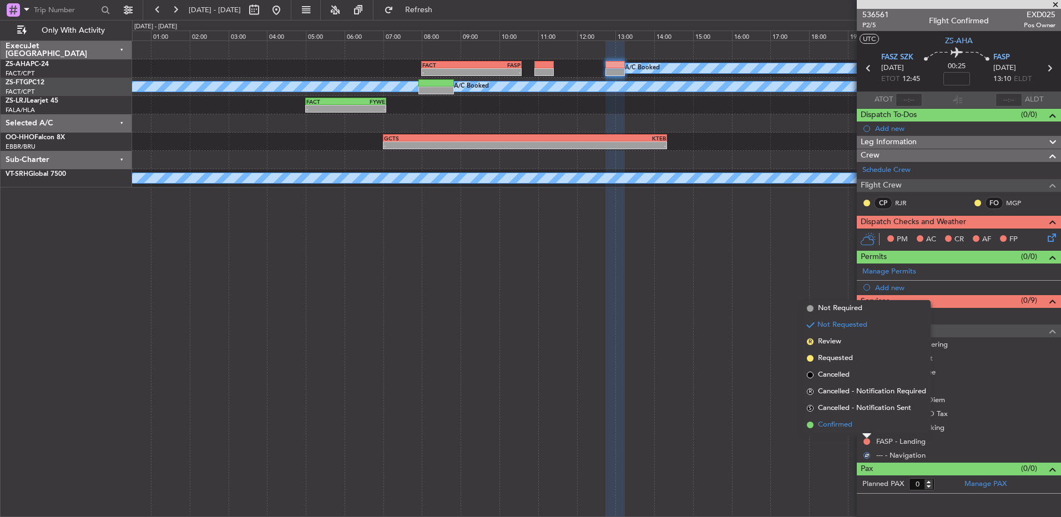
click at [860, 431] on li "Confirmed" at bounding box center [866, 425] width 128 height 17
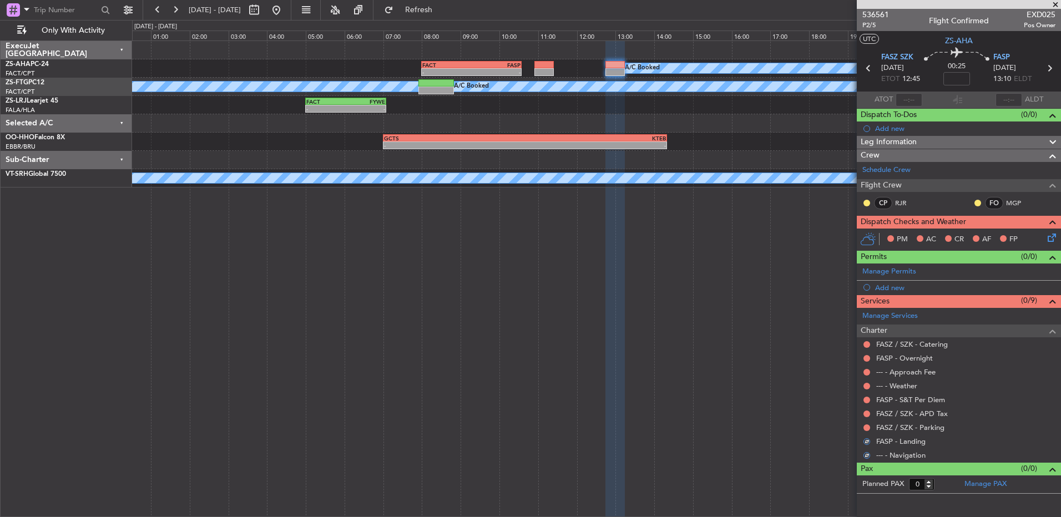
click at [860, 431] on div "FASZ / SZK - Parking" at bounding box center [959, 428] width 204 height 14
drag, startPoint x: 860, startPoint y: 431, endPoint x: 867, endPoint y: 425, distance: 8.7
click at [867, 425] on button at bounding box center [866, 427] width 7 height 7
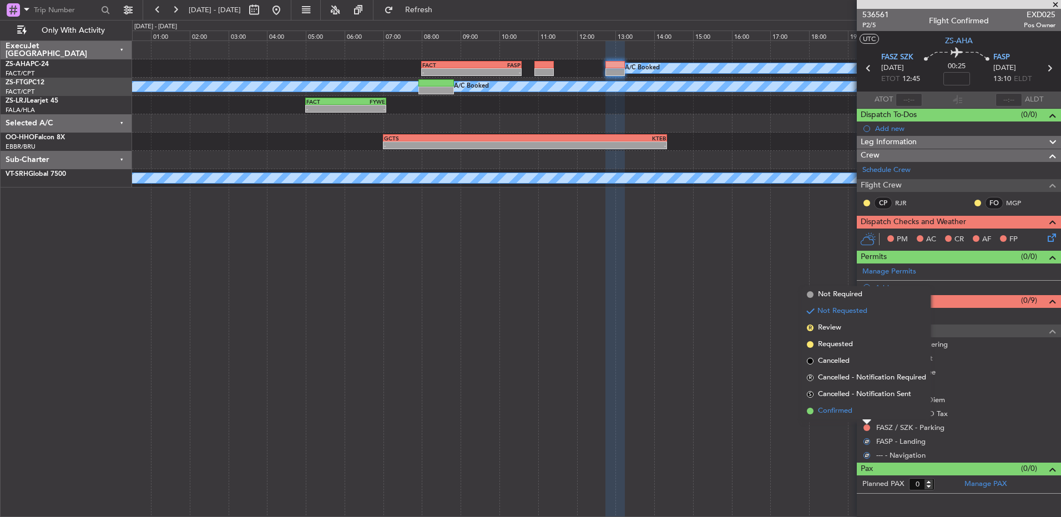
click at [865, 411] on li "Confirmed" at bounding box center [866, 411] width 128 height 17
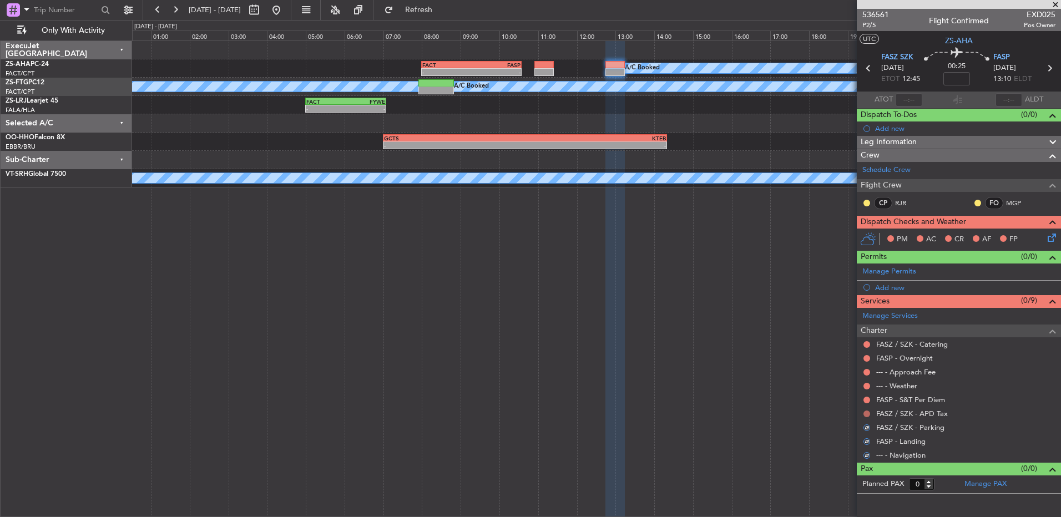
click at [866, 411] on button at bounding box center [866, 414] width 7 height 7
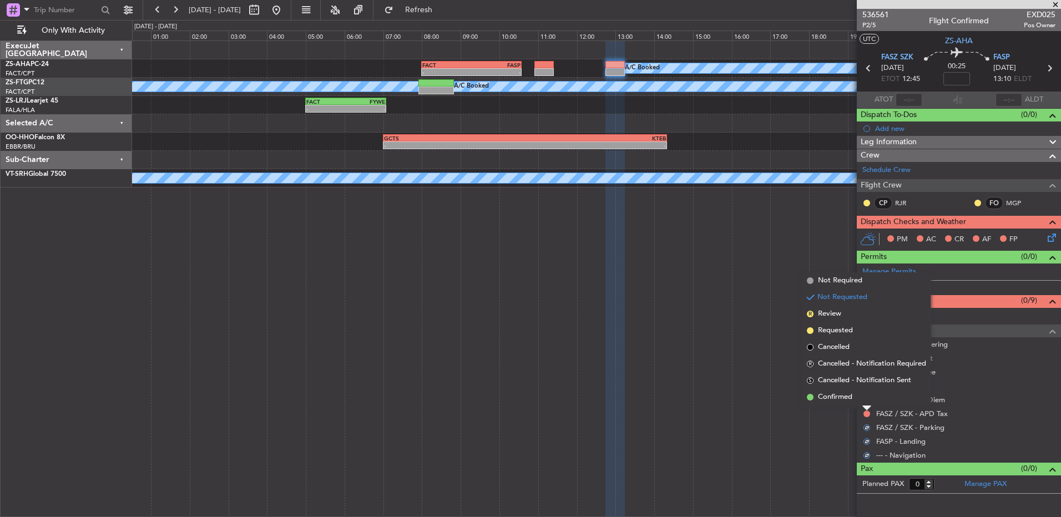
drag, startPoint x: 866, startPoint y: 411, endPoint x: 864, endPoint y: 395, distance: 15.7
click at [864, 394] on li "Confirmed" at bounding box center [866, 397] width 128 height 17
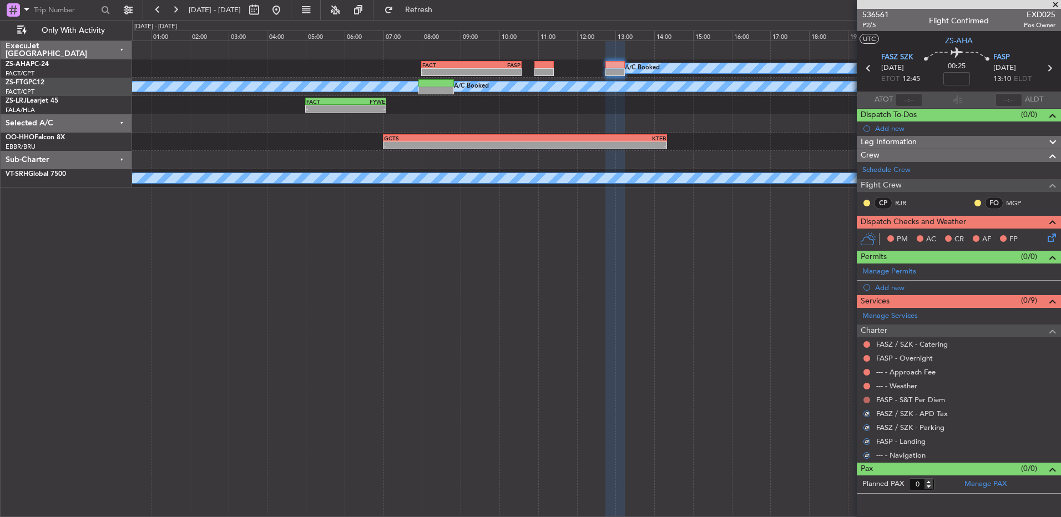
click at [864, 397] on button at bounding box center [866, 400] width 7 height 7
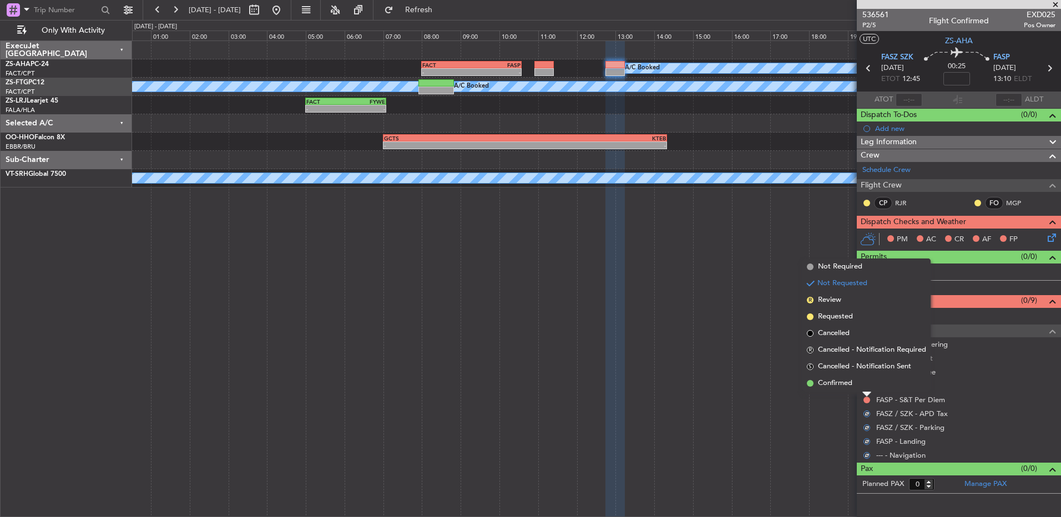
click at [859, 388] on li "Confirmed" at bounding box center [866, 383] width 128 height 17
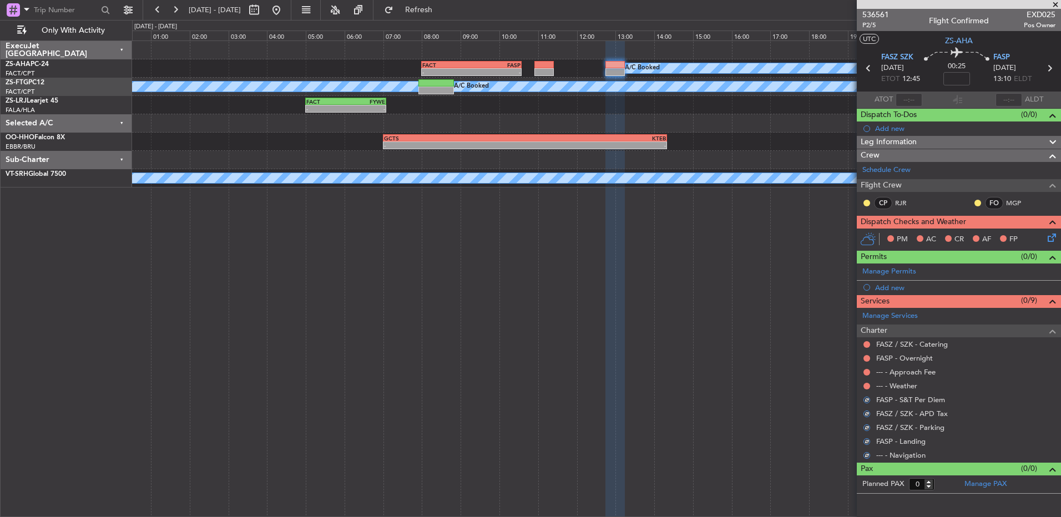
click at [862, 388] on nimbus-traffic-light at bounding box center [866, 386] width 9 height 9
click at [862, 386] on div at bounding box center [866, 386] width 9 height 9
click at [869, 387] on button at bounding box center [866, 386] width 7 height 7
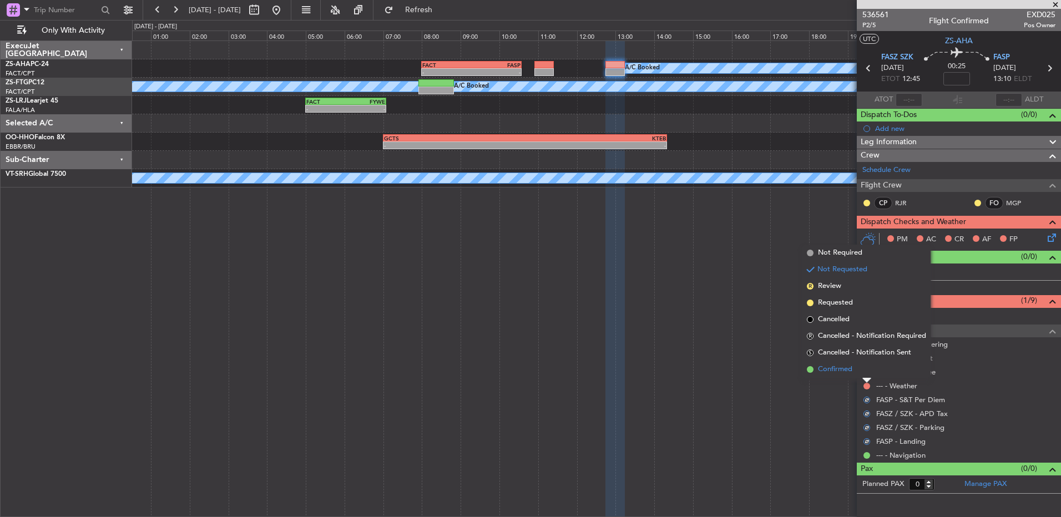
click at [864, 370] on li "Confirmed" at bounding box center [866, 369] width 128 height 17
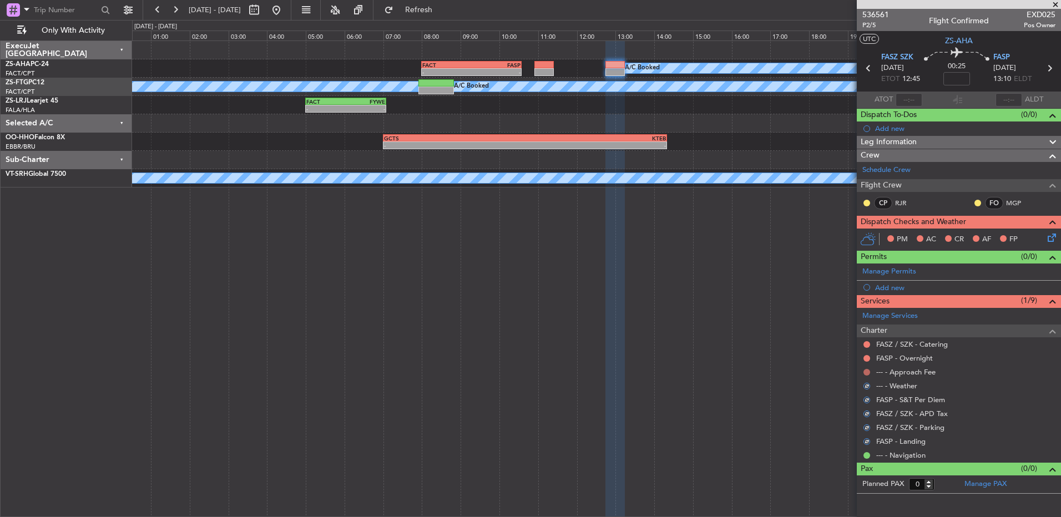
click at [865, 369] on button at bounding box center [866, 372] width 7 height 7
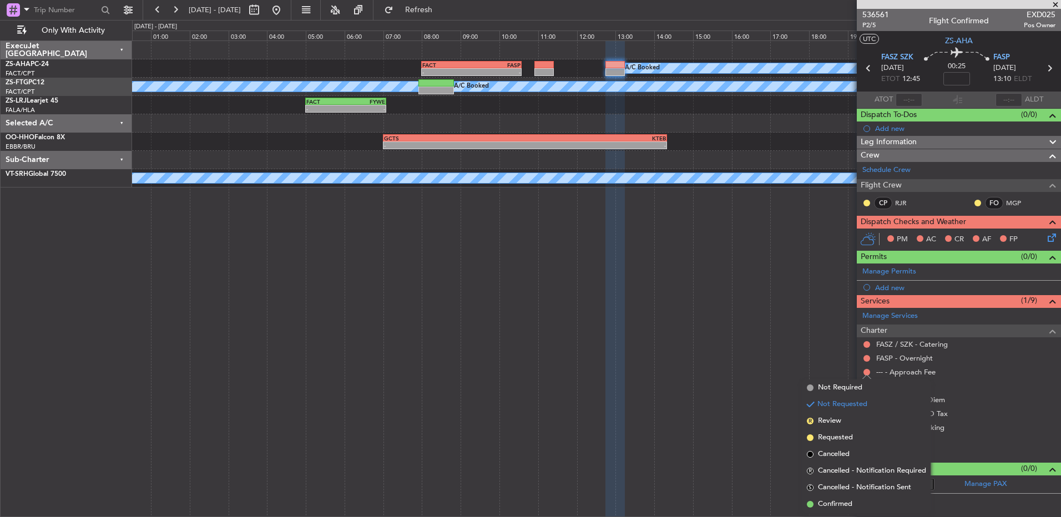
drag, startPoint x: 857, startPoint y: 502, endPoint x: 910, endPoint y: 388, distance: 125.8
click at [857, 498] on li "Confirmed" at bounding box center [866, 504] width 128 height 17
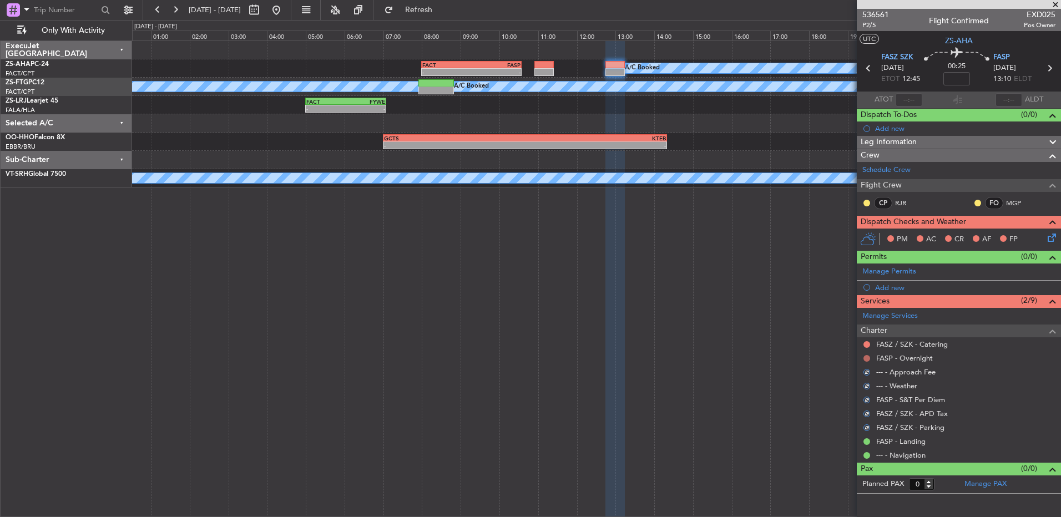
click at [866, 355] on button at bounding box center [866, 358] width 7 height 7
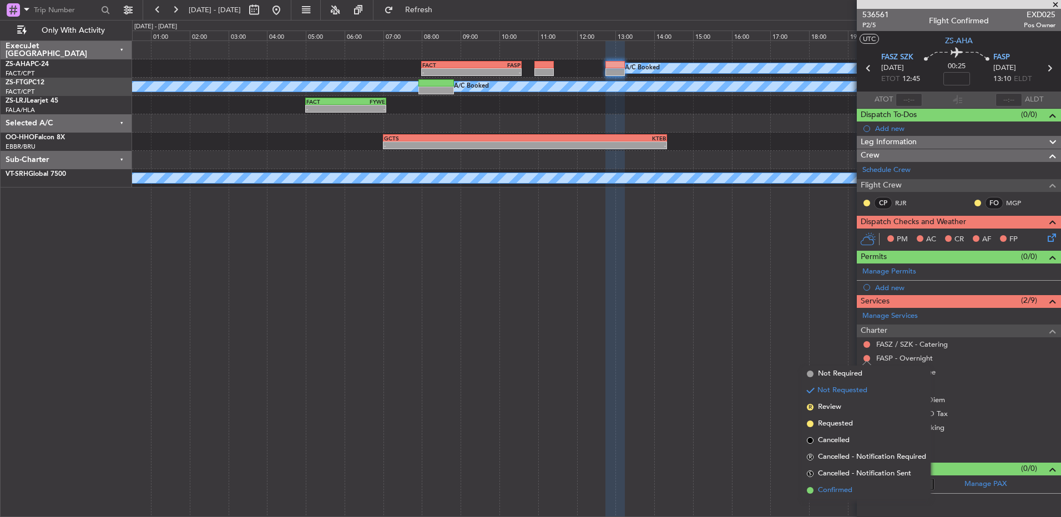
click at [832, 485] on span "Confirmed" at bounding box center [835, 490] width 34 height 11
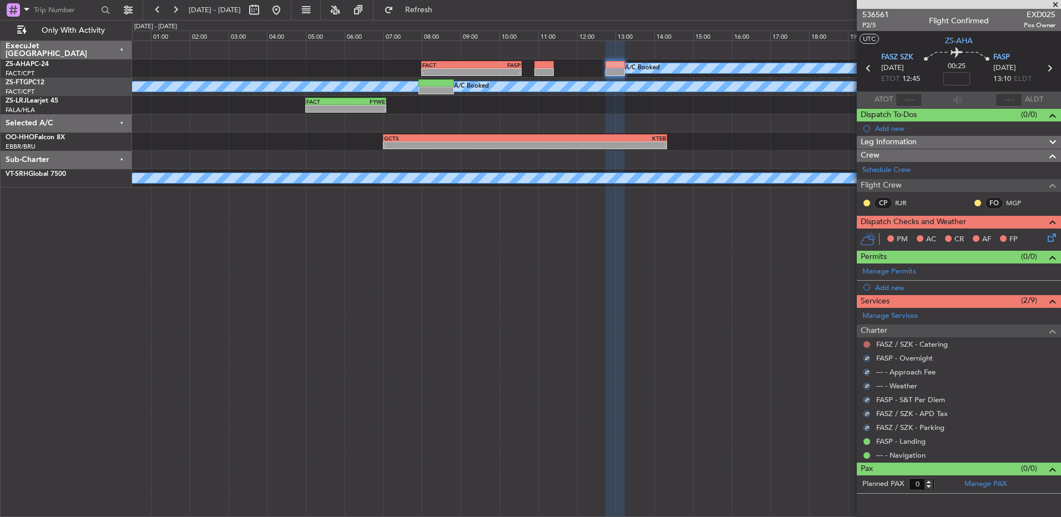
click at [864, 342] on button at bounding box center [866, 344] width 7 height 7
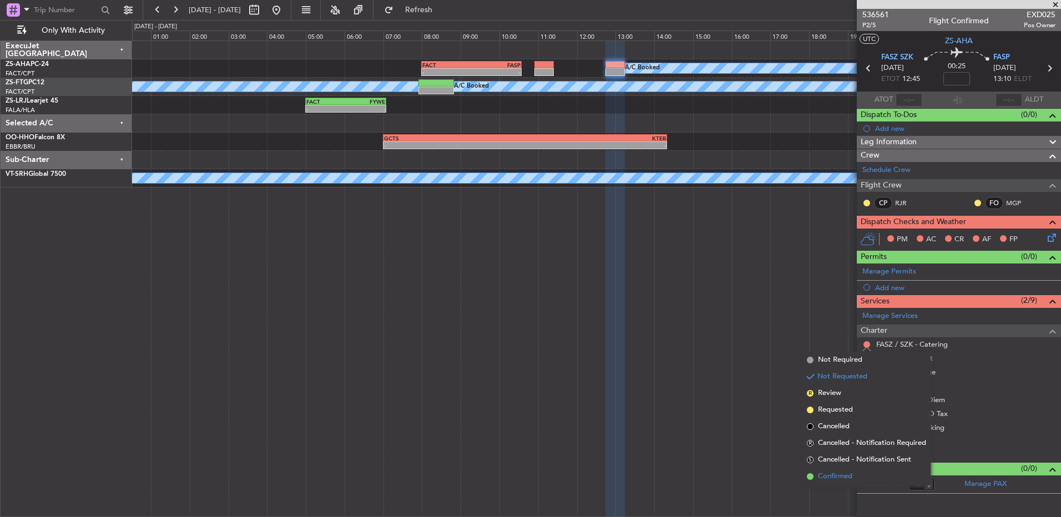
click at [867, 478] on li "Confirmed" at bounding box center [866, 476] width 128 height 17
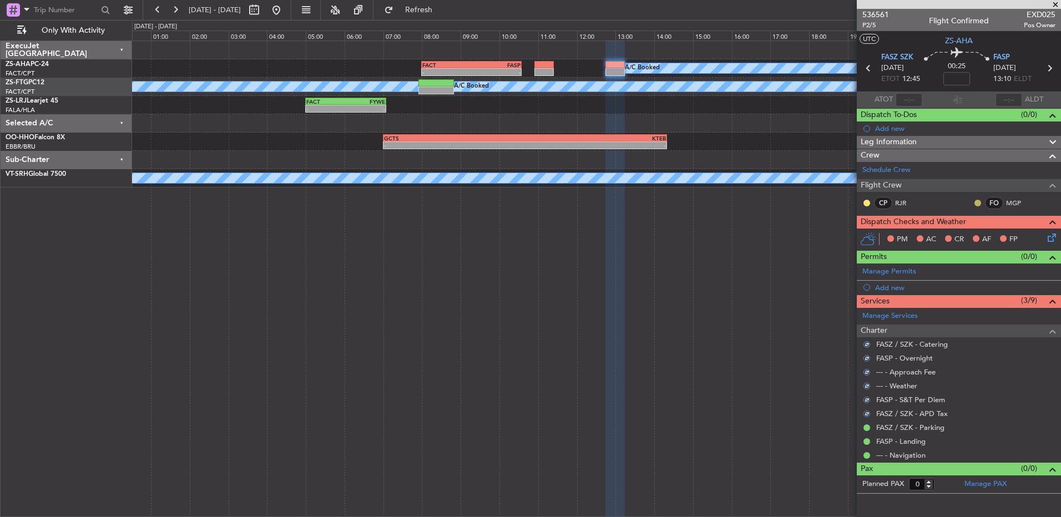
click at [980, 205] on button at bounding box center [977, 203] width 7 height 7
click at [959, 234] on span "Acknowledged" at bounding box center [980, 235] width 49 height 11
click at [864, 201] on button at bounding box center [866, 203] width 7 height 7
click at [880, 235] on span "Acknowledged" at bounding box center [869, 235] width 49 height 11
click at [1047, 237] on icon at bounding box center [1049, 235] width 9 height 9
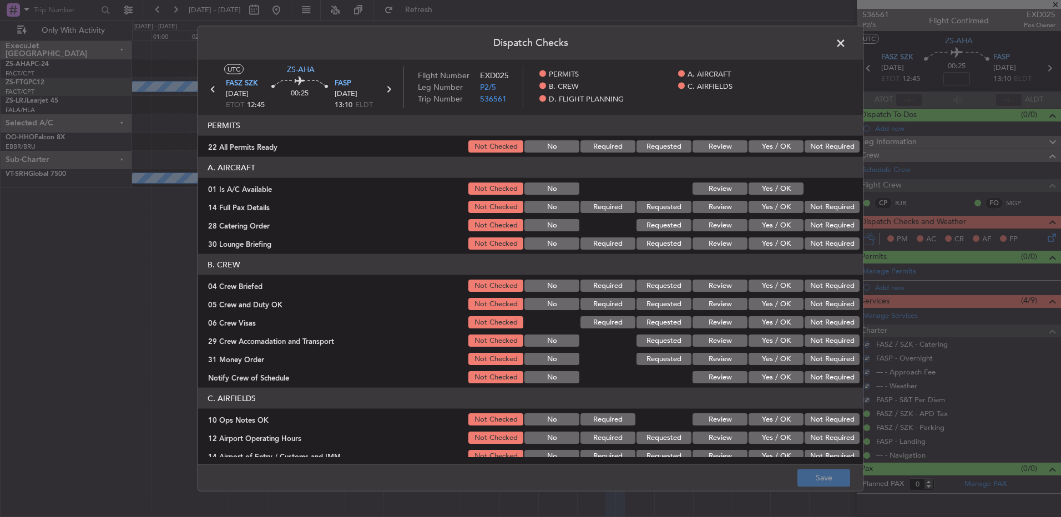
click at [822, 140] on button "Not Required" at bounding box center [831, 146] width 55 height 12
drag, startPoint x: 771, startPoint y: 190, endPoint x: 830, endPoint y: 206, distance: 61.1
click at [773, 190] on button "Yes / OK" at bounding box center [775, 189] width 55 height 12
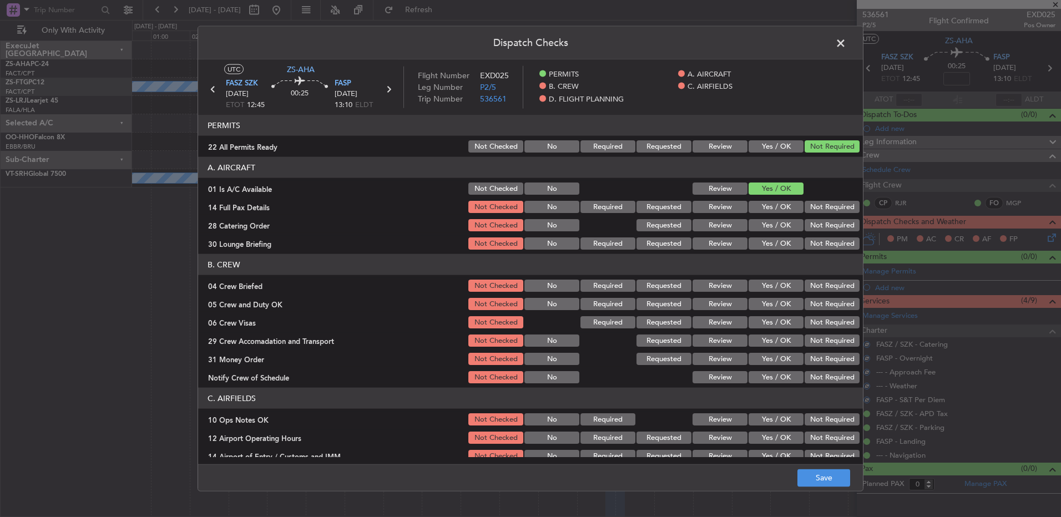
click at [834, 209] on button "Not Required" at bounding box center [831, 207] width 55 height 12
click at [830, 227] on div "Not Required" at bounding box center [831, 225] width 56 height 16
click at [829, 230] on button "Not Required" at bounding box center [831, 225] width 55 height 12
click at [828, 239] on section "A. AIRCRAFT 01 Is A/C Available Not Checked No Review Yes / OK 14 Full Pax Deta…" at bounding box center [530, 204] width 665 height 94
drag, startPoint x: 828, startPoint y: 241, endPoint x: 828, endPoint y: 249, distance: 8.3
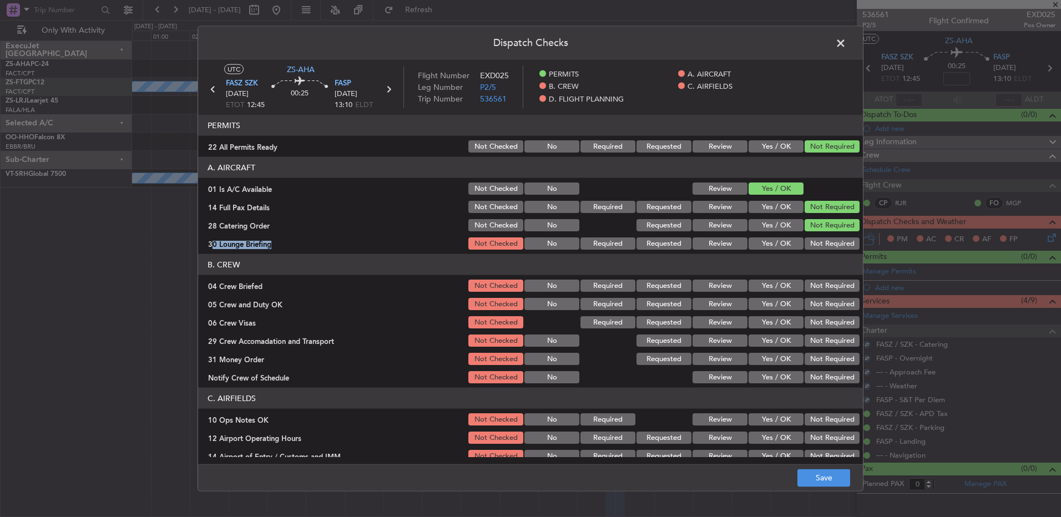
click at [828, 247] on button "Not Required" at bounding box center [831, 243] width 55 height 12
click at [829, 252] on article "PERMITS 22 All Permits Ready Not Checked No Required Requested Review Yes / OK …" at bounding box center [530, 286] width 665 height 342
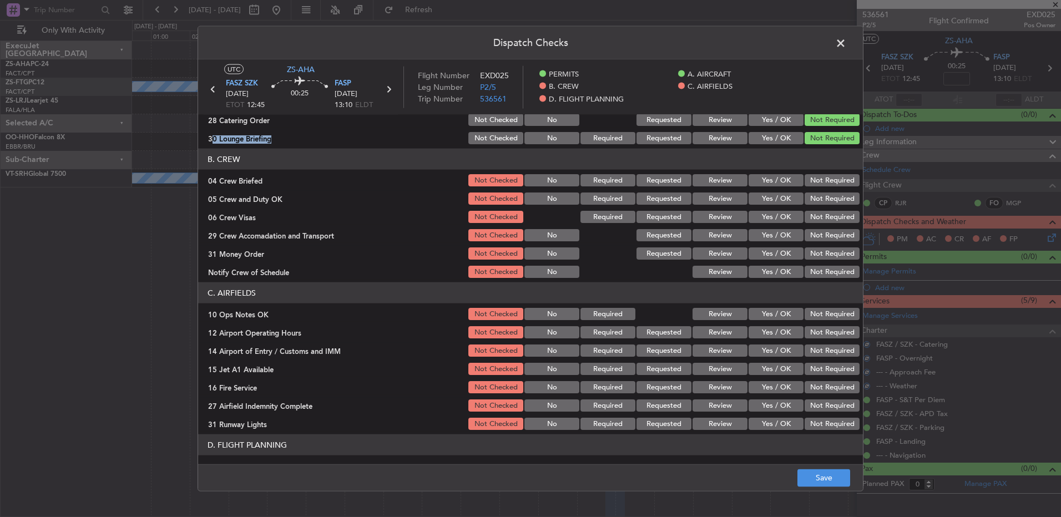
scroll to position [88, 0]
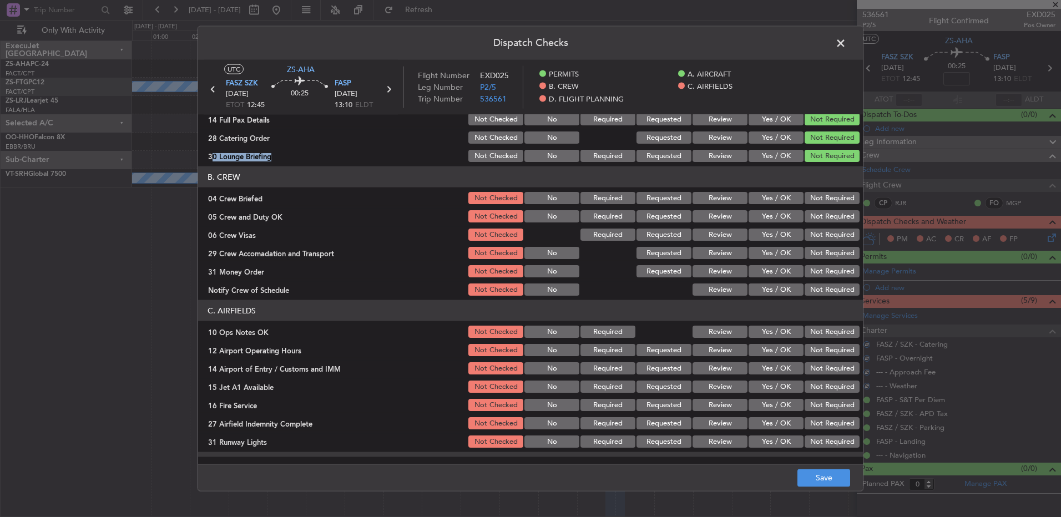
click at [820, 204] on button "Not Required" at bounding box center [831, 198] width 55 height 12
drag, startPoint x: 824, startPoint y: 221, endPoint x: 824, endPoint y: 227, distance: 6.1
click at [824, 227] on section "B. CREW 04 Crew Briefed Not Checked No Required Requested Review Yes / OK Not R…" at bounding box center [530, 231] width 665 height 131
click at [824, 227] on div "Not Required" at bounding box center [831, 235] width 56 height 16
click at [821, 222] on button "Not Required" at bounding box center [831, 216] width 55 height 12
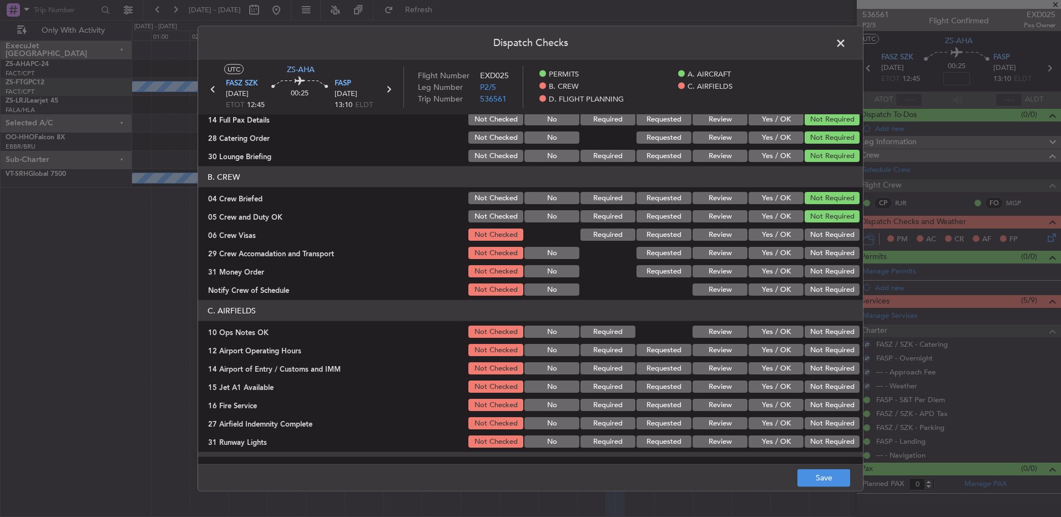
click at [822, 232] on button "Not Required" at bounding box center [831, 235] width 55 height 12
click at [822, 243] on section "B. CREW 04 Crew Briefed Not Checked No Required Requested Review Yes / OK Not R…" at bounding box center [530, 231] width 665 height 131
drag, startPoint x: 822, startPoint y: 247, endPoint x: 821, endPoint y: 257, distance: 9.4
click at [822, 251] on section "B. CREW 04 Crew Briefed Not Checked No Required Requested Review Yes / OK Not R…" at bounding box center [530, 231] width 665 height 131
click at [821, 263] on section "B. CREW 04 Crew Briefed Not Checked No Required Requested Review Yes / OK Not R…" at bounding box center [530, 231] width 665 height 131
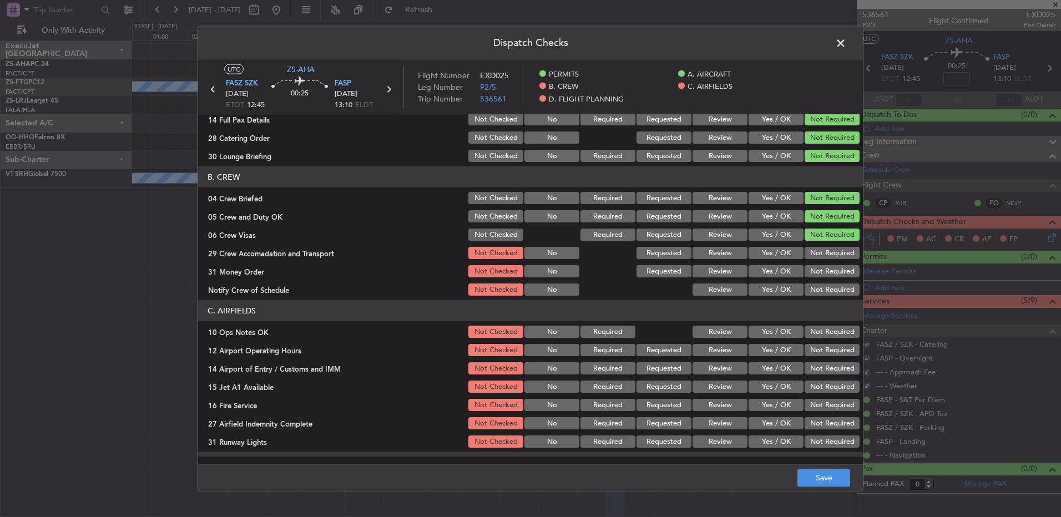
drag, startPoint x: 817, startPoint y: 258, endPoint x: 830, endPoint y: 294, distance: 38.4
click at [818, 259] on button "Not Required" at bounding box center [831, 253] width 55 height 12
click at [830, 294] on button "Not Required" at bounding box center [831, 290] width 55 height 12
click at [823, 279] on div "Not Required" at bounding box center [831, 272] width 56 height 16
click at [829, 279] on div "Not Required" at bounding box center [831, 272] width 56 height 16
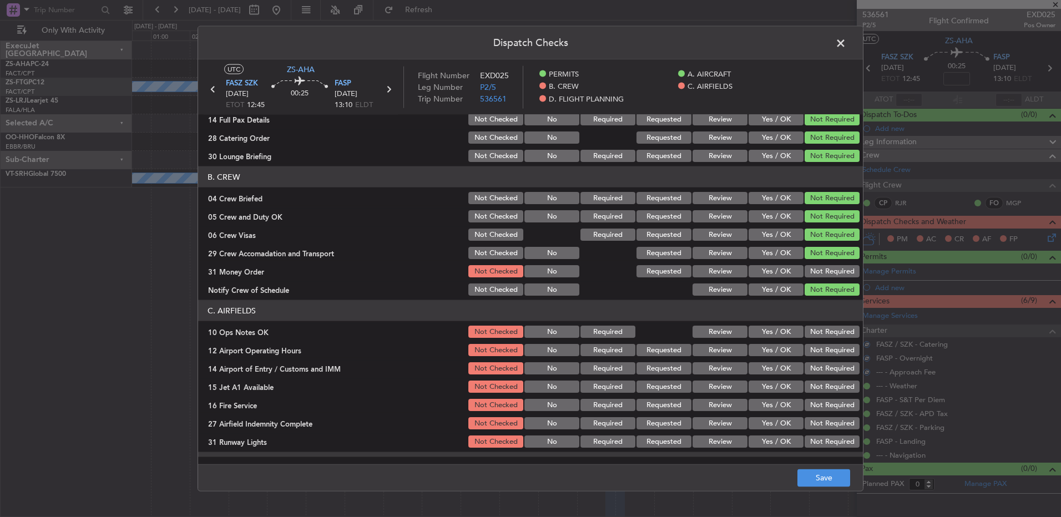
click at [823, 273] on button "Not Required" at bounding box center [831, 271] width 55 height 12
click at [825, 335] on button "Not Required" at bounding box center [831, 332] width 55 height 12
drag, startPoint x: 824, startPoint y: 336, endPoint x: 826, endPoint y: 354, distance: 17.8
click at [825, 344] on section "C. AIRFIELDS 10 Ops Notes OK Not Checked No Required Review Yes / OK Not Requir…" at bounding box center [530, 374] width 665 height 149
click at [826, 354] on button "Not Required" at bounding box center [831, 350] width 55 height 12
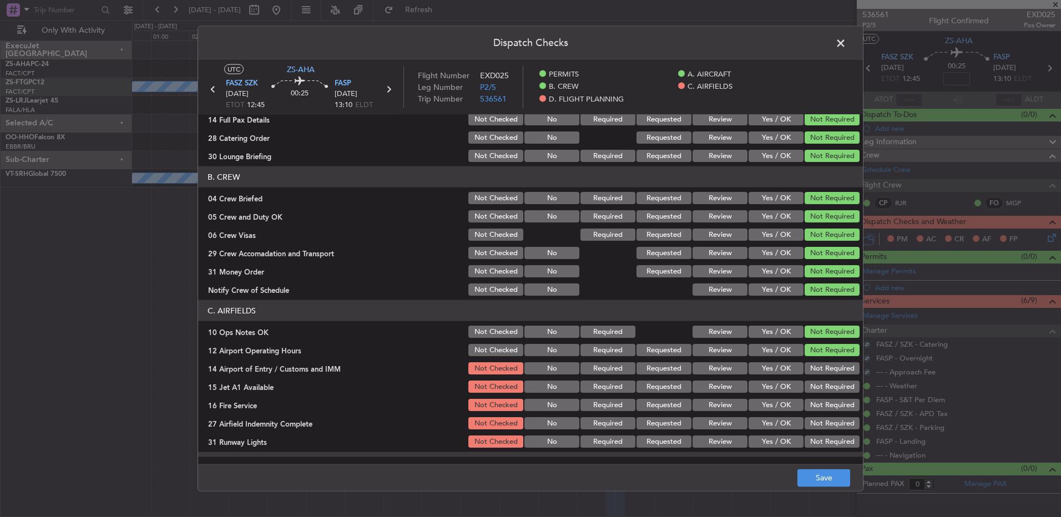
click at [827, 360] on section "C. AIRFIELDS 10 Ops Notes OK Not Checked No Required Review Yes / OK Not Requir…" at bounding box center [530, 374] width 665 height 149
click at [822, 379] on div "Not Required" at bounding box center [831, 387] width 56 height 16
click at [820, 388] on button "Not Required" at bounding box center [831, 387] width 55 height 12
click at [811, 367] on button "Not Required" at bounding box center [831, 368] width 55 height 12
click at [826, 396] on section "C. AIRFIELDS 10 Ops Notes OK Not Checked No Required Review Yes / OK Not Requir…" at bounding box center [530, 374] width 665 height 149
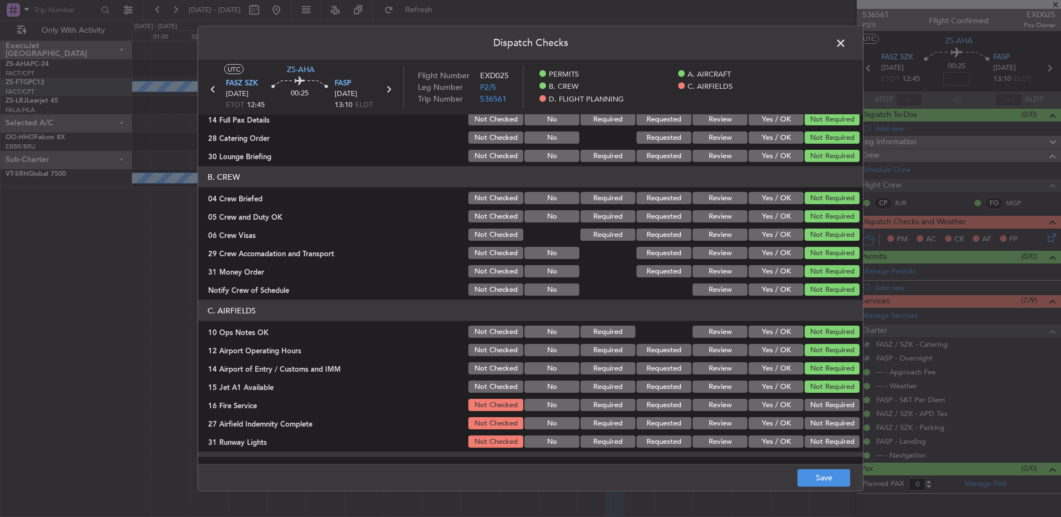
click at [826, 408] on button "Not Required" at bounding box center [831, 405] width 55 height 12
click at [826, 414] on section "C. AIRFIELDS 10 Ops Notes OK Not Checked No Required Review Yes / OK Not Requir…" at bounding box center [530, 374] width 665 height 149
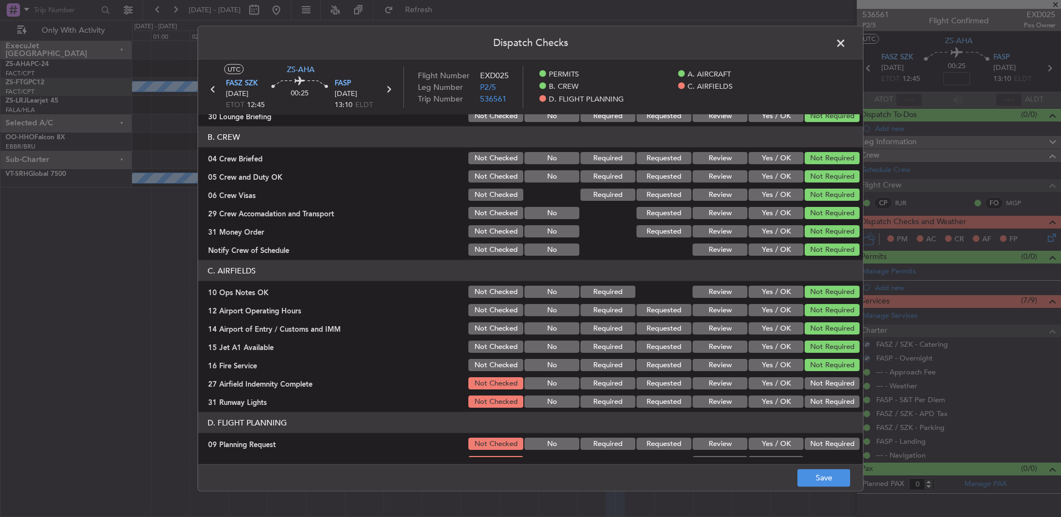
scroll to position [143, 0]
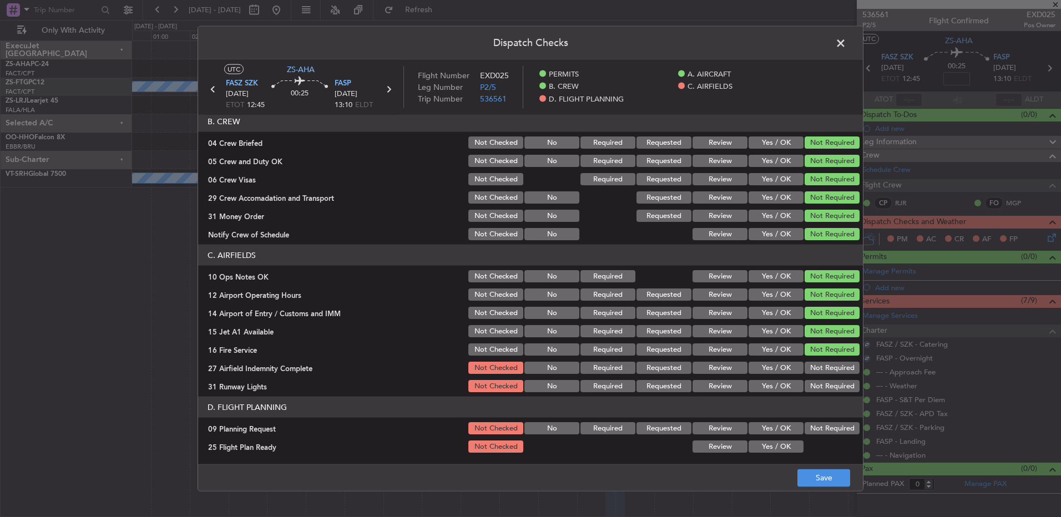
drag, startPoint x: 808, startPoint y: 358, endPoint x: 814, endPoint y: 371, distance: 14.6
click at [811, 358] on section "C. AIRFIELDS 10 Ops Notes OK Not Checked No Required Review Yes / OK Not Requir…" at bounding box center [530, 319] width 665 height 149
click at [815, 373] on button "Not Required" at bounding box center [831, 368] width 55 height 12
click at [811, 386] on button "Not Required" at bounding box center [831, 386] width 55 height 12
click at [812, 424] on button "Not Required" at bounding box center [831, 428] width 55 height 12
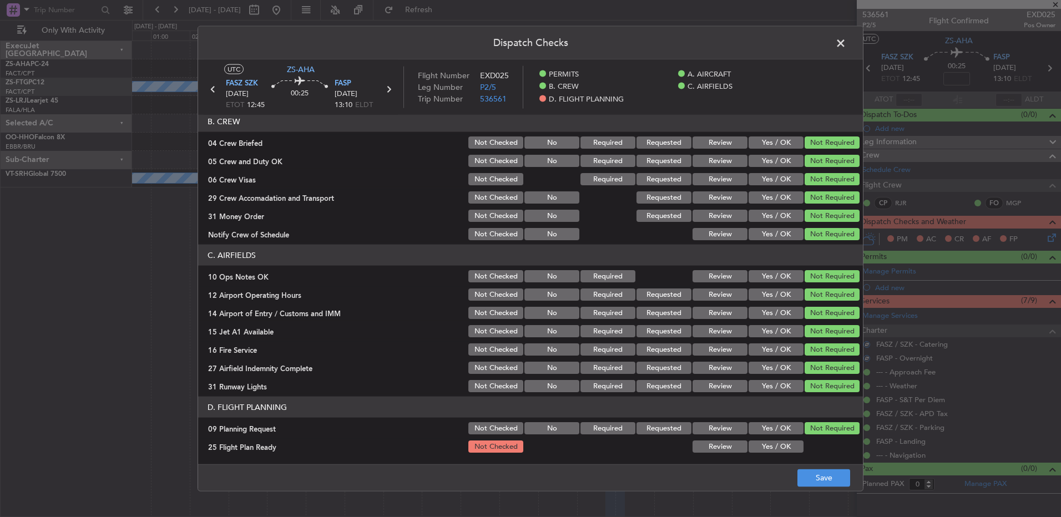
click at [806, 442] on div at bounding box center [831, 447] width 56 height 16
click at [779, 447] on button "Yes / OK" at bounding box center [775, 447] width 55 height 12
click at [802, 493] on div "Dispatch Checks UTC ZS-AHA FASZ SZK 09/09/2025 ETOT 12:45 00:25 FASP 09/09/2025…" at bounding box center [530, 258] width 1061 height 517
click at [808, 492] on div "Dispatch Checks UTC ZS-AHA FASZ SZK 09/09/2025 ETOT 12:45 00:25 FASP 09/09/2025…" at bounding box center [530, 258] width 1061 height 517
click at [805, 480] on button "Save" at bounding box center [823, 478] width 53 height 18
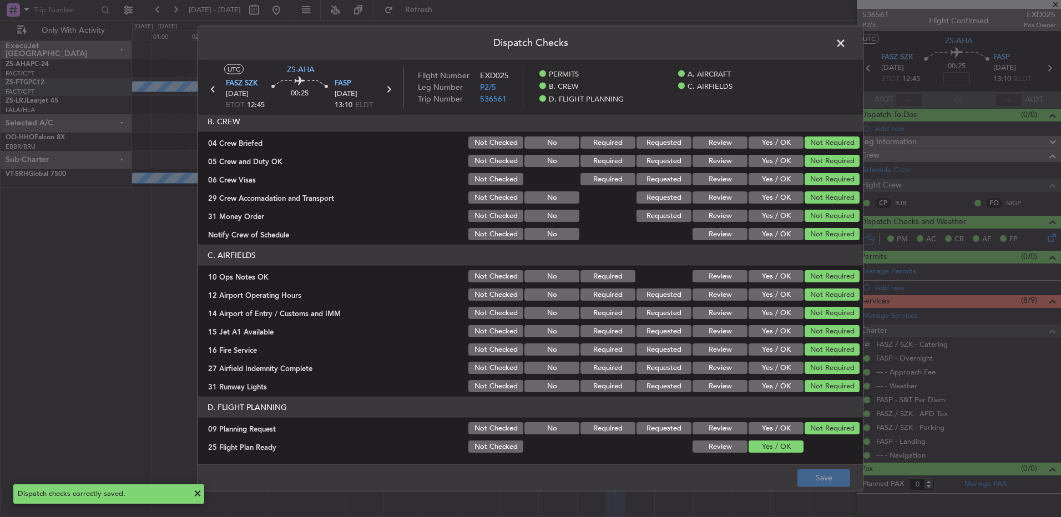
click at [708, 452] on button "Review" at bounding box center [719, 447] width 55 height 12
click at [838, 484] on button "Save" at bounding box center [823, 478] width 53 height 18
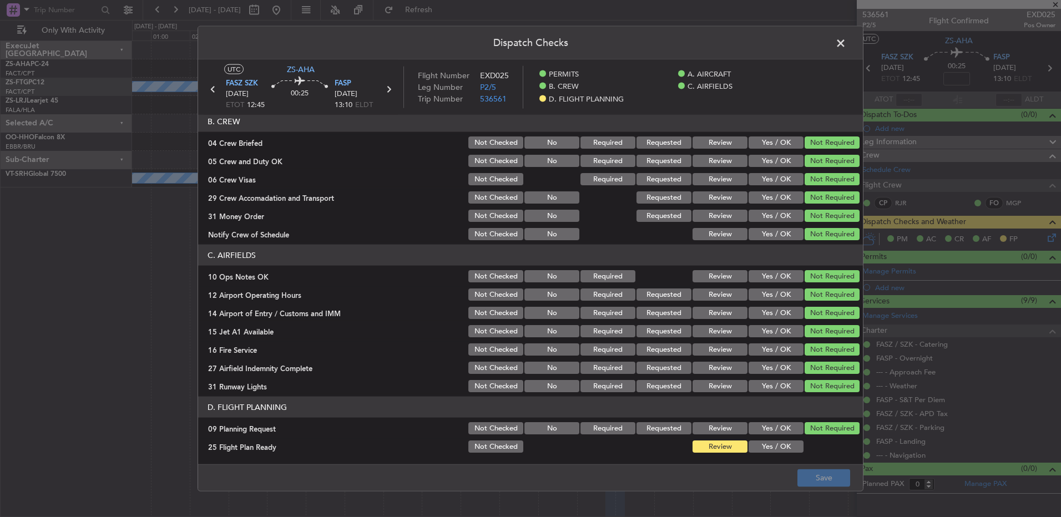
click at [840, 34] on header "Dispatch Checks" at bounding box center [530, 43] width 665 height 33
click at [846, 35] on span at bounding box center [846, 46] width 0 height 22
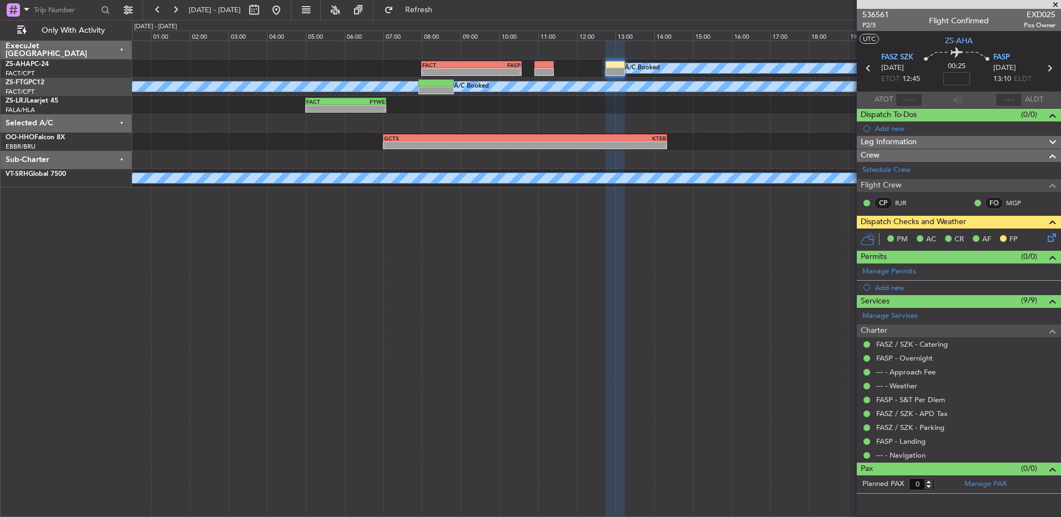
click at [868, 70] on icon at bounding box center [868, 68] width 14 height 14
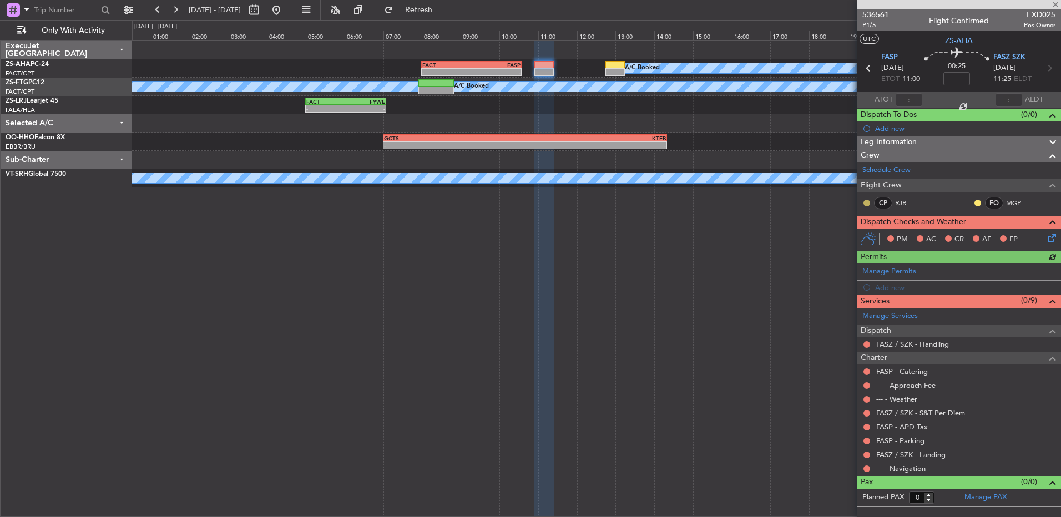
click at [865, 202] on button at bounding box center [866, 203] width 7 height 7
click at [864, 235] on span "Acknowledged" at bounding box center [869, 235] width 49 height 11
click at [979, 200] on button at bounding box center [977, 203] width 7 height 7
click at [973, 235] on span "Acknowledged" at bounding box center [980, 235] width 49 height 11
click at [868, 467] on button at bounding box center [866, 468] width 7 height 7
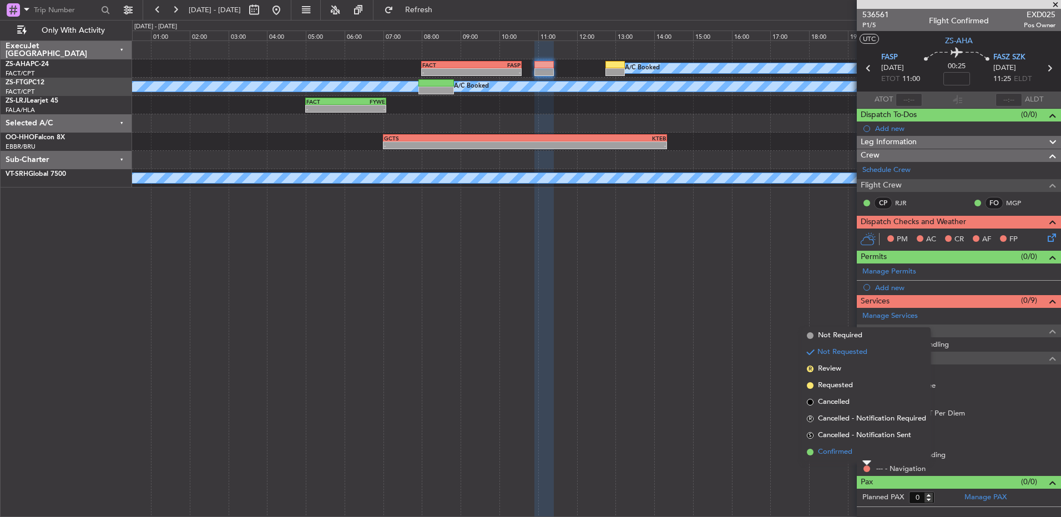
click at [864, 452] on li "Confirmed" at bounding box center [866, 452] width 128 height 17
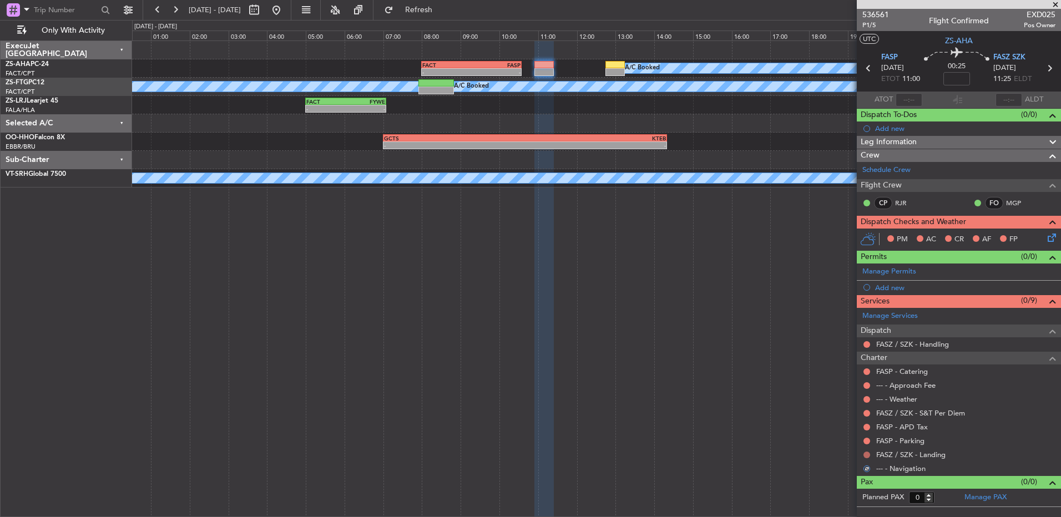
click at [867, 454] on button at bounding box center [866, 455] width 7 height 7
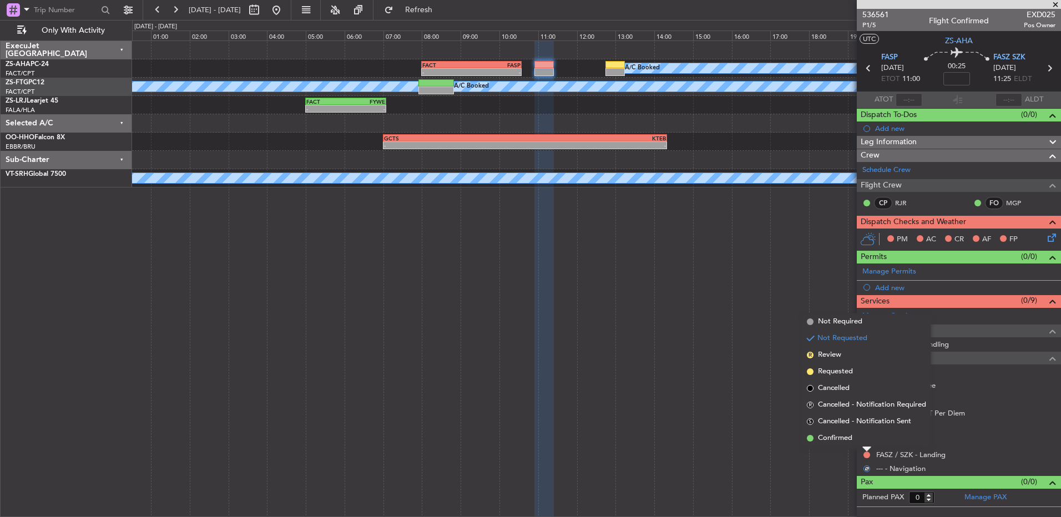
click at [864, 438] on li "Confirmed" at bounding box center [866, 438] width 128 height 17
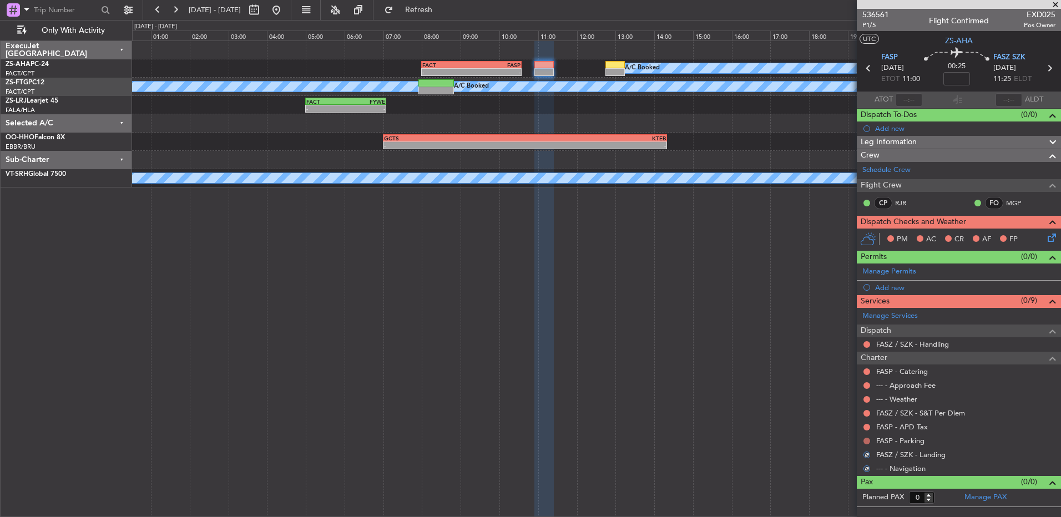
click at [867, 438] on button at bounding box center [866, 441] width 7 height 7
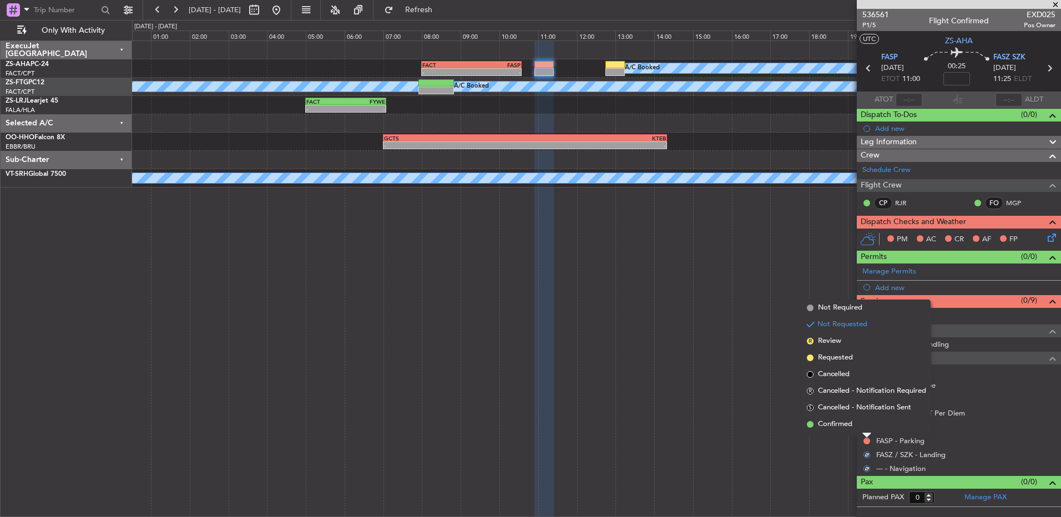
click at [863, 427] on li "Confirmed" at bounding box center [866, 424] width 128 height 17
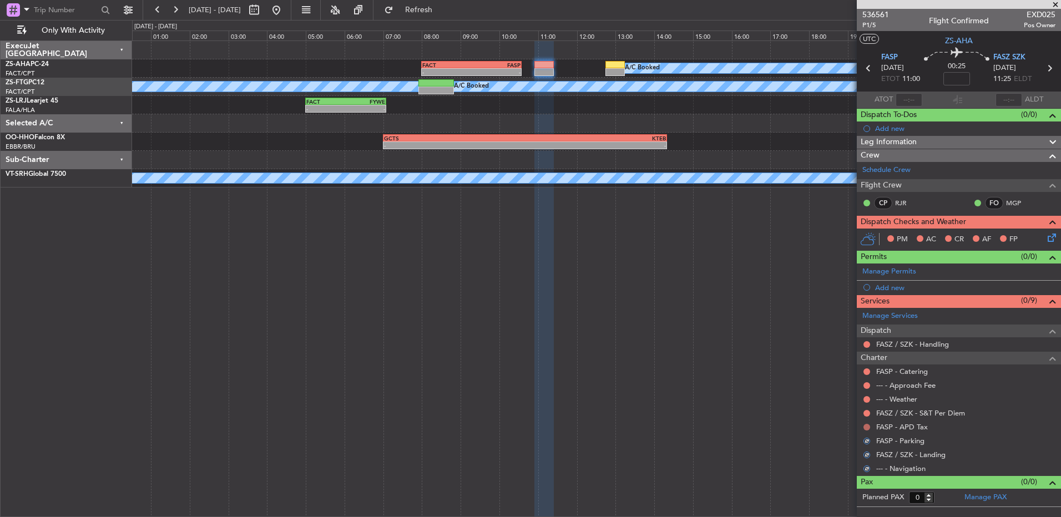
click at [864, 424] on button at bounding box center [866, 427] width 7 height 7
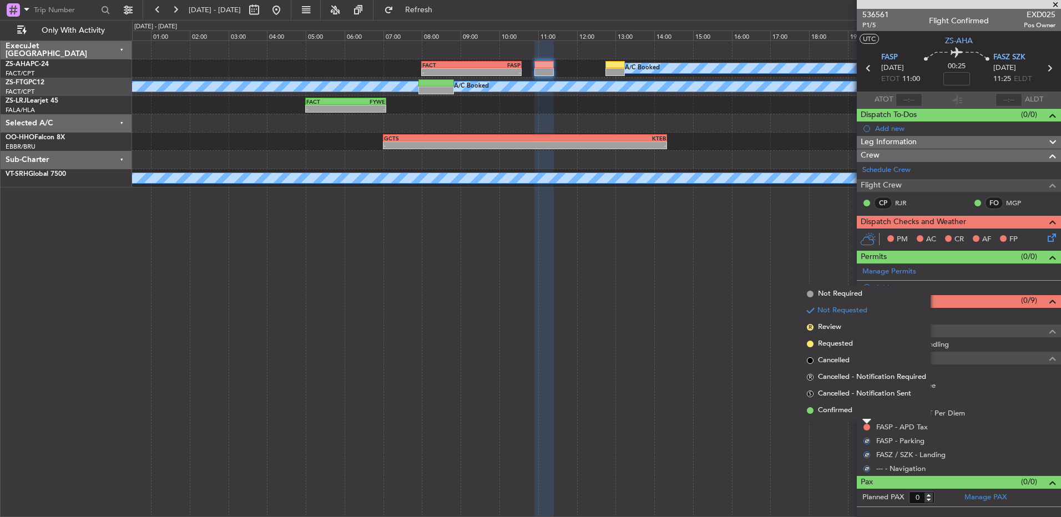
click at [869, 408] on li "Confirmed" at bounding box center [866, 410] width 128 height 17
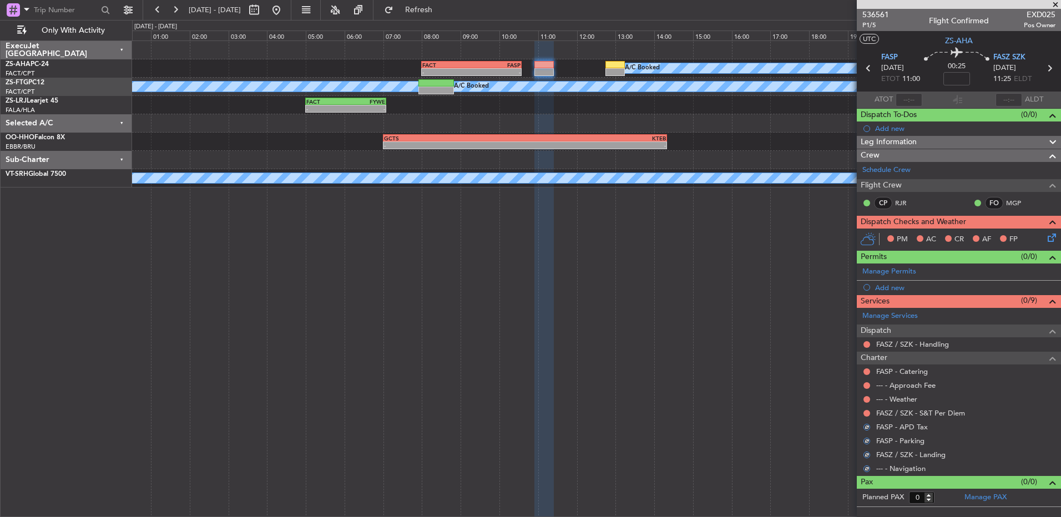
click at [869, 409] on nimbus-traffic-light at bounding box center [866, 413] width 9 height 9
click at [864, 413] on button at bounding box center [866, 413] width 7 height 7
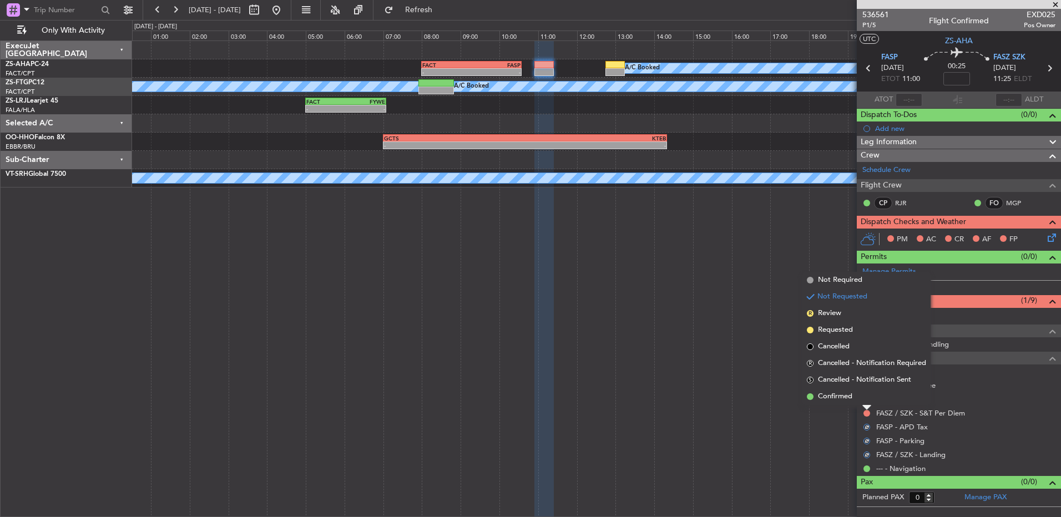
click at [870, 398] on li "Confirmed" at bounding box center [866, 396] width 128 height 17
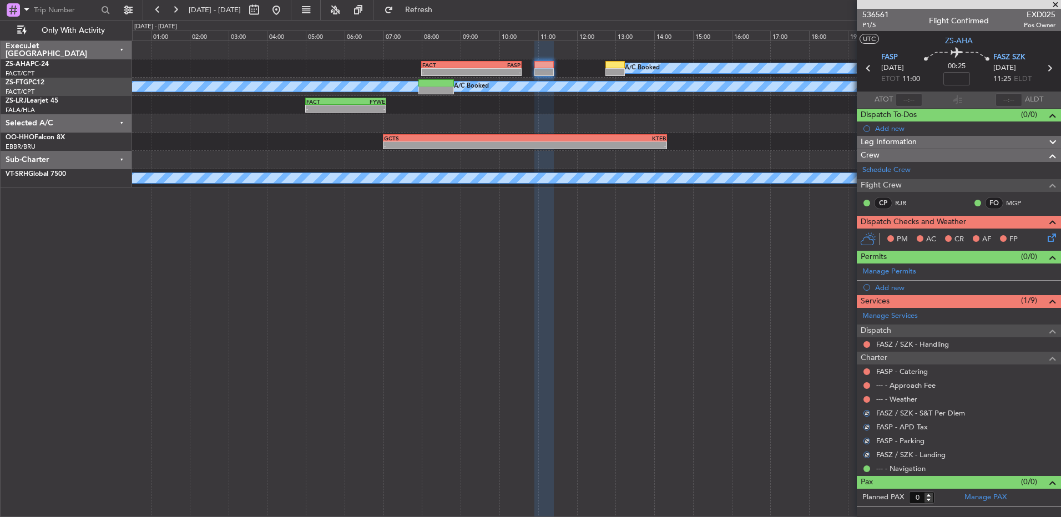
click at [870, 398] on div at bounding box center [866, 399] width 9 height 9
click at [869, 397] on button at bounding box center [866, 399] width 7 height 7
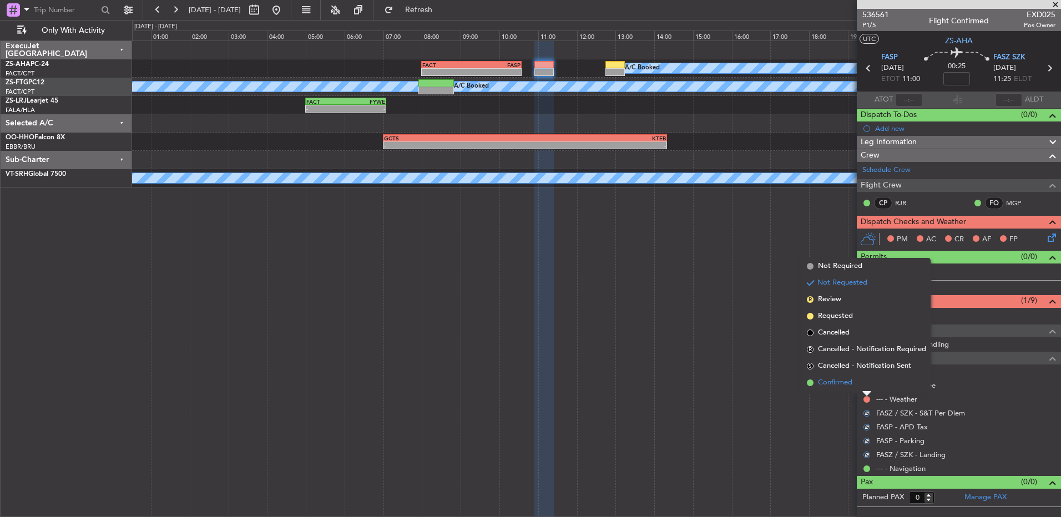
click at [862, 387] on li "Confirmed" at bounding box center [866, 382] width 128 height 17
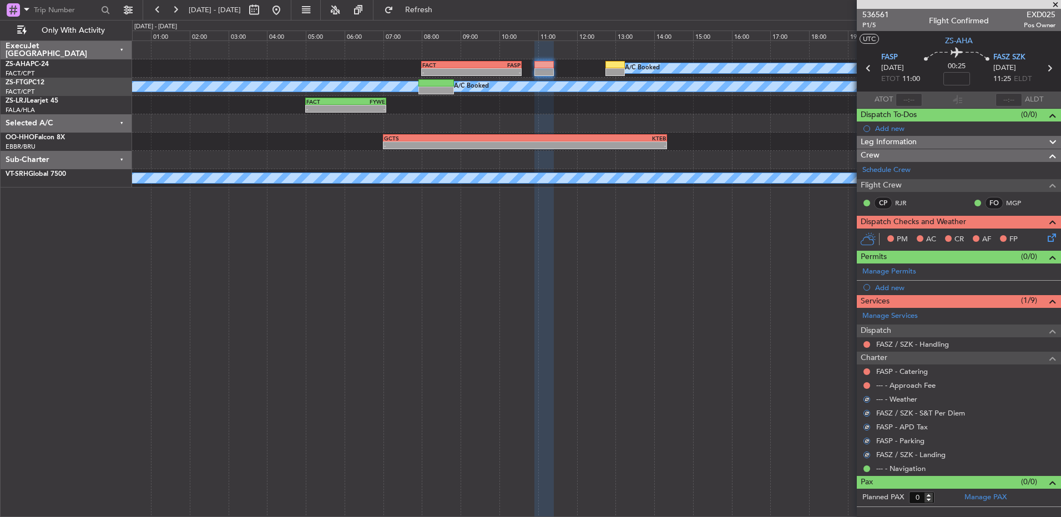
click at [863, 385] on div at bounding box center [866, 385] width 9 height 9
click at [868, 383] on button at bounding box center [866, 385] width 7 height 7
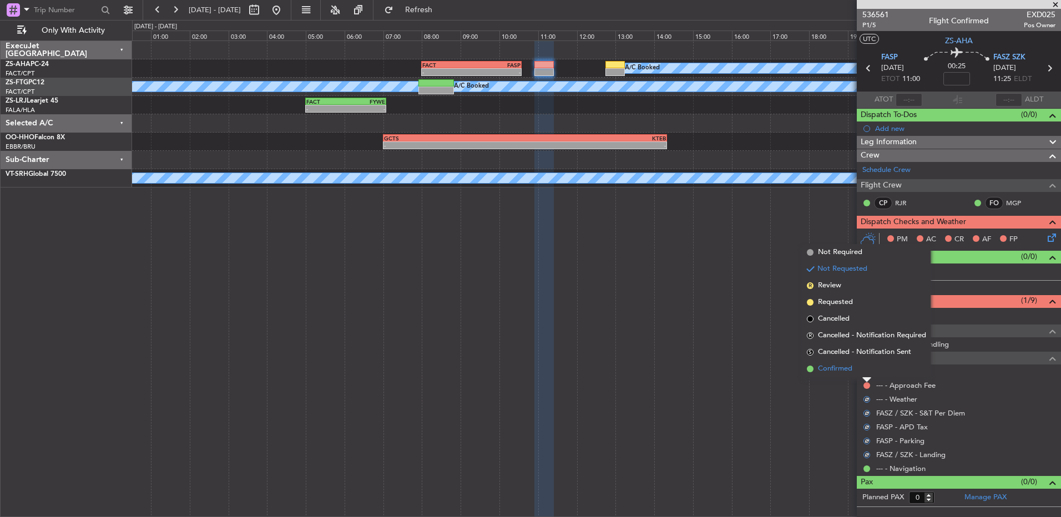
click at [863, 375] on li "Confirmed" at bounding box center [866, 369] width 128 height 17
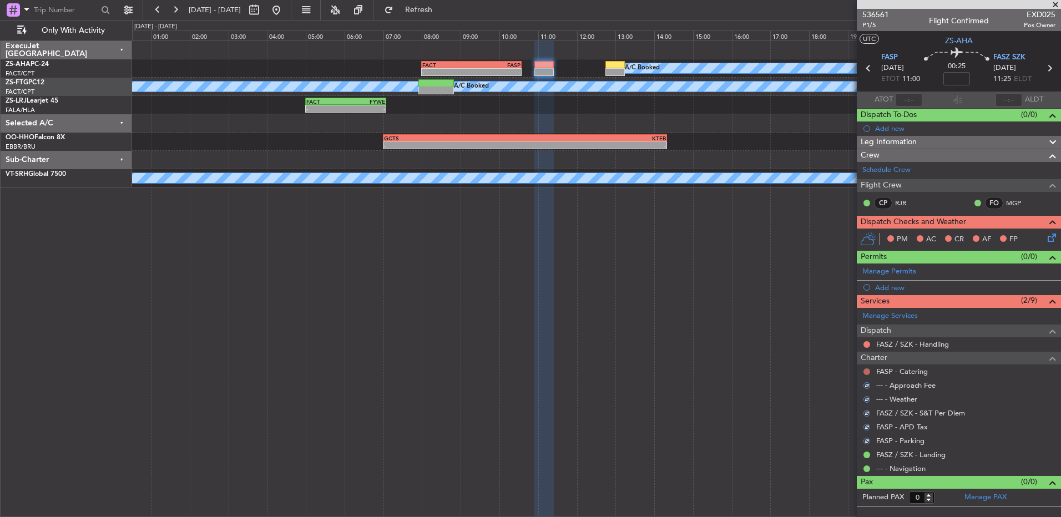
click at [864, 370] on button at bounding box center [866, 371] width 7 height 7
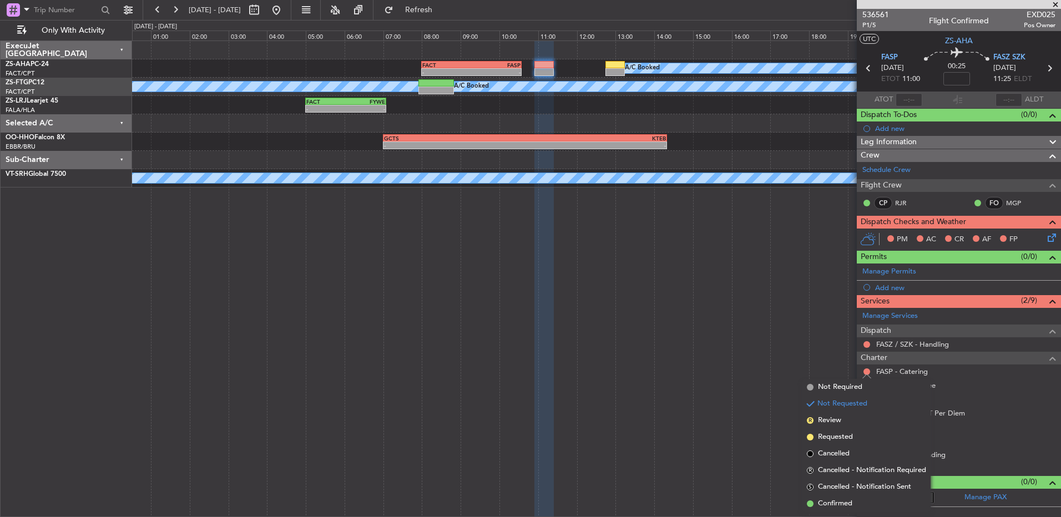
click at [862, 502] on li "Confirmed" at bounding box center [866, 503] width 128 height 17
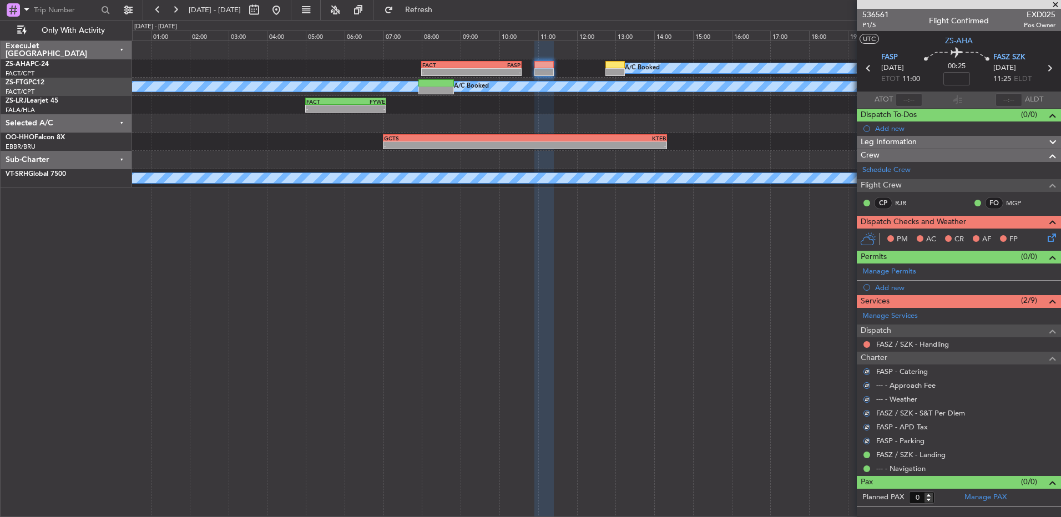
click at [869, 347] on div at bounding box center [866, 344] width 9 height 9
click at [867, 342] on button at bounding box center [866, 344] width 7 height 7
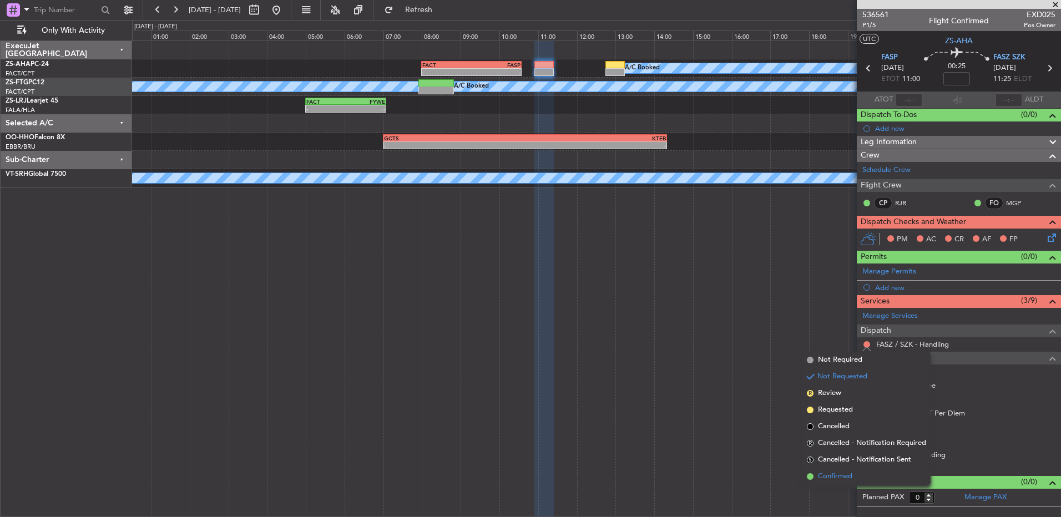
click at [840, 470] on li "Confirmed" at bounding box center [866, 476] width 128 height 17
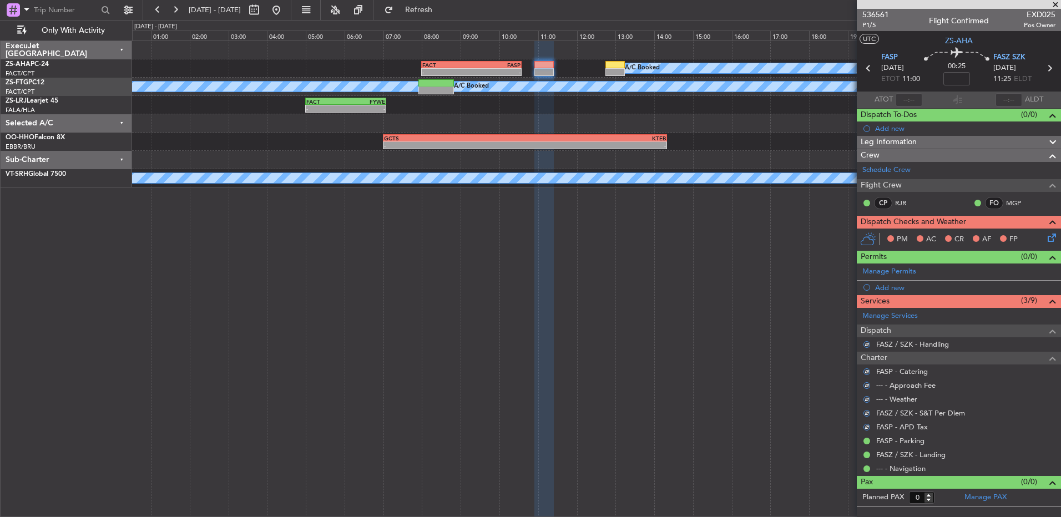
click at [1054, 240] on icon at bounding box center [1049, 235] width 9 height 9
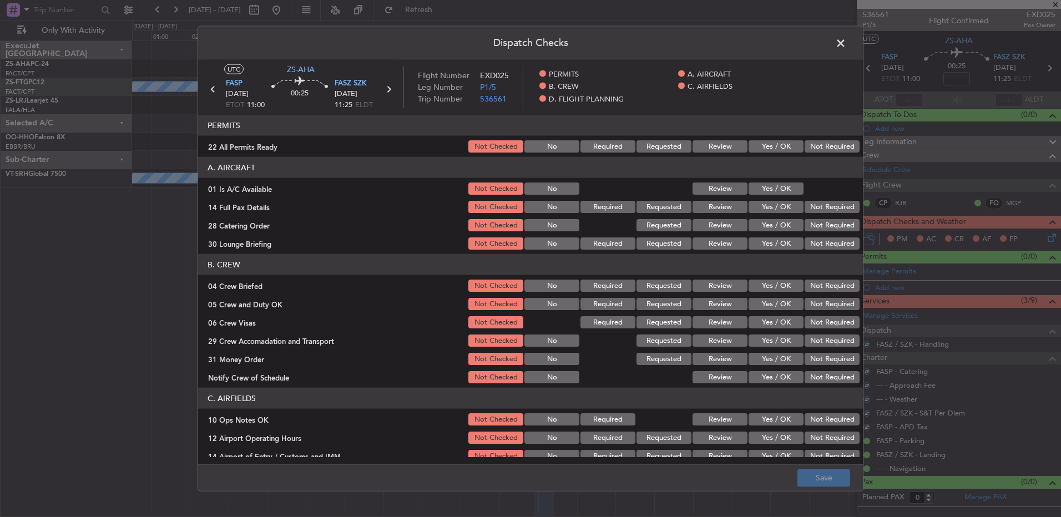
click at [804, 149] on button "Not Required" at bounding box center [831, 146] width 55 height 12
drag, startPoint x: 782, startPoint y: 180, endPoint x: 780, endPoint y: 190, distance: 9.7
click at [782, 182] on div "Yes / OK" at bounding box center [775, 189] width 56 height 16
drag, startPoint x: 780, startPoint y: 190, endPoint x: 803, endPoint y: 192, distance: 22.9
click at [781, 190] on button "Yes / OK" at bounding box center [775, 189] width 55 height 12
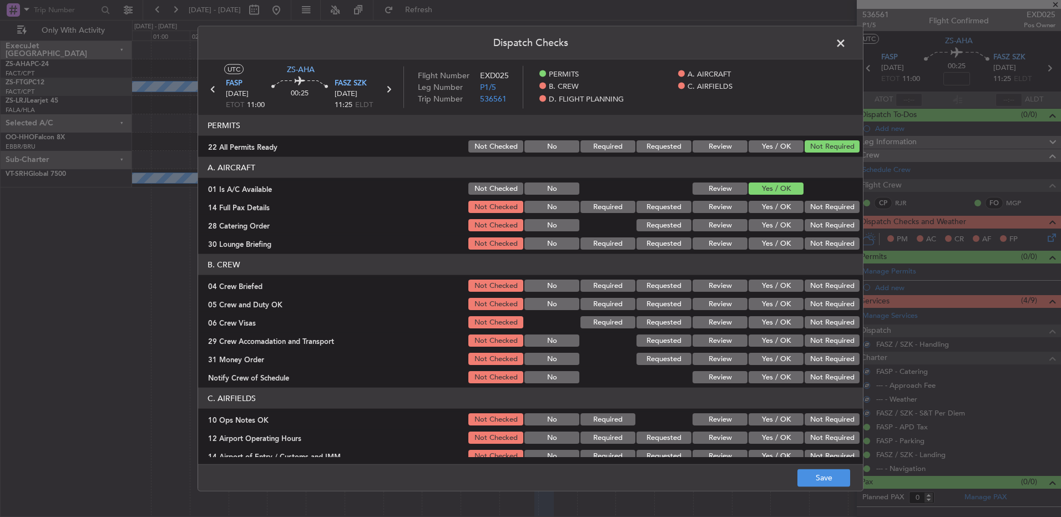
click at [821, 198] on section "A. AIRCRAFT 01 Is A/C Available Not Checked No Review Yes / OK 14 Full Pax Deta…" at bounding box center [530, 204] width 665 height 94
click at [815, 209] on button "Not Required" at bounding box center [831, 207] width 55 height 12
click at [816, 217] on section "A. AIRCRAFT 01 Is A/C Available Not Checked No Review Yes / OK 14 Full Pax Deta…" at bounding box center [530, 204] width 665 height 94
click at [813, 222] on button "Not Required" at bounding box center [831, 225] width 55 height 12
click at [813, 231] on div "Not Required" at bounding box center [831, 225] width 56 height 16
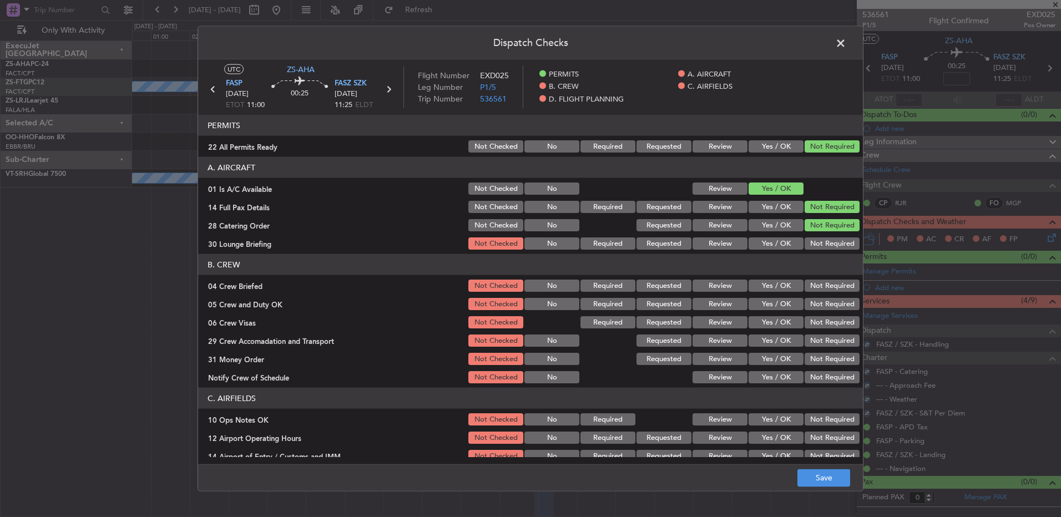
click at [809, 241] on button "Not Required" at bounding box center [831, 243] width 55 height 12
click at [811, 242] on button "Not Required" at bounding box center [831, 243] width 55 height 12
drag, startPoint x: 809, startPoint y: 280, endPoint x: 807, endPoint y: 286, distance: 6.2
click at [809, 281] on button "Not Required" at bounding box center [831, 286] width 55 height 12
drag, startPoint x: 806, startPoint y: 289, endPoint x: 804, endPoint y: 303, distance: 14.6
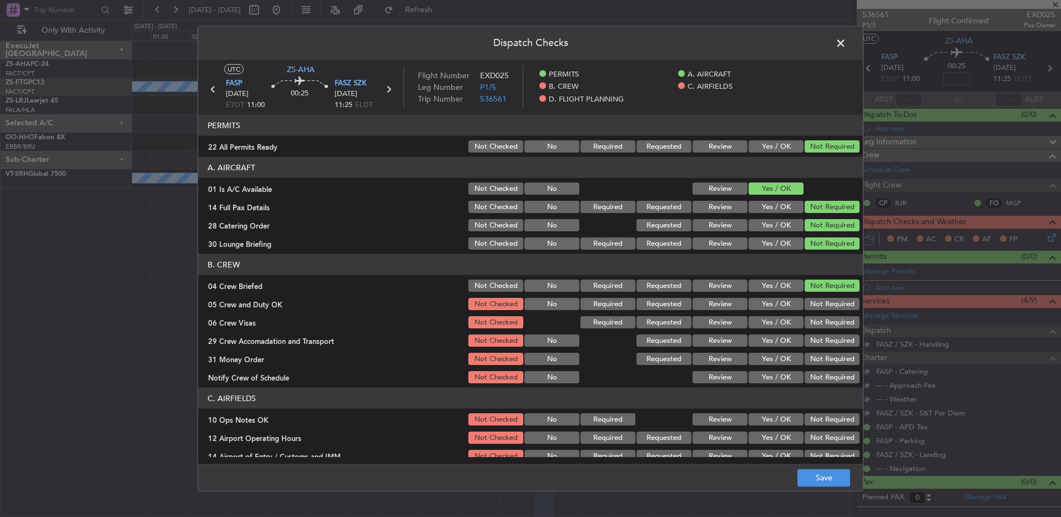
click at [806, 290] on button "Not Required" at bounding box center [831, 286] width 55 height 12
drag, startPoint x: 804, startPoint y: 303, endPoint x: 807, endPoint y: 315, distance: 11.6
click at [804, 307] on button "Not Required" at bounding box center [831, 304] width 55 height 12
drag, startPoint x: 807, startPoint y: 315, endPoint x: 807, endPoint y: 323, distance: 8.9
click at [807, 321] on div "Not Required" at bounding box center [831, 323] width 56 height 16
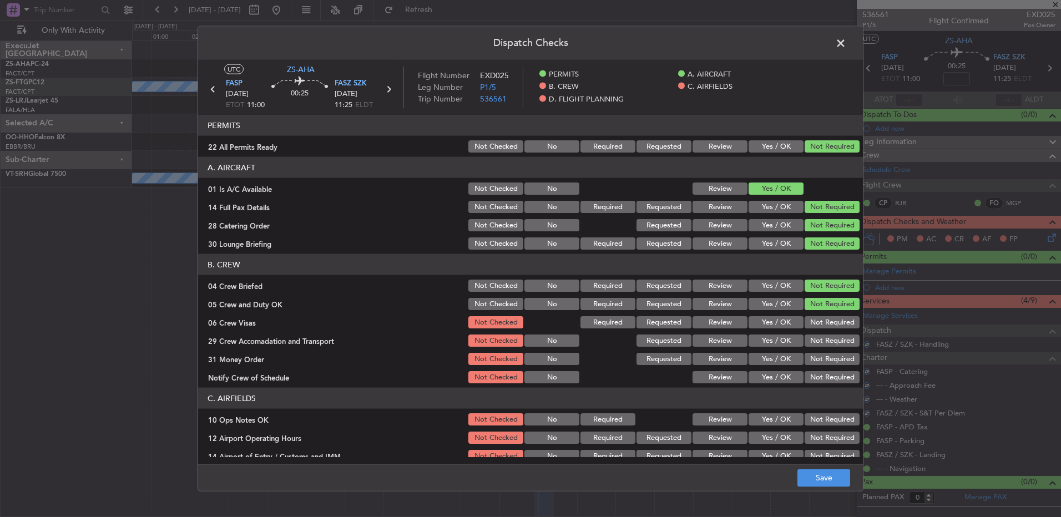
drag, startPoint x: 808, startPoint y: 327, endPoint x: 805, endPoint y: 338, distance: 10.9
click at [809, 330] on div "Not Required" at bounding box center [831, 323] width 56 height 16
drag, startPoint x: 805, startPoint y: 338, endPoint x: 799, endPoint y: 362, distance: 25.0
click at [805, 342] on button "Not Required" at bounding box center [831, 341] width 55 height 12
click at [806, 326] on button "Not Required" at bounding box center [831, 322] width 55 height 12
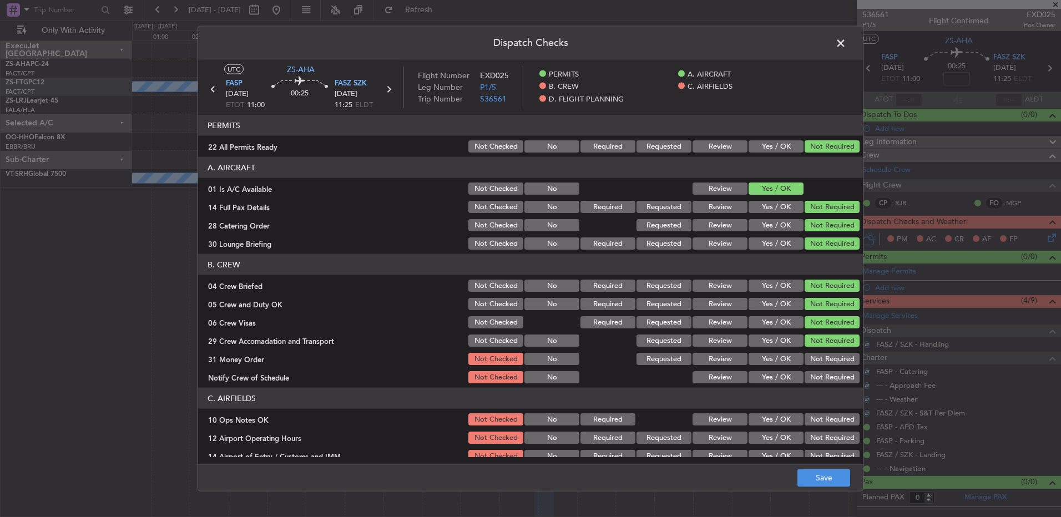
click at [807, 347] on section "B. CREW 04 Crew Briefed Not Checked No Required Requested Review Yes / OK Not R…" at bounding box center [530, 319] width 665 height 131
drag, startPoint x: 805, startPoint y: 346, endPoint x: 810, endPoint y: 369, distance: 23.8
click at [809, 356] on section "B. CREW 04 Crew Briefed Not Checked No Required Requested Review Yes / OK Not R…" at bounding box center [530, 319] width 665 height 131
click at [809, 358] on button "Not Required" at bounding box center [831, 359] width 55 height 12
click at [824, 396] on header "C. AIRFIELDS" at bounding box center [530, 398] width 665 height 21
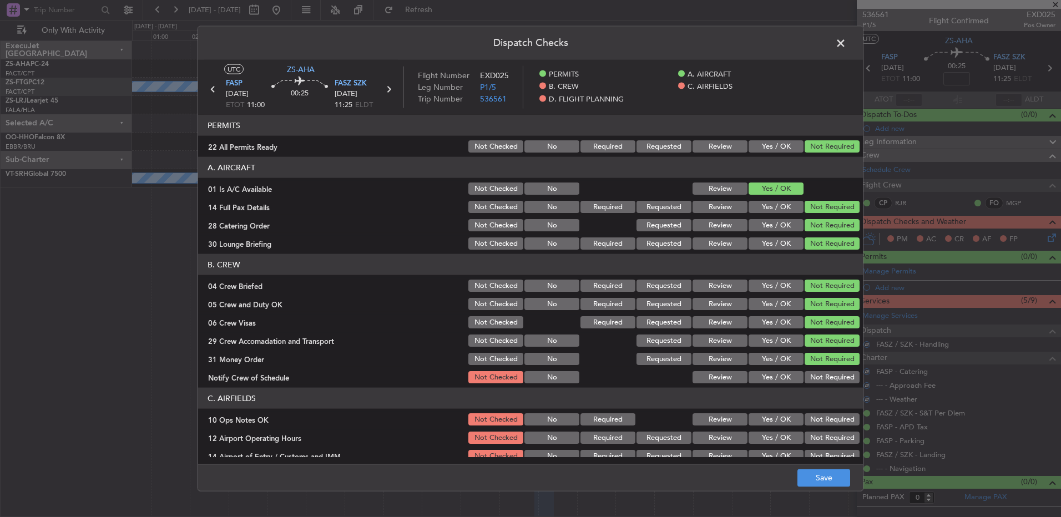
click at [817, 384] on div "Not Required" at bounding box center [831, 377] width 56 height 16
drag, startPoint x: 814, startPoint y: 372, endPoint x: 814, endPoint y: 379, distance: 7.2
click at [814, 377] on button "Not Required" at bounding box center [831, 377] width 55 height 12
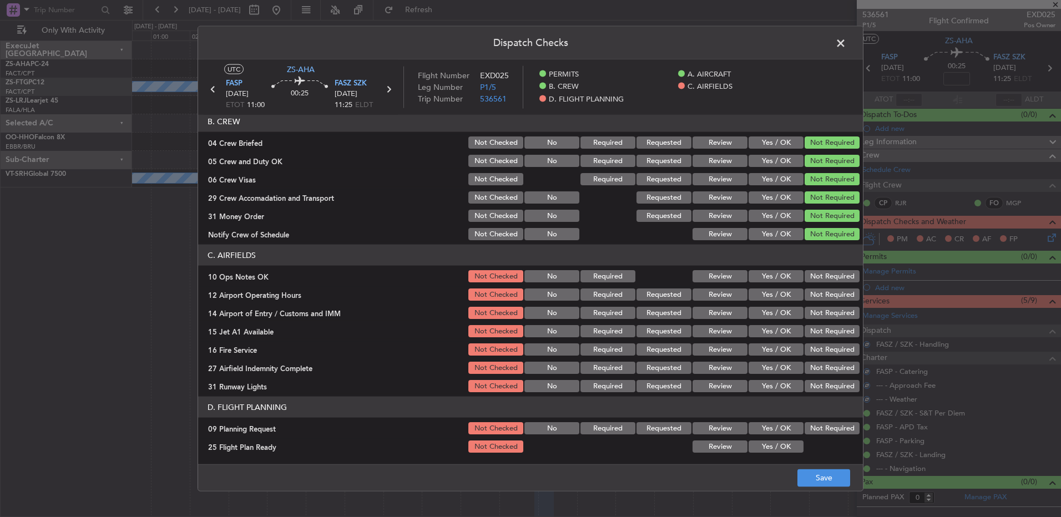
click at [807, 282] on div "Not Required" at bounding box center [831, 277] width 56 height 16
click at [806, 275] on button "Not Required" at bounding box center [831, 276] width 55 height 12
click at [809, 294] on div "Not Required" at bounding box center [831, 295] width 56 height 16
drag, startPoint x: 809, startPoint y: 295, endPoint x: 809, endPoint y: 310, distance: 15.0
click at [809, 301] on div "Not Required" at bounding box center [831, 295] width 56 height 16
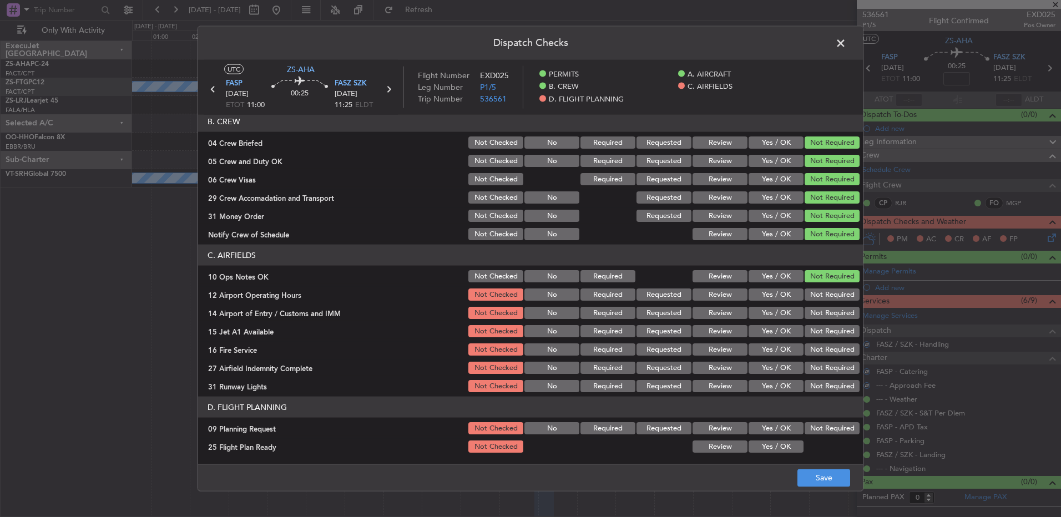
drag, startPoint x: 810, startPoint y: 312, endPoint x: 811, endPoint y: 319, distance: 7.3
click at [811, 315] on button "Not Required" at bounding box center [831, 313] width 55 height 12
drag, startPoint x: 811, startPoint y: 319, endPoint x: 814, endPoint y: 324, distance: 5.7
click at [814, 323] on section "C. AIRFIELDS 10 Ops Notes OK Not Checked No Required Review Yes / OK Not Requir…" at bounding box center [530, 319] width 665 height 149
drag, startPoint x: 814, startPoint y: 324, endPoint x: 812, endPoint y: 288, distance: 35.6
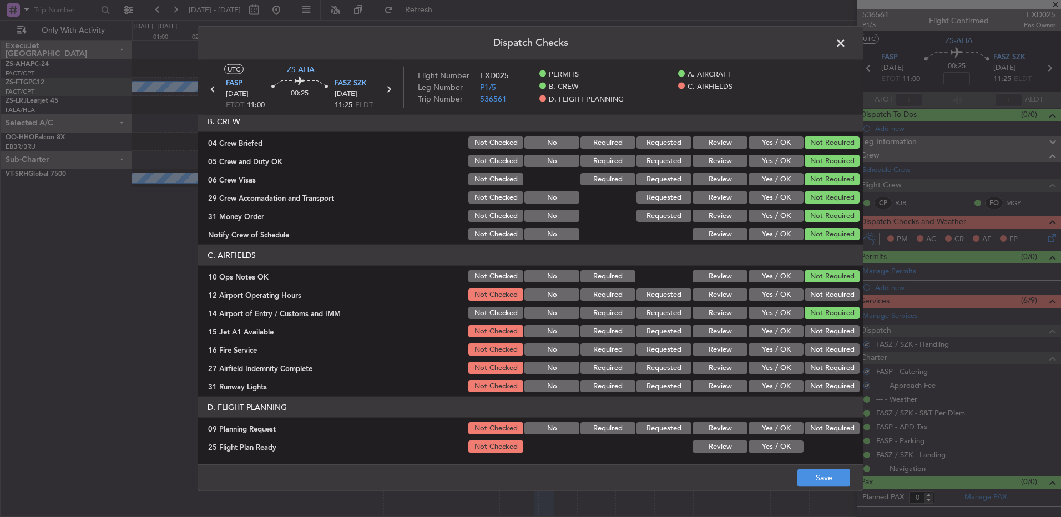
click at [812, 285] on section "C. AIRFIELDS 10 Ops Notes OK Not Checked No Required Review Yes / OK Not Requir…" at bounding box center [530, 319] width 665 height 149
click at [809, 297] on button "Not Required" at bounding box center [831, 294] width 55 height 12
click at [821, 332] on button "Not Required" at bounding box center [831, 331] width 55 height 12
drag, startPoint x: 822, startPoint y: 336, endPoint x: 823, endPoint y: 343, distance: 7.3
click at [823, 340] on section "C. AIRFIELDS 10 Ops Notes OK Not Checked No Required Review Yes / OK Not Requir…" at bounding box center [530, 319] width 665 height 149
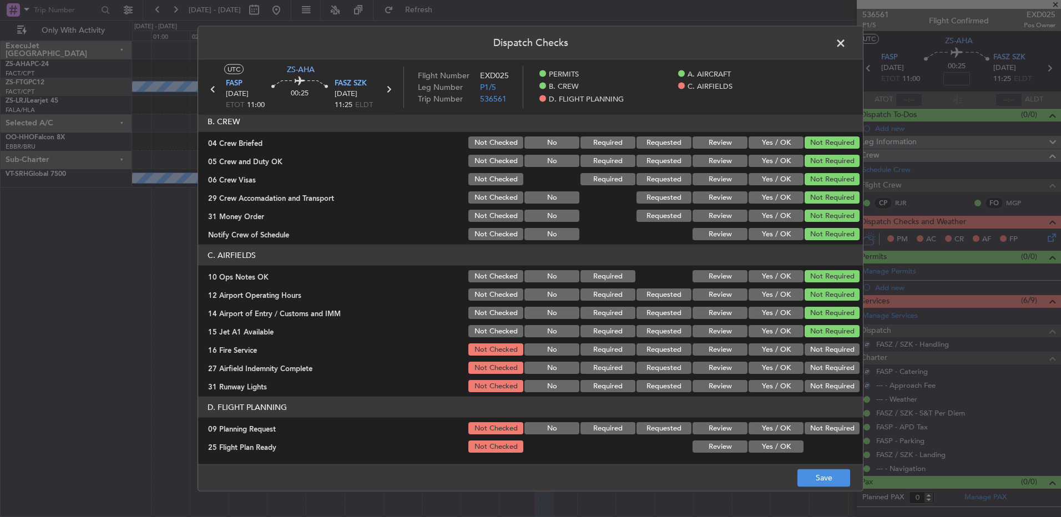
drag, startPoint x: 823, startPoint y: 345, endPoint x: 823, endPoint y: 359, distance: 13.9
click at [824, 350] on button "Not Required" at bounding box center [831, 349] width 55 height 12
drag, startPoint x: 823, startPoint y: 359, endPoint x: 821, endPoint y: 365, distance: 6.5
click at [823, 360] on section "C. AIRFIELDS 10 Ops Notes OK Not Checked No Required Review Yes / OK Not Requir…" at bounding box center [530, 319] width 665 height 149
click at [822, 378] on section "C. AIRFIELDS 10 Ops Notes OK Not Checked No Required Review Yes / OK Not Requir…" at bounding box center [530, 319] width 665 height 149
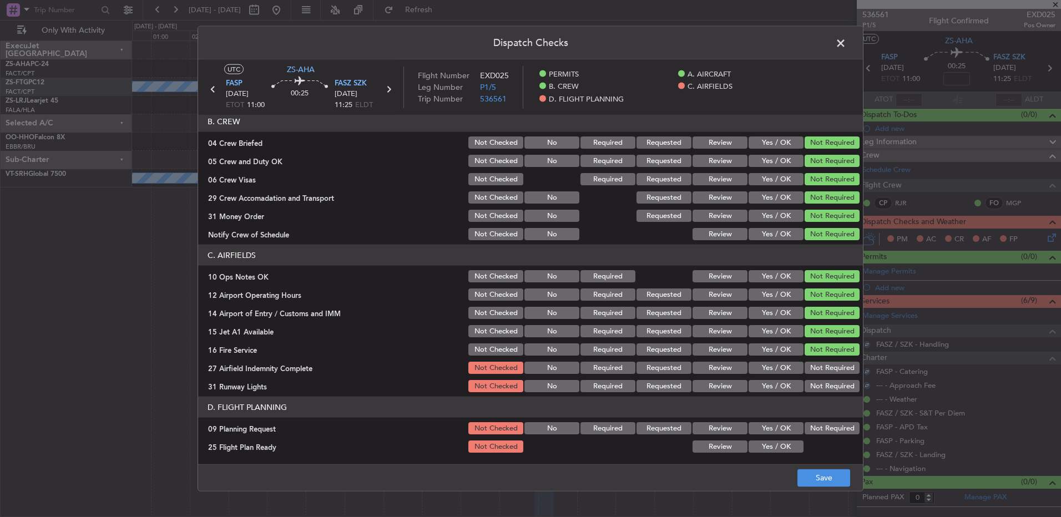
click at [822, 381] on div "Not Required" at bounding box center [831, 386] width 56 height 16
click at [817, 373] on button "Not Required" at bounding box center [831, 368] width 55 height 12
click at [818, 378] on section "C. AIRFIELDS 10 Ops Notes OK Not Checked No Required Review Yes / OK Not Requir…" at bounding box center [530, 319] width 665 height 149
drag, startPoint x: 817, startPoint y: 387, endPoint x: 815, endPoint y: 403, distance: 16.2
click at [817, 387] on button "Not Required" at bounding box center [831, 386] width 55 height 12
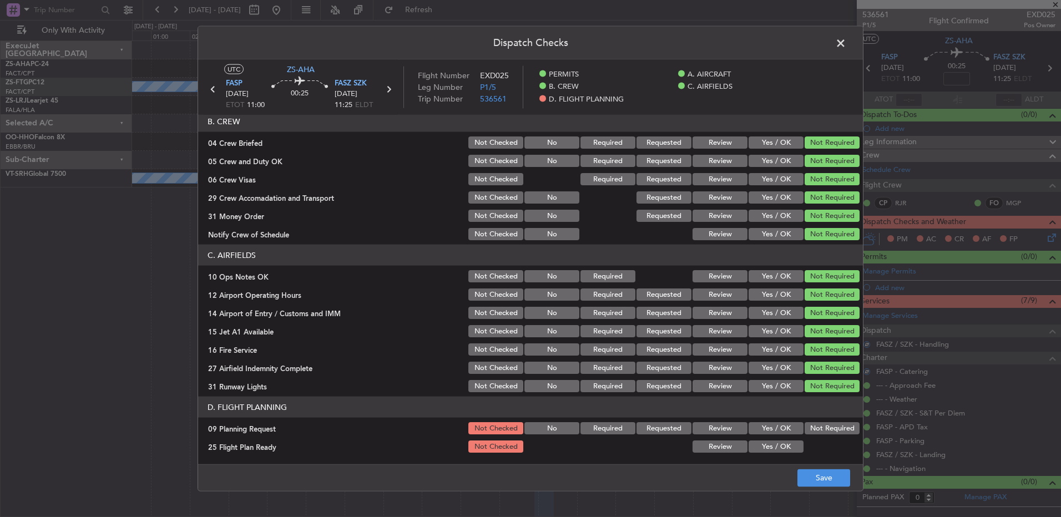
click at [804, 428] on button "Not Required" at bounding box center [831, 428] width 55 height 12
click at [711, 455] on article "PERMITS 22 All Permits Ready Not Checked No Required Requested Review Yes / OK …" at bounding box center [530, 286] width 665 height 342
click at [723, 453] on div "Review" at bounding box center [719, 447] width 56 height 16
click at [727, 451] on button "Review" at bounding box center [719, 447] width 55 height 12
click at [842, 501] on div "Dispatch Checks UTC ZS-AHA FASP 09/09/2025 ETOT 11:00 00:25 FASZ SZK 09/09/2025…" at bounding box center [530, 258] width 1061 height 517
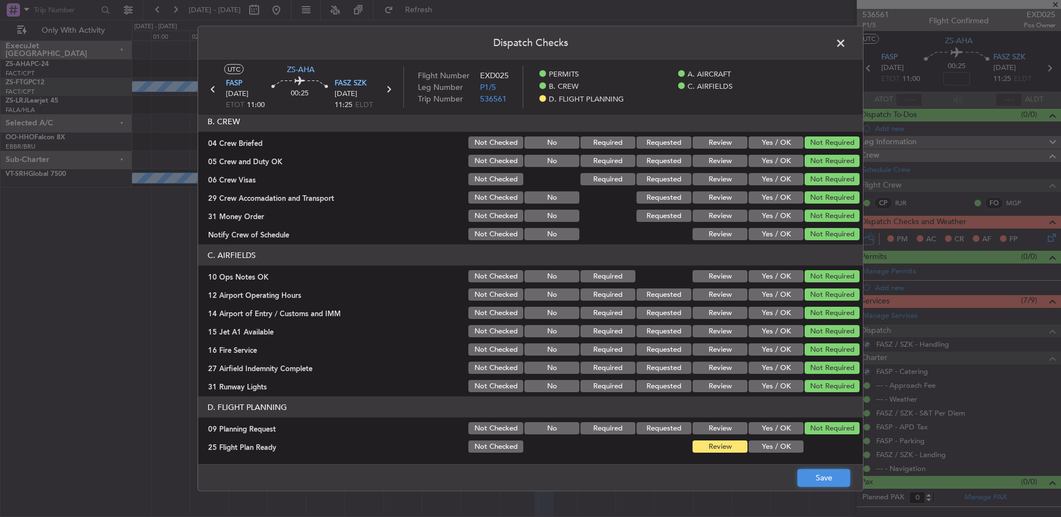
click at [830, 477] on button "Save" at bounding box center [823, 478] width 53 height 18
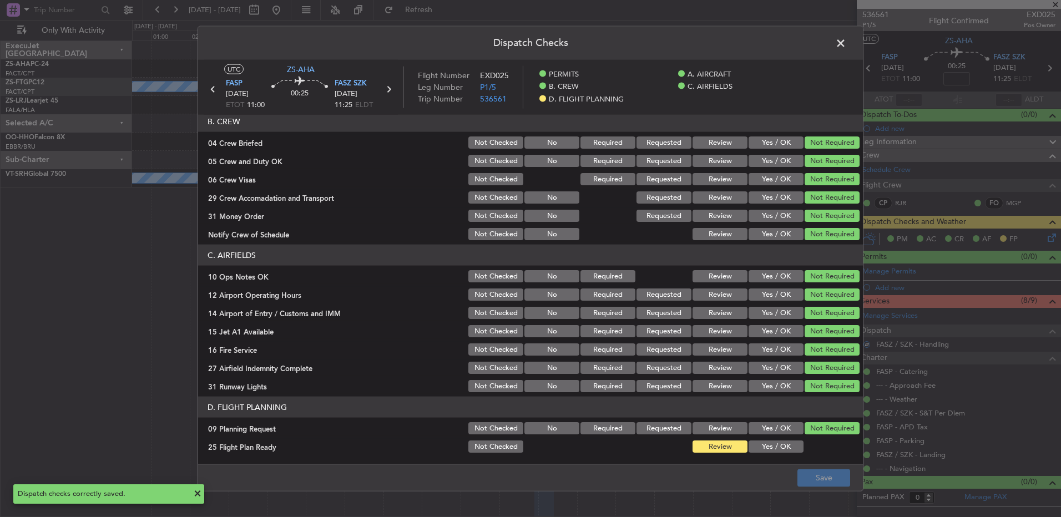
click at [846, 45] on span at bounding box center [846, 46] width 0 height 22
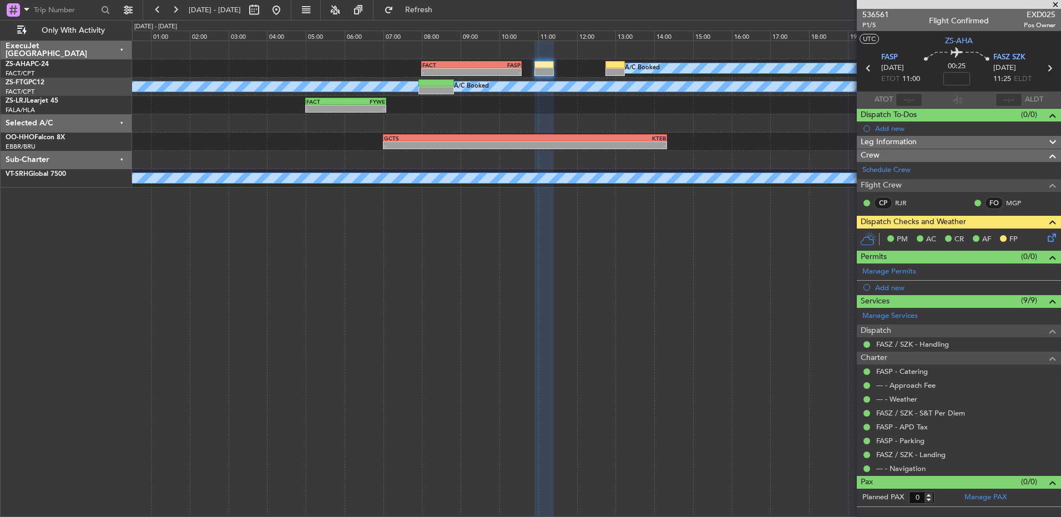
click at [863, 72] on icon at bounding box center [868, 68] width 14 height 14
type input "4"
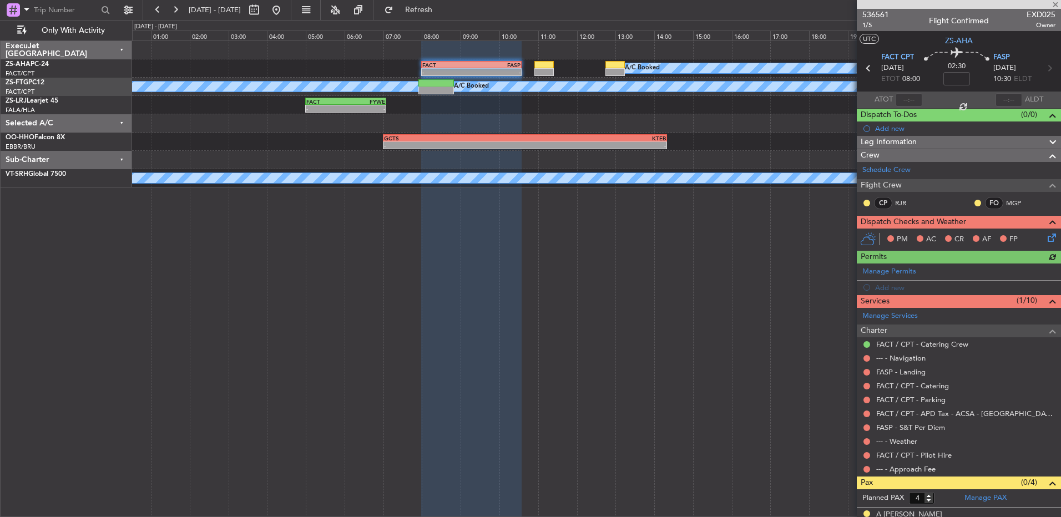
drag, startPoint x: 863, startPoint y: 201, endPoint x: 867, endPoint y: 206, distance: 6.3
click at [865, 203] on div at bounding box center [866, 203] width 9 height 9
drag, startPoint x: 875, startPoint y: 201, endPoint x: 870, endPoint y: 204, distance: 6.0
click at [875, 202] on div "CP" at bounding box center [883, 203] width 18 height 12
click at [865, 204] on button at bounding box center [866, 203] width 7 height 7
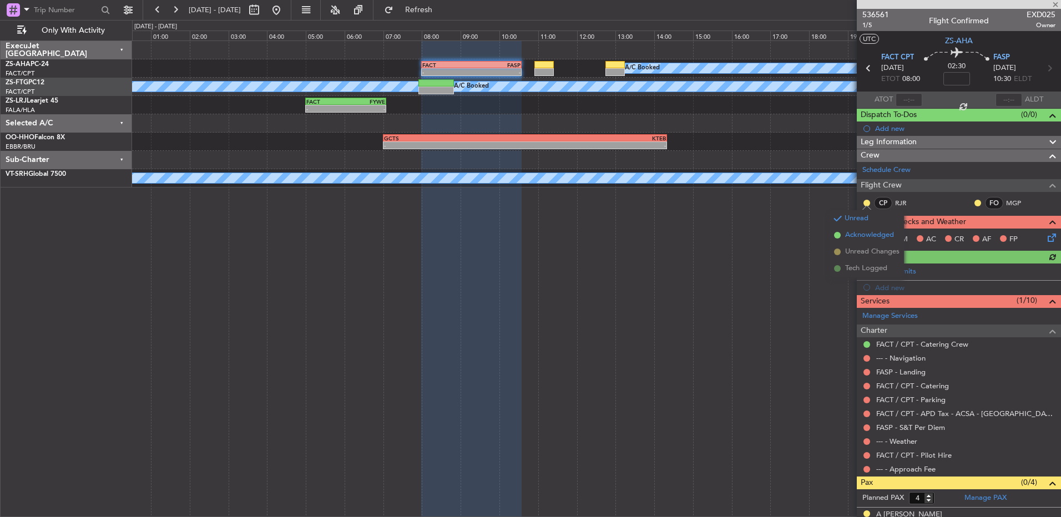
click at [871, 239] on span "Acknowledged" at bounding box center [869, 235] width 49 height 11
click at [974, 204] on button at bounding box center [977, 203] width 7 height 7
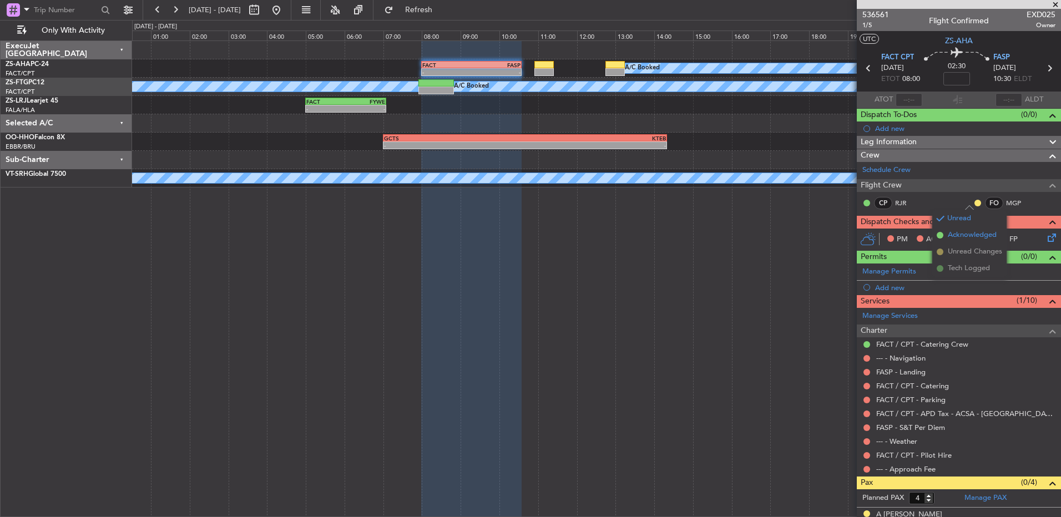
click at [959, 232] on span "Acknowledged" at bounding box center [972, 235] width 49 height 11
click at [866, 470] on button at bounding box center [866, 469] width 7 height 7
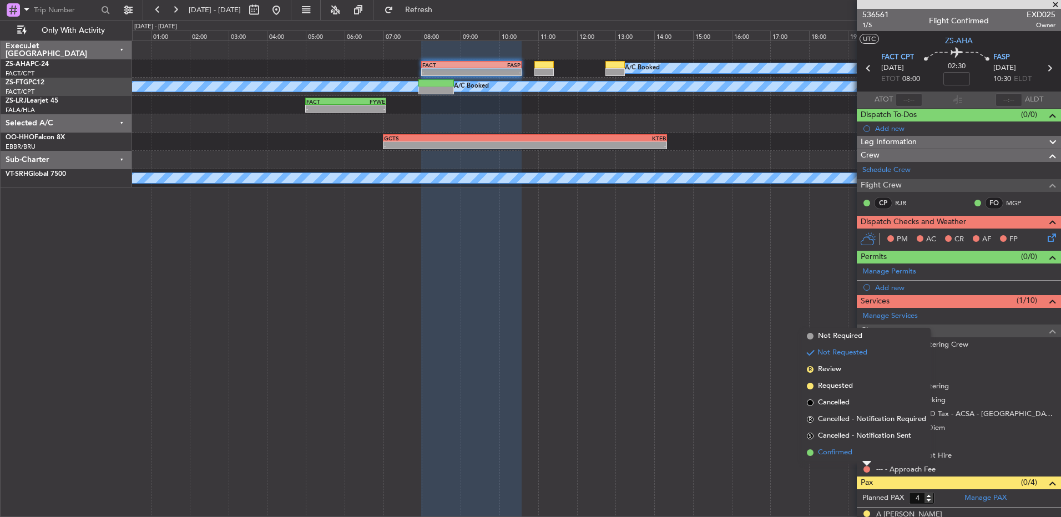
click at [865, 454] on li "Confirmed" at bounding box center [866, 452] width 128 height 17
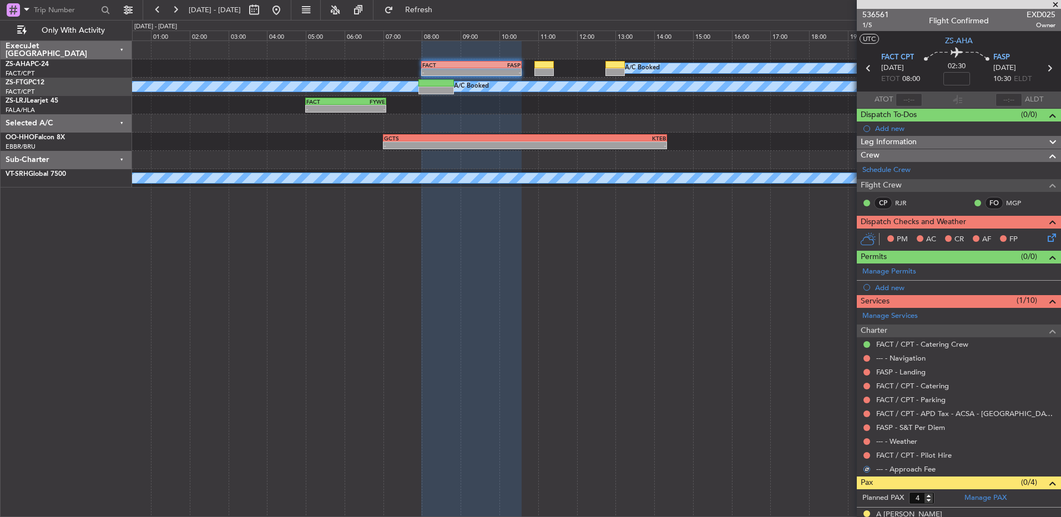
click at [865, 454] on button at bounding box center [866, 455] width 7 height 7
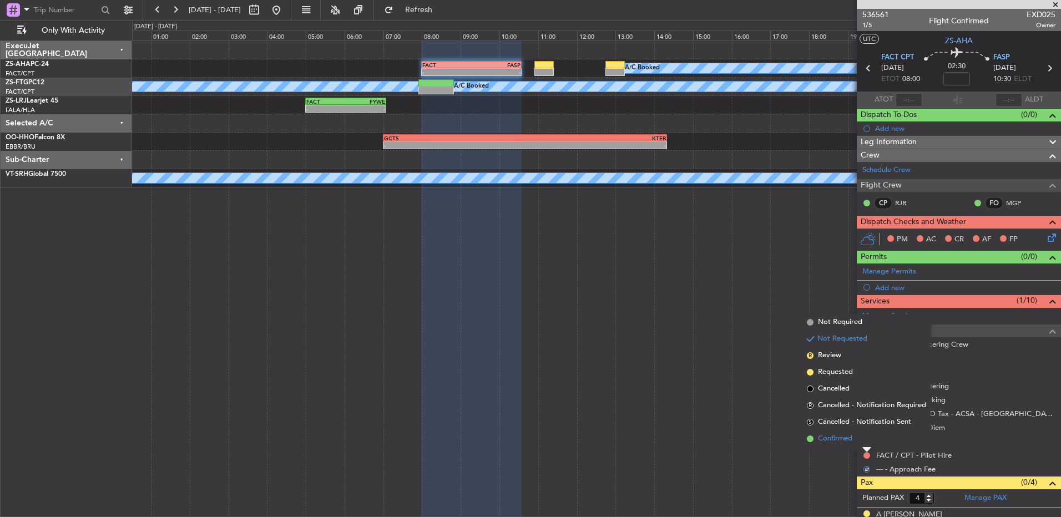
click at [865, 443] on li "Confirmed" at bounding box center [866, 439] width 128 height 17
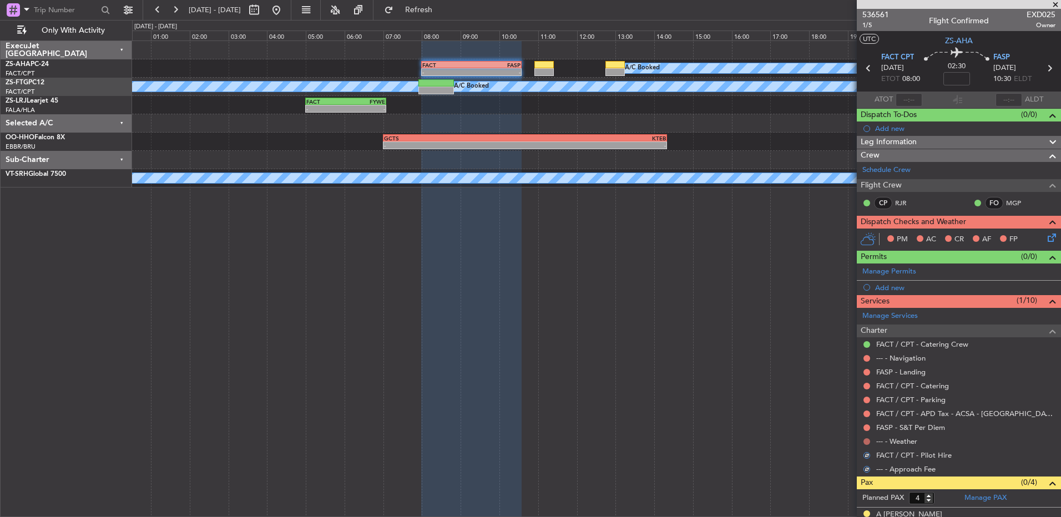
click at [865, 441] on button at bounding box center [866, 441] width 7 height 7
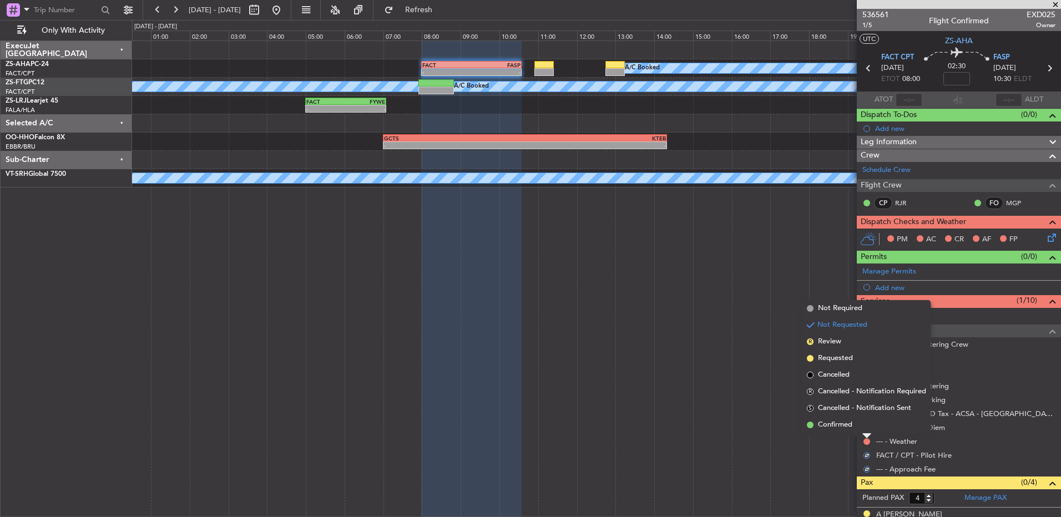
click at [865, 434] on div at bounding box center [866, 436] width 9 height 4
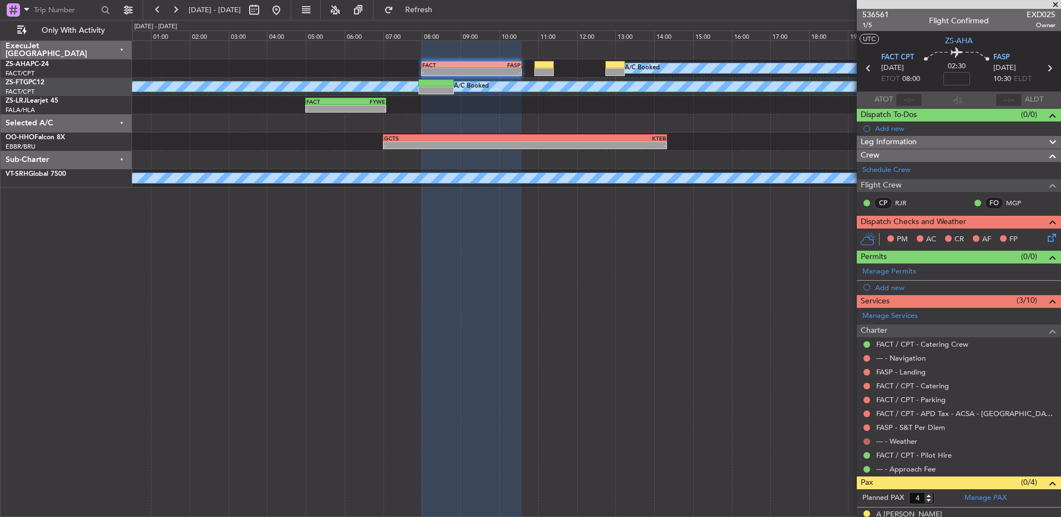
click at [865, 442] on button at bounding box center [866, 441] width 7 height 7
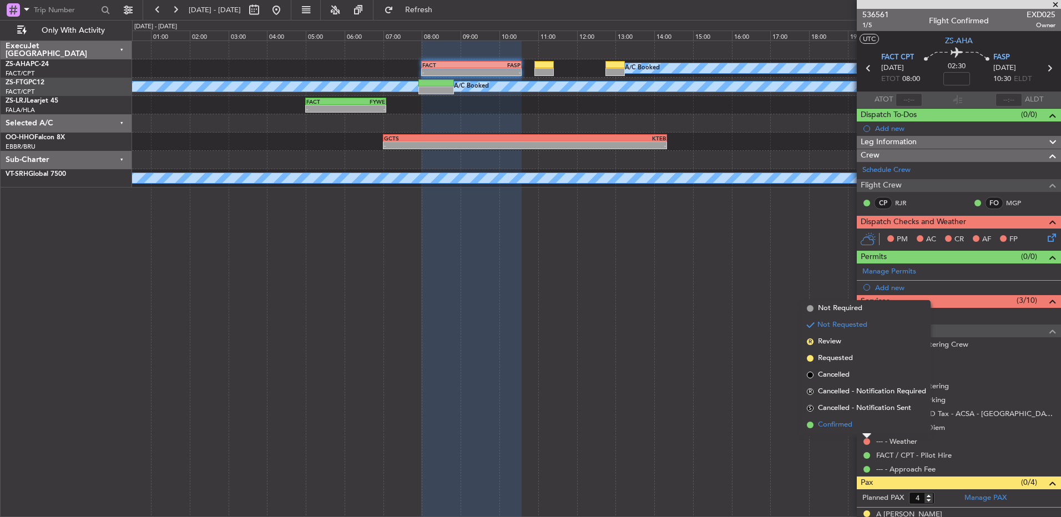
click at [866, 427] on li "Confirmed" at bounding box center [866, 425] width 128 height 17
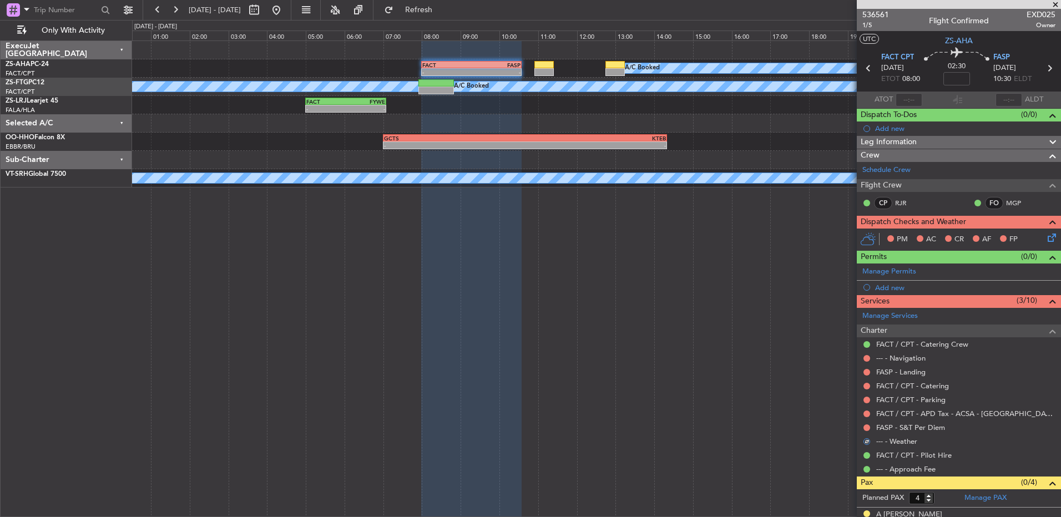
click at [866, 427] on button at bounding box center [866, 427] width 7 height 7
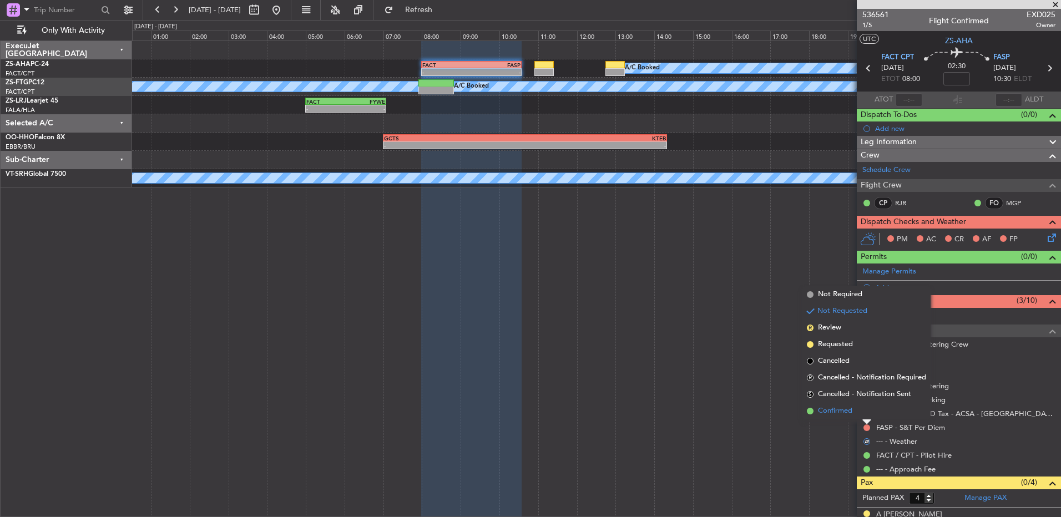
click at [867, 412] on li "Confirmed" at bounding box center [866, 411] width 128 height 17
click at [867, 412] on button at bounding box center [866, 414] width 7 height 7
click at [868, 396] on li "Confirmed" at bounding box center [866, 397] width 128 height 17
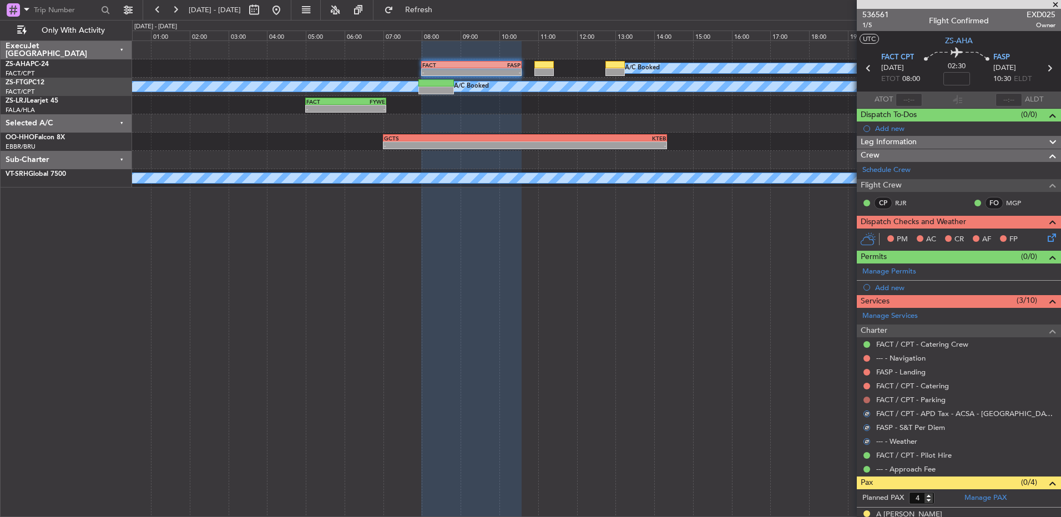
click at [868, 397] on button at bounding box center [866, 400] width 7 height 7
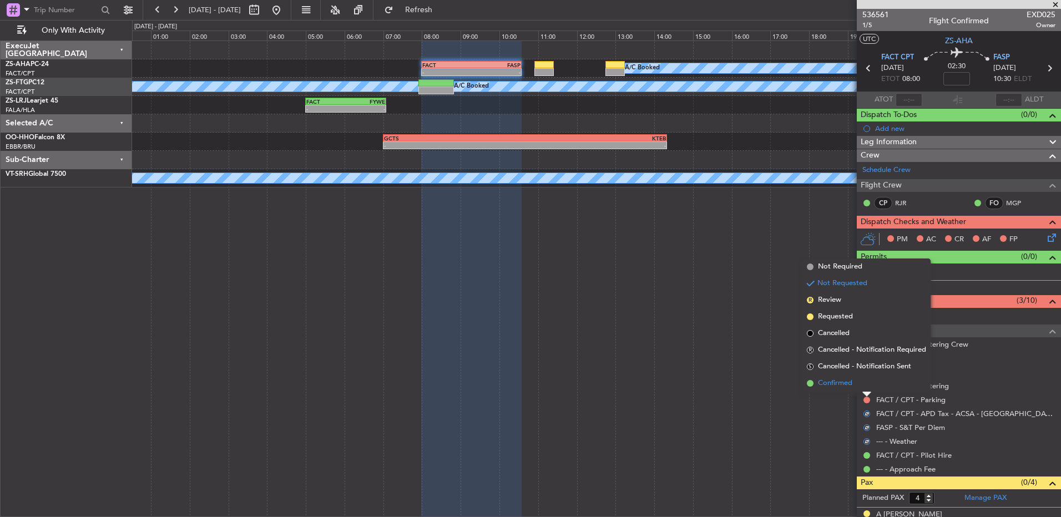
click at [865, 386] on li "Confirmed" at bounding box center [866, 383] width 128 height 17
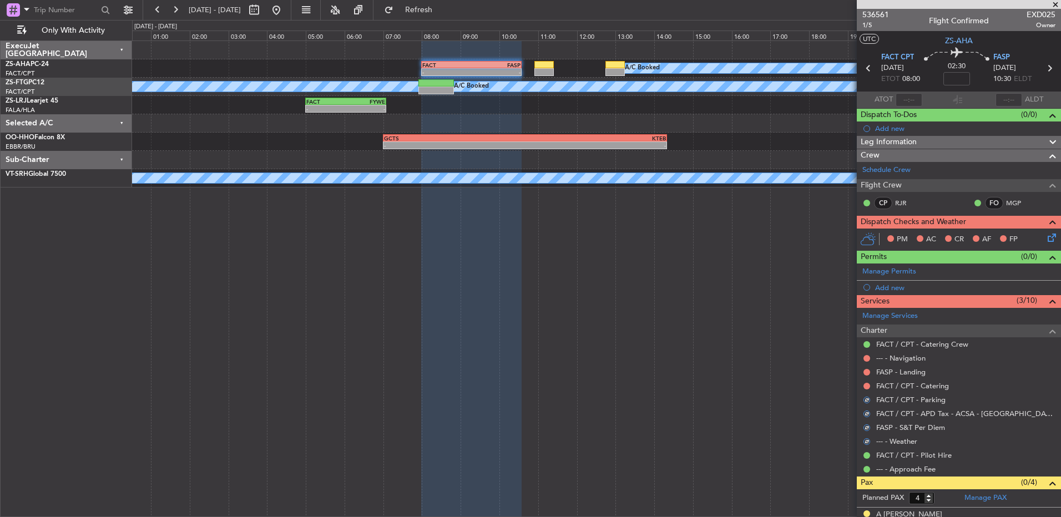
click at [865, 386] on button at bounding box center [866, 386] width 7 height 7
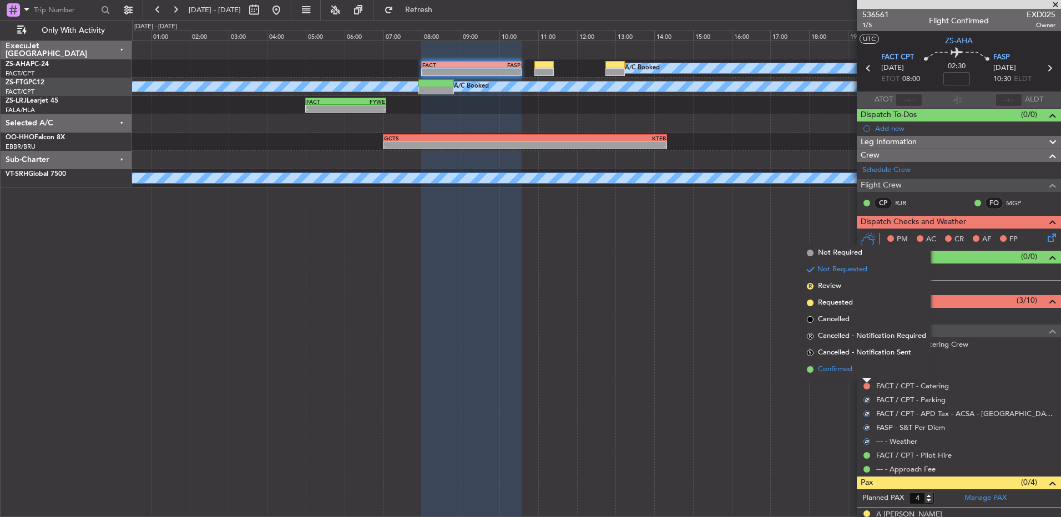
click at [865, 368] on li "Confirmed" at bounding box center [866, 369] width 128 height 17
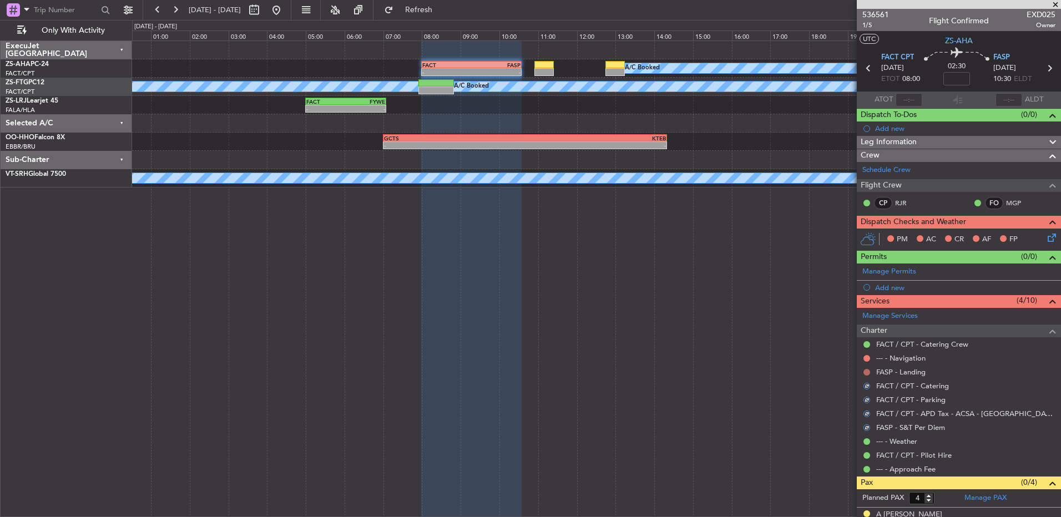
click at [865, 370] on button at bounding box center [866, 372] width 7 height 7
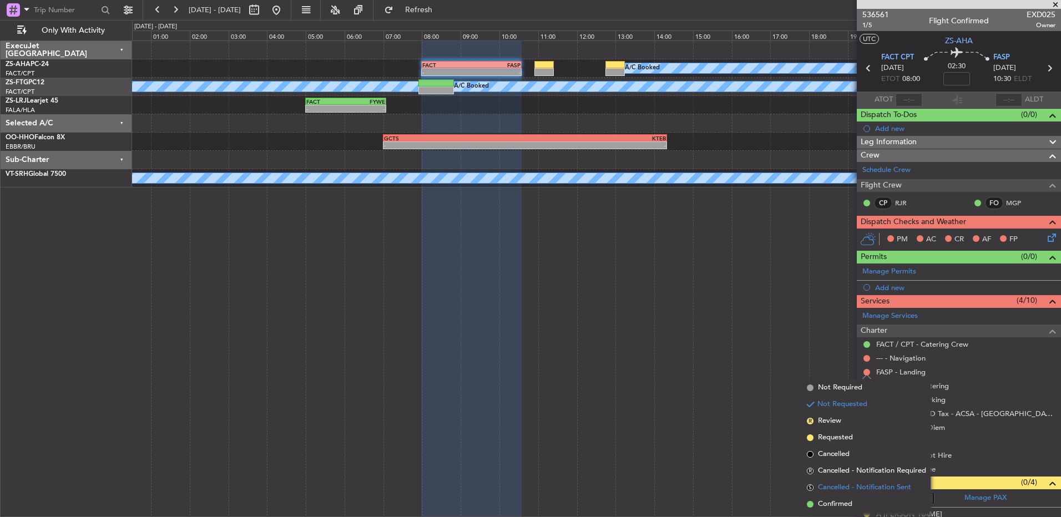
click at [859, 495] on li "S Cancelled - Notification Sent" at bounding box center [866, 487] width 128 height 17
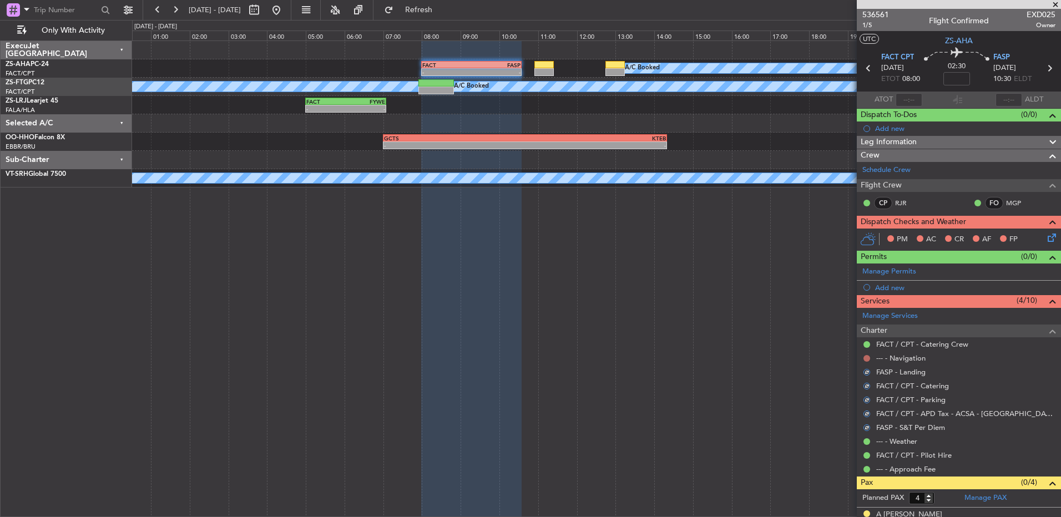
click at [865, 357] on button at bounding box center [866, 358] width 7 height 7
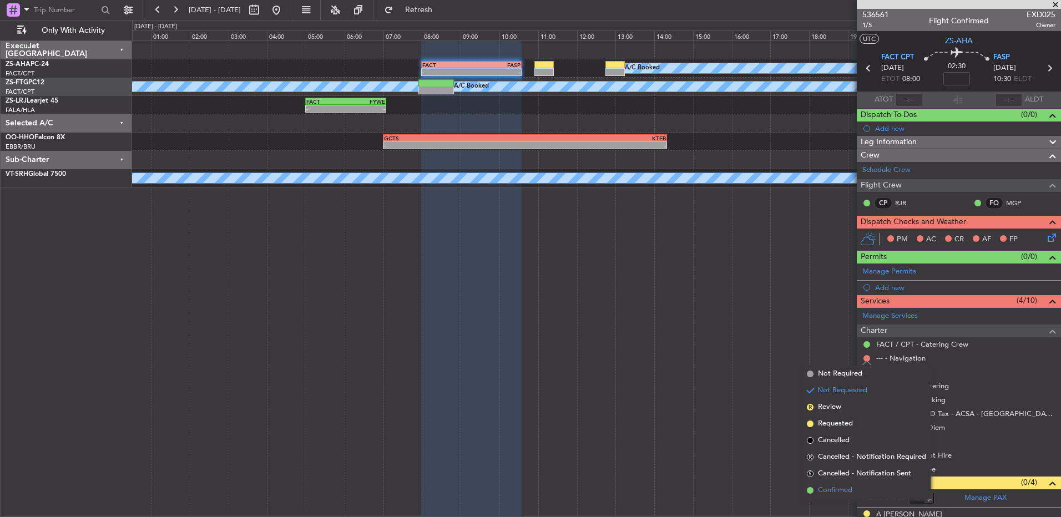
click at [857, 489] on li "Confirmed" at bounding box center [866, 490] width 128 height 17
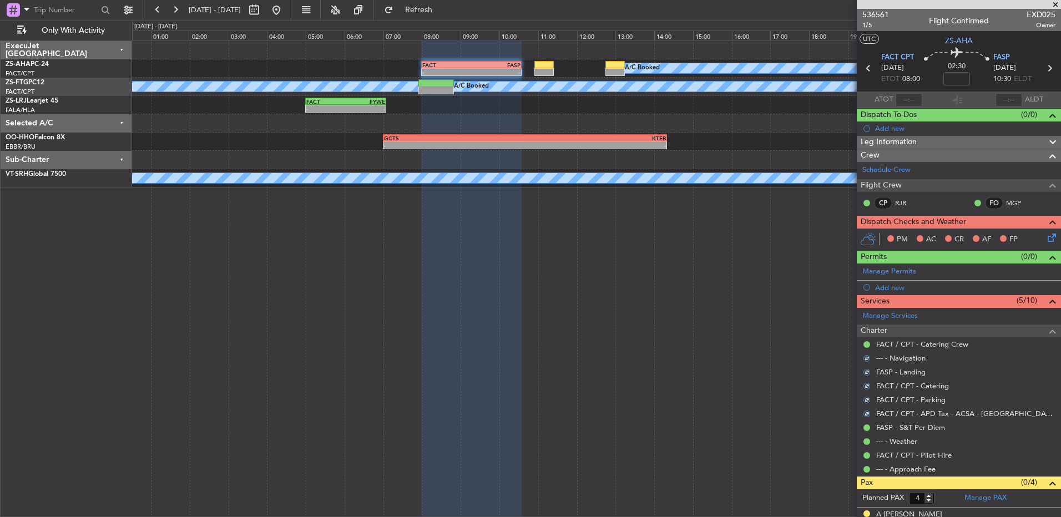
click at [1045, 240] on icon at bounding box center [1049, 235] width 9 height 9
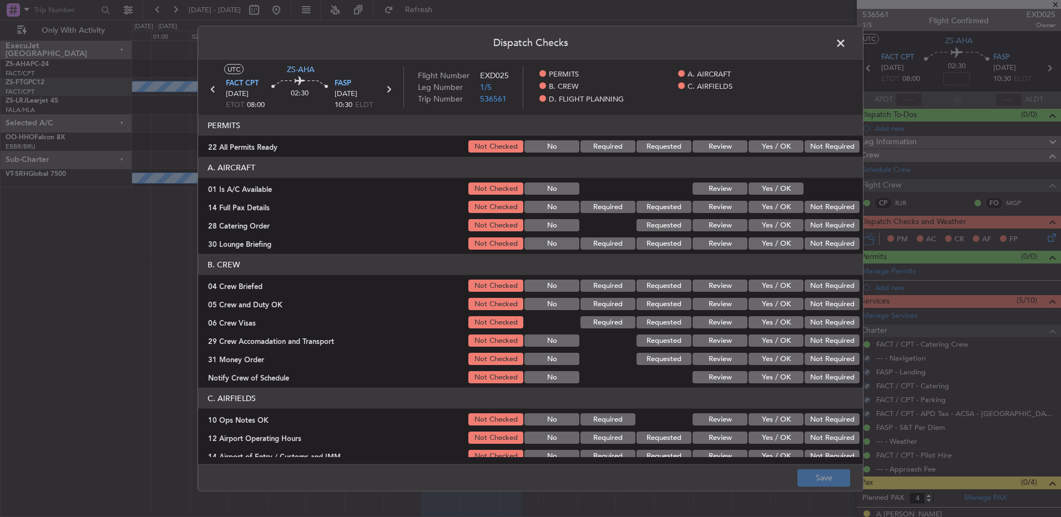
drag, startPoint x: 821, startPoint y: 143, endPoint x: 751, endPoint y: 167, distance: 73.3
click at [821, 143] on button "Not Required" at bounding box center [831, 146] width 55 height 12
click at [766, 185] on button "Yes / OK" at bounding box center [775, 189] width 55 height 12
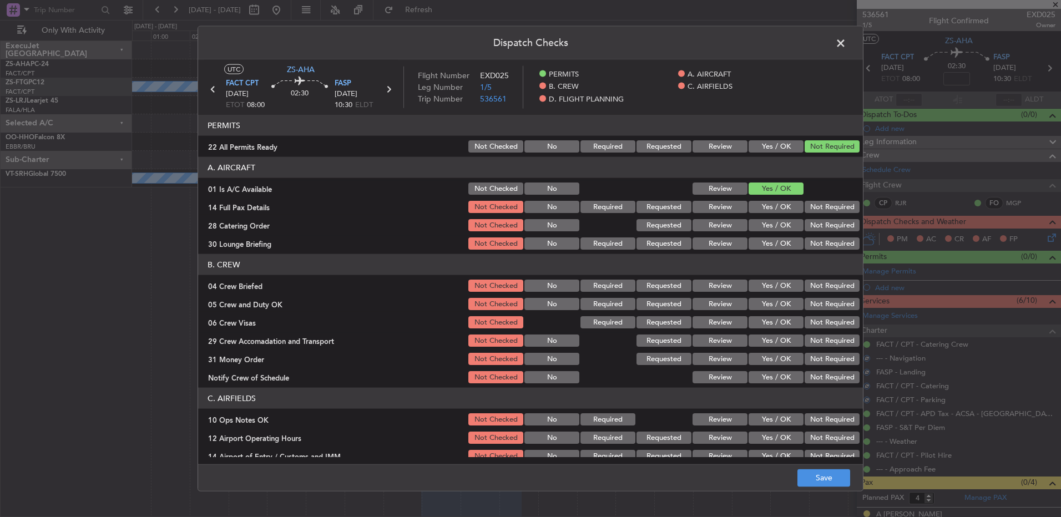
drag, startPoint x: 793, startPoint y: 185, endPoint x: 856, endPoint y: 201, distance: 64.9
click at [794, 185] on button "Yes / OK" at bounding box center [775, 189] width 55 height 12
click at [837, 199] on div "Not Required" at bounding box center [831, 207] width 56 height 16
drag, startPoint x: 827, startPoint y: 236, endPoint x: 827, endPoint y: 227, distance: 9.4
click at [827, 236] on div "Not Required" at bounding box center [831, 244] width 56 height 16
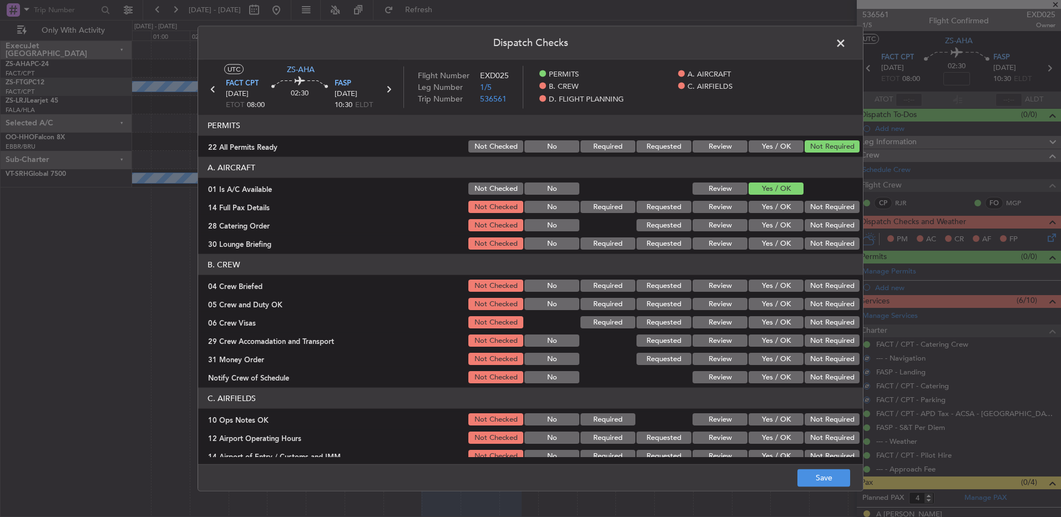
click at [831, 209] on button "Not Required" at bounding box center [831, 207] width 55 height 12
click at [832, 221] on button "Not Required" at bounding box center [831, 225] width 55 height 12
drag, startPoint x: 832, startPoint y: 221, endPoint x: 834, endPoint y: 236, distance: 15.1
click at [834, 226] on button "Not Required" at bounding box center [831, 225] width 55 height 12
click at [834, 236] on div "Not Required" at bounding box center [831, 244] width 56 height 16
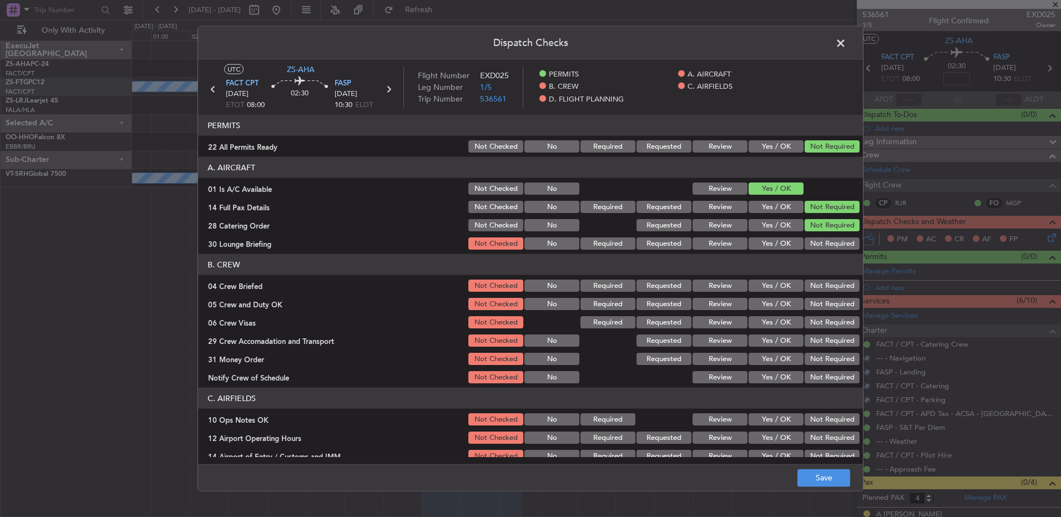
click at [836, 249] on button "Not Required" at bounding box center [831, 243] width 55 height 12
click at [833, 285] on button "Not Required" at bounding box center [831, 286] width 55 height 12
click at [833, 301] on section "B. CREW 04 Crew Briefed Not Checked No Required Requested Review Yes / OK Not R…" at bounding box center [530, 319] width 665 height 131
click at [834, 303] on button "Not Required" at bounding box center [831, 304] width 55 height 12
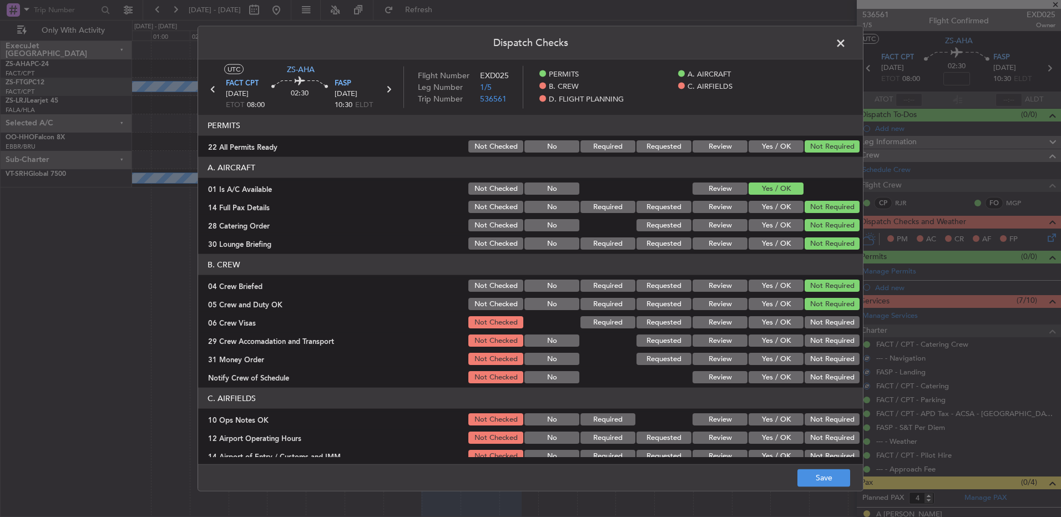
click at [837, 321] on button "Not Required" at bounding box center [831, 322] width 55 height 12
click at [839, 333] on section "B. CREW 04 Crew Briefed Not Checked No Required Requested Review Yes / OK Not R…" at bounding box center [530, 319] width 665 height 131
click at [767, 206] on button "Yes / OK" at bounding box center [775, 207] width 55 height 12
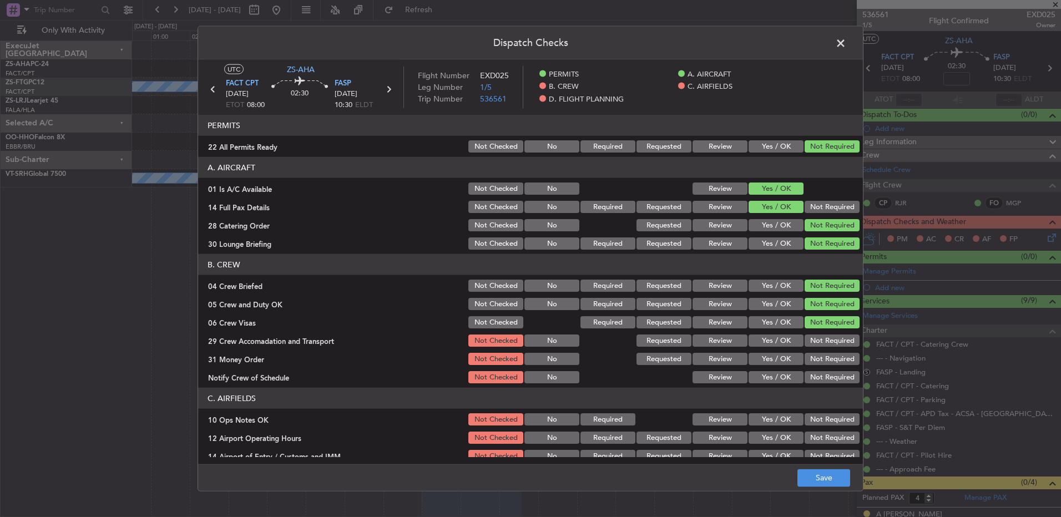
click at [779, 241] on button "Yes / OK" at bounding box center [775, 243] width 55 height 12
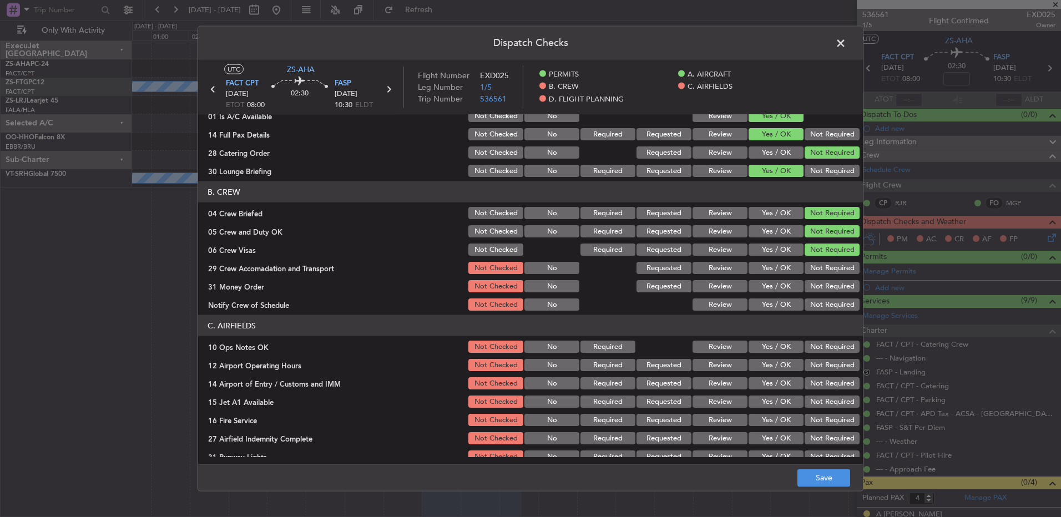
scroll to position [55, 0]
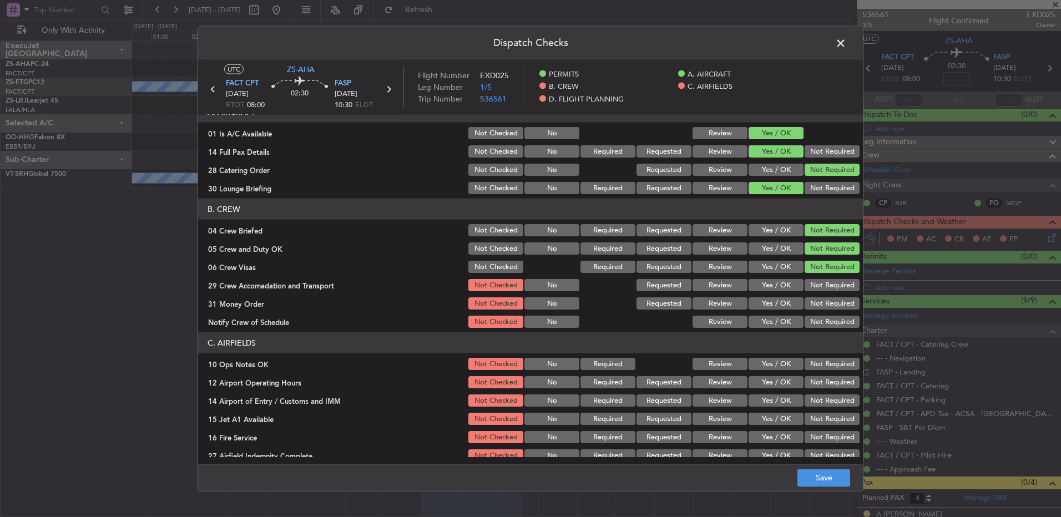
click at [807, 188] on button "Not Required" at bounding box center [831, 188] width 55 height 12
click at [770, 219] on header "B. CREW" at bounding box center [530, 209] width 665 height 21
click at [760, 226] on button "Yes / OK" at bounding box center [775, 230] width 55 height 12
click at [772, 239] on section "B. CREW 04 Crew Briefed Not Checked No Required Requested Review Yes / OK Not R…" at bounding box center [530, 264] width 665 height 131
click at [768, 243] on button "Yes / OK" at bounding box center [775, 248] width 55 height 12
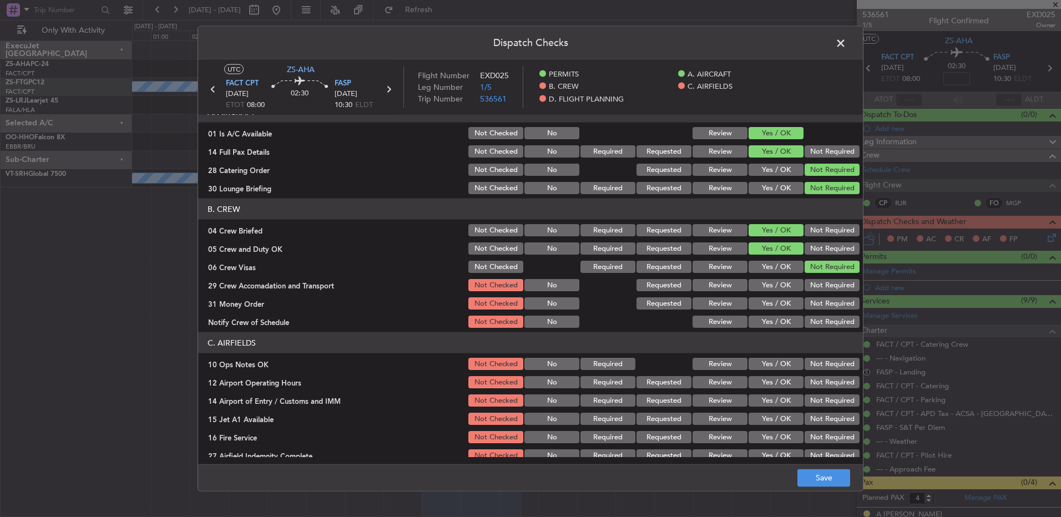
click at [821, 282] on button "Not Required" at bounding box center [831, 285] width 55 height 12
drag, startPoint x: 828, startPoint y: 298, endPoint x: 824, endPoint y: 309, distance: 11.2
click at [828, 301] on button "Not Required" at bounding box center [831, 303] width 55 height 12
click at [804, 330] on article "PERMITS 22 All Permits Ready Not Checked No Required Requested Review Yes / OK …" at bounding box center [530, 286] width 665 height 342
click at [757, 320] on button "Yes / OK" at bounding box center [775, 322] width 55 height 12
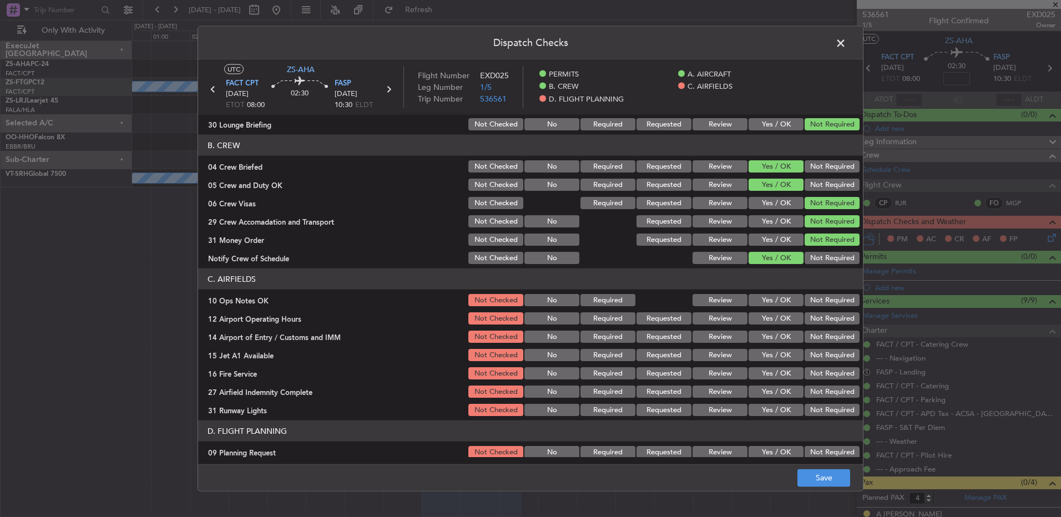
scroll to position [143, 0]
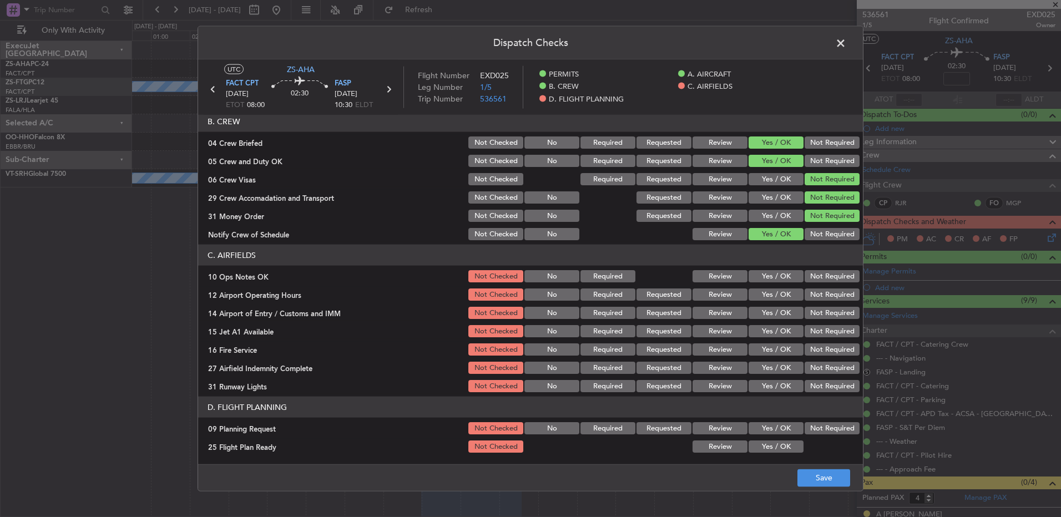
click at [777, 280] on button "Yes / OK" at bounding box center [775, 276] width 55 height 12
click at [771, 295] on button "Yes / OK" at bounding box center [775, 294] width 55 height 12
drag, startPoint x: 811, startPoint y: 317, endPoint x: 773, endPoint y: 336, distance: 42.2
click at [809, 319] on div "Not Required" at bounding box center [831, 313] width 56 height 16
click at [764, 333] on button "Yes / OK" at bounding box center [775, 331] width 55 height 12
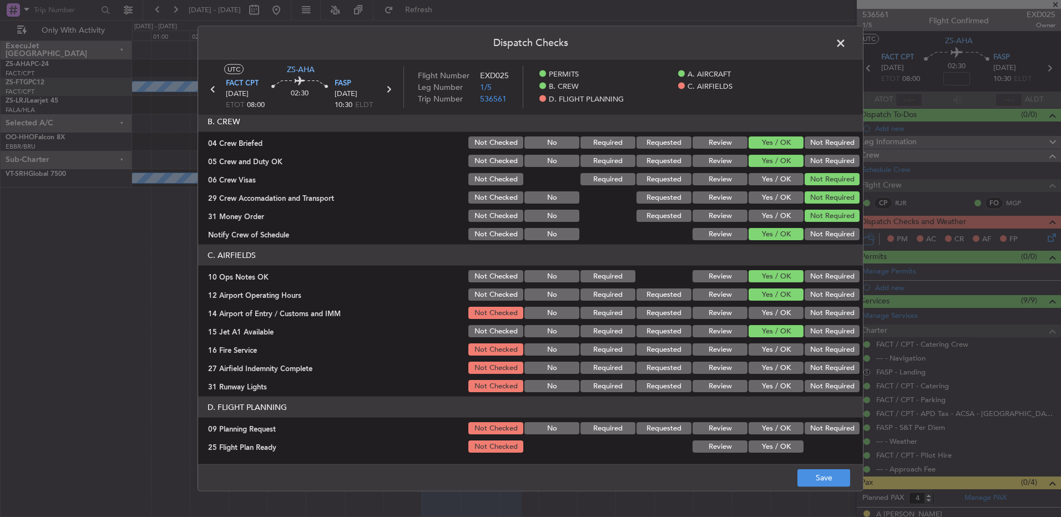
click at [837, 312] on button "Not Required" at bounding box center [831, 313] width 55 height 12
click at [768, 351] on button "Yes / OK" at bounding box center [775, 349] width 55 height 12
click at [772, 369] on button "Yes / OK" at bounding box center [775, 368] width 55 height 12
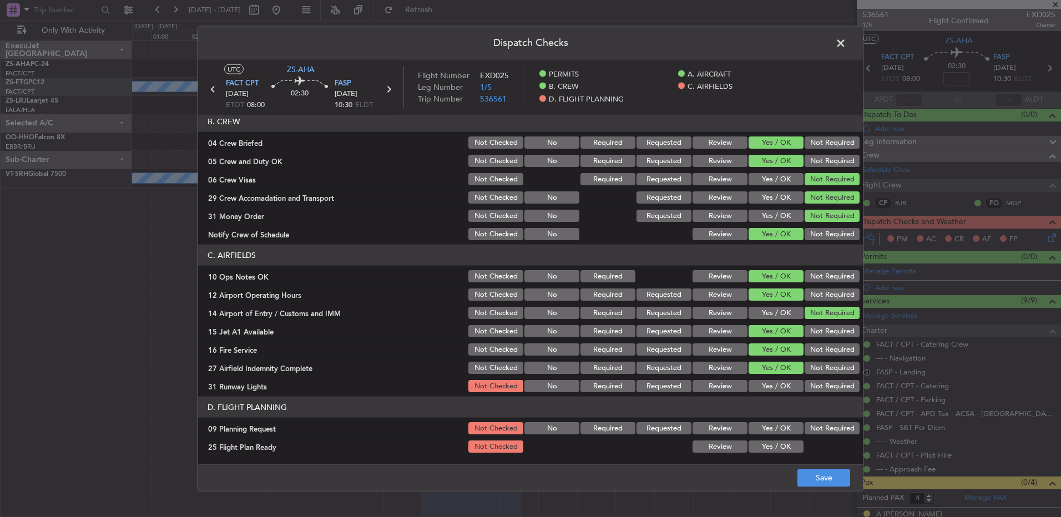
drag, startPoint x: 757, startPoint y: 384, endPoint x: 763, endPoint y: 392, distance: 9.5
click at [758, 384] on button "Yes / OK" at bounding box center [775, 386] width 55 height 12
click at [818, 428] on button "Not Required" at bounding box center [831, 428] width 55 height 12
drag, startPoint x: 784, startPoint y: 448, endPoint x: 787, endPoint y: 457, distance: 9.0
click at [785, 451] on button "Yes / OK" at bounding box center [775, 447] width 55 height 12
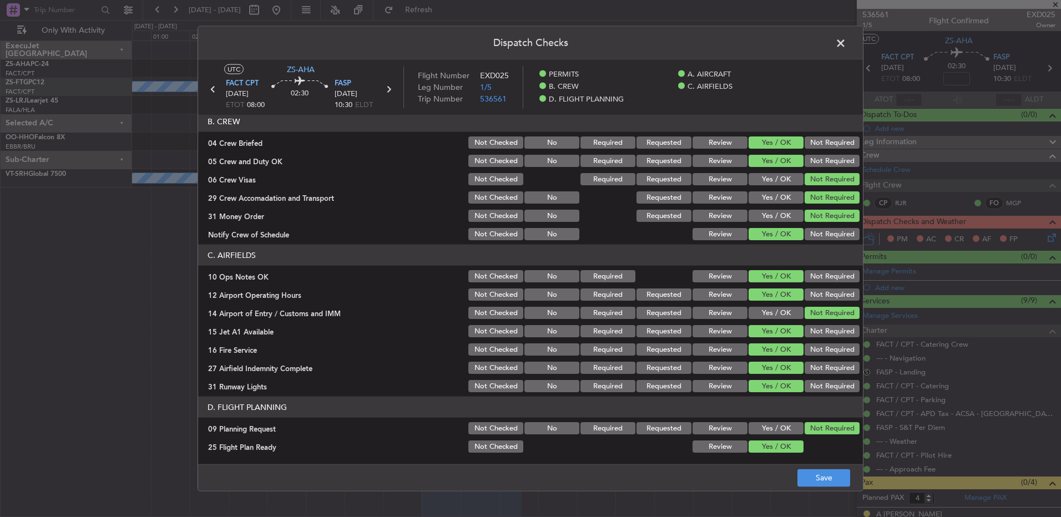
click at [710, 441] on button "Review" at bounding box center [719, 447] width 55 height 12
click at [710, 444] on button "Review" at bounding box center [719, 447] width 55 height 12
click at [822, 479] on button "Save" at bounding box center [823, 478] width 53 height 18
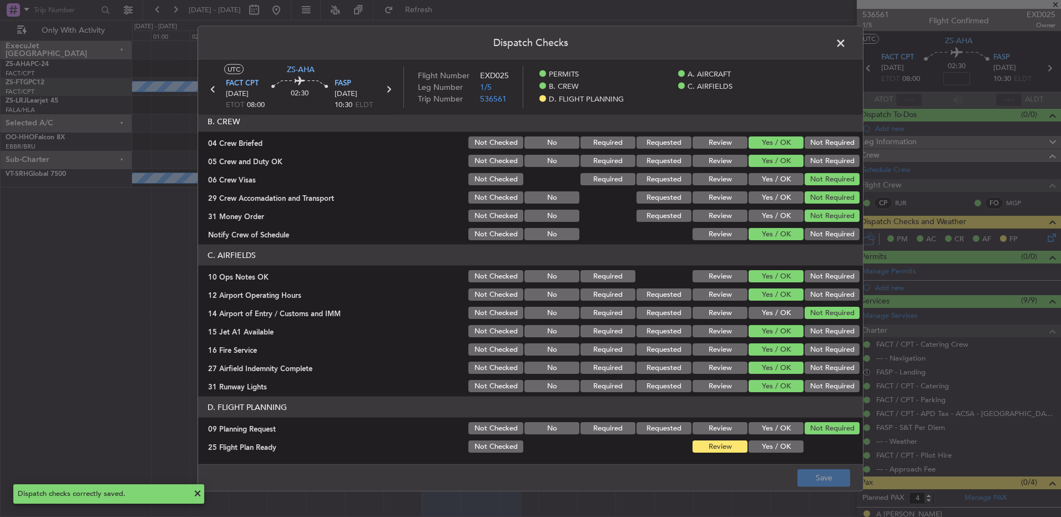
click at [846, 45] on span at bounding box center [846, 46] width 0 height 22
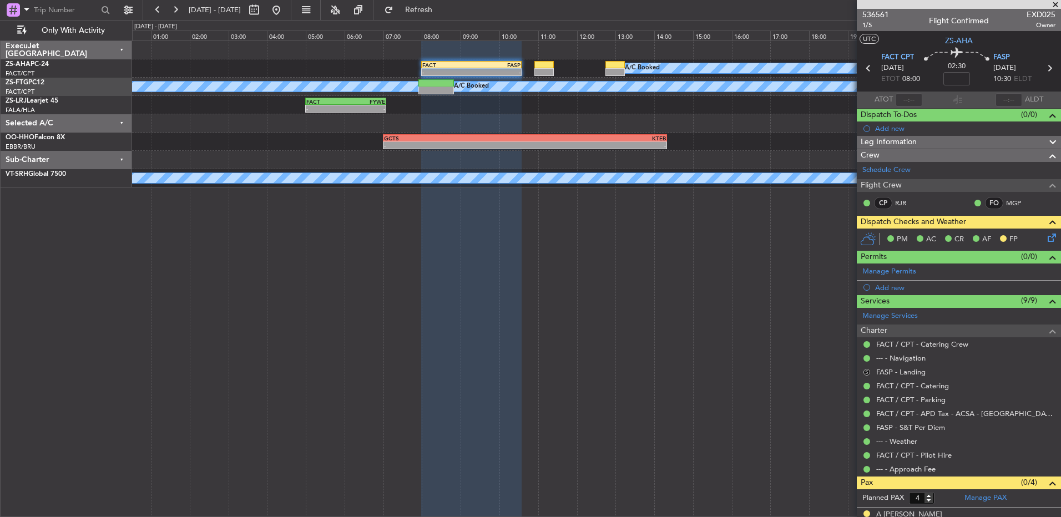
click at [867, 371] on button "S" at bounding box center [866, 372] width 7 height 7
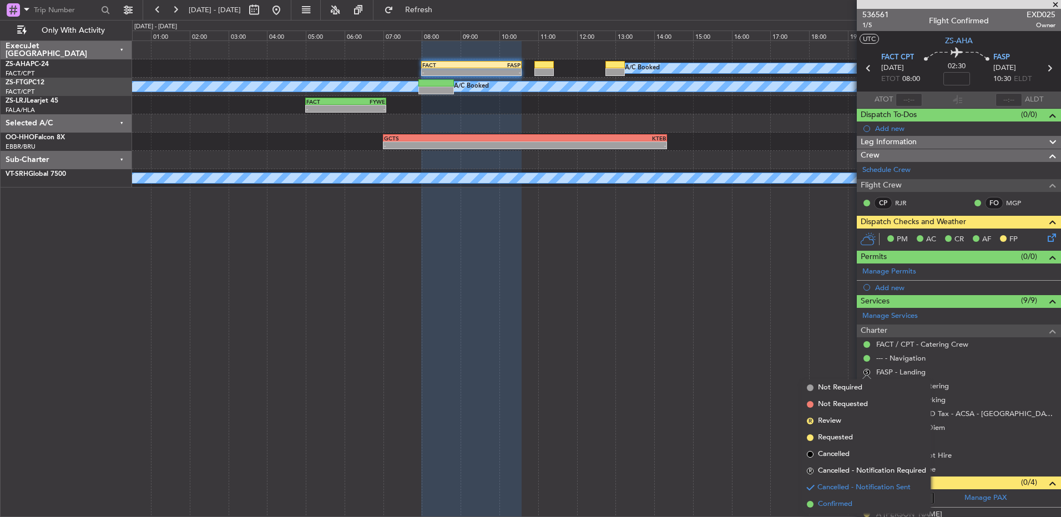
click at [834, 500] on span "Confirmed" at bounding box center [835, 504] width 34 height 11
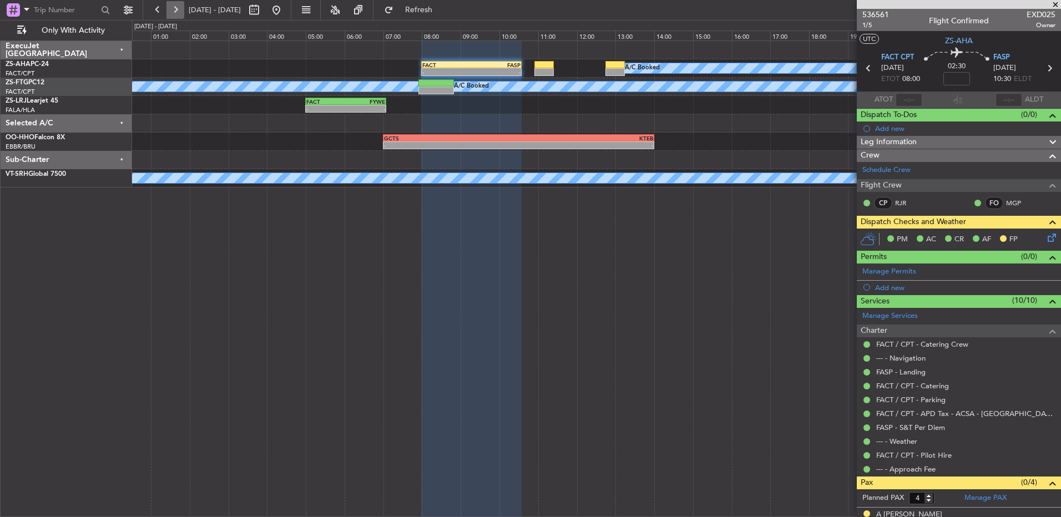
click at [168, 12] on button at bounding box center [175, 10] width 18 height 18
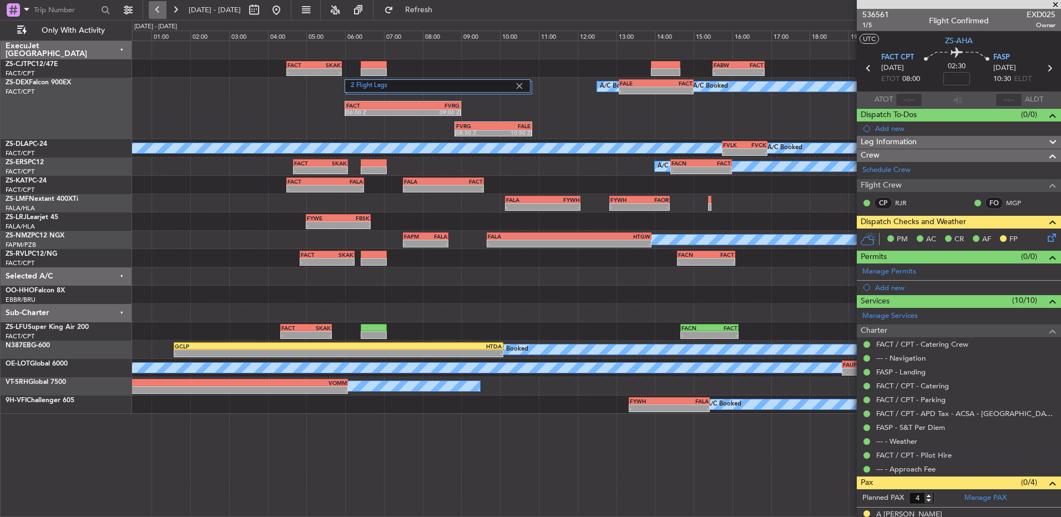
click at [155, 10] on button at bounding box center [158, 10] width 18 height 18
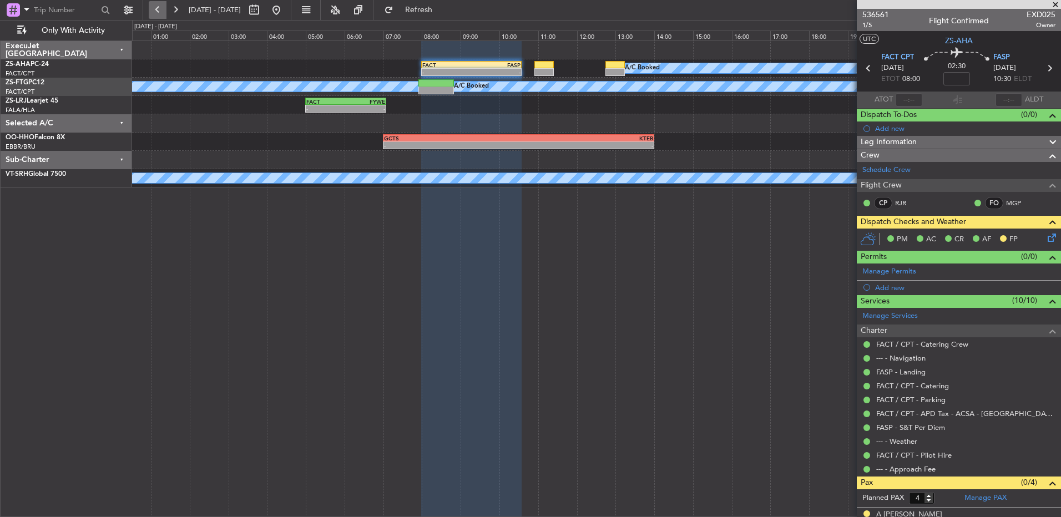
click at [164, 15] on button at bounding box center [158, 10] width 18 height 18
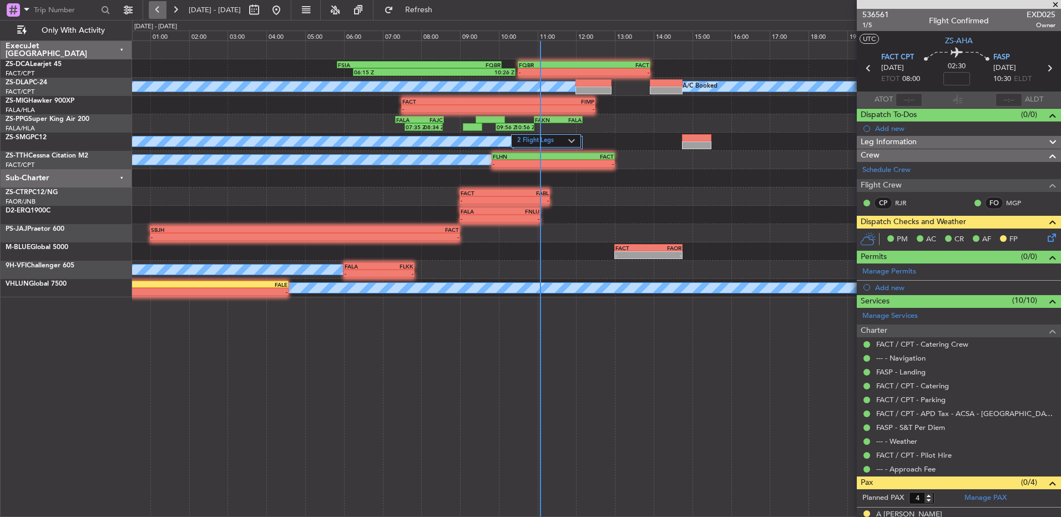
click at [164, 15] on button at bounding box center [158, 10] width 18 height 18
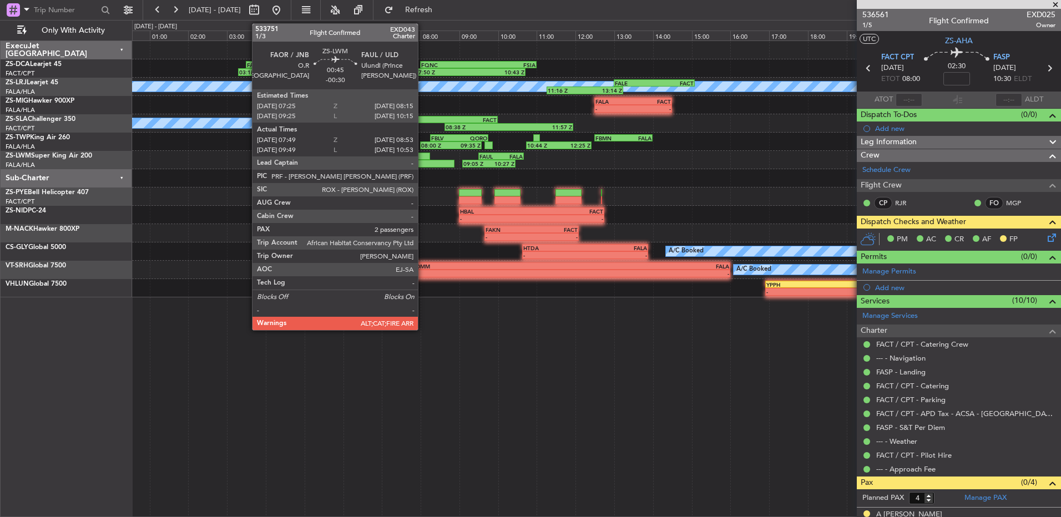
click at [423, 161] on div at bounding box center [434, 164] width 42 height 8
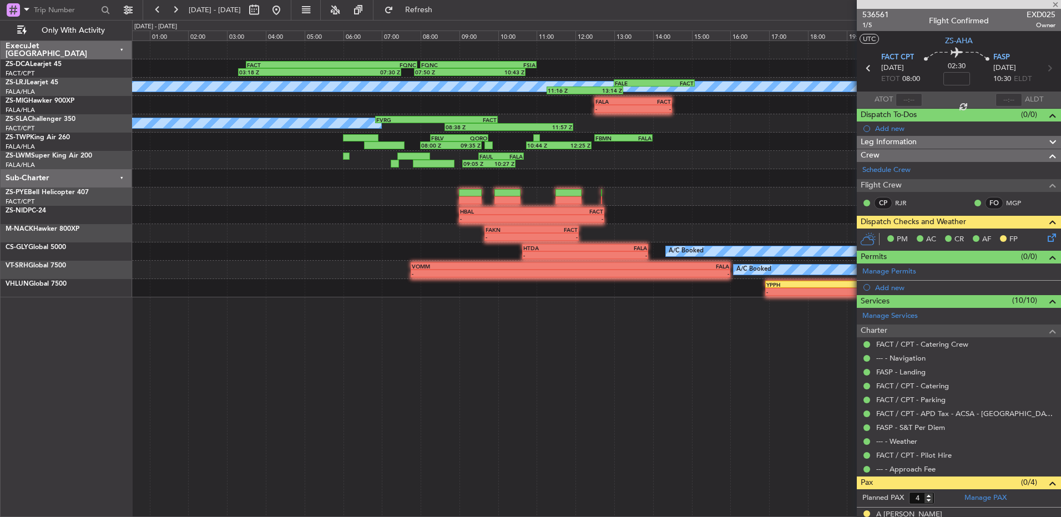
click at [1045, 236] on icon at bounding box center [1049, 235] width 9 height 9
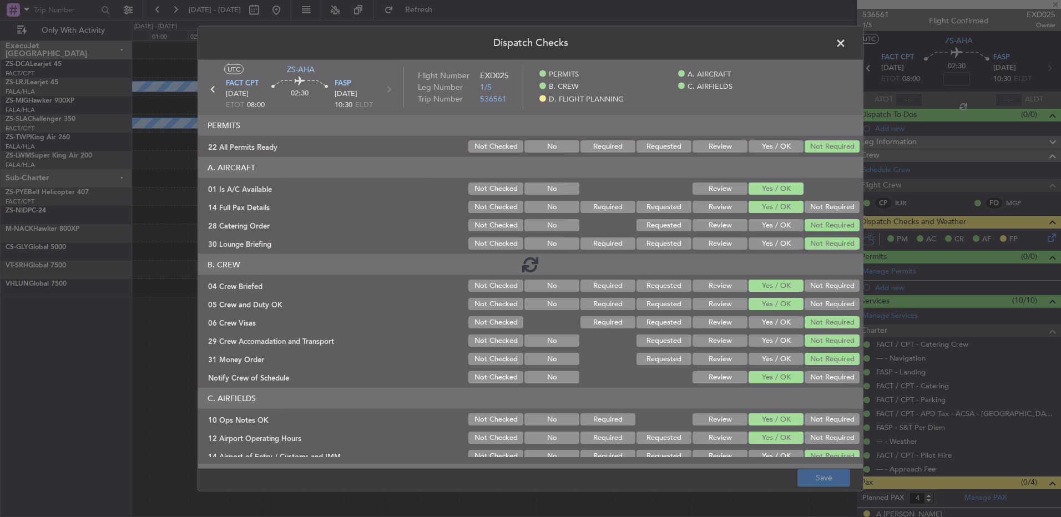
type input "-00:30"
type input "07:49"
type input "08:48"
type input "2"
type input "-00:30"
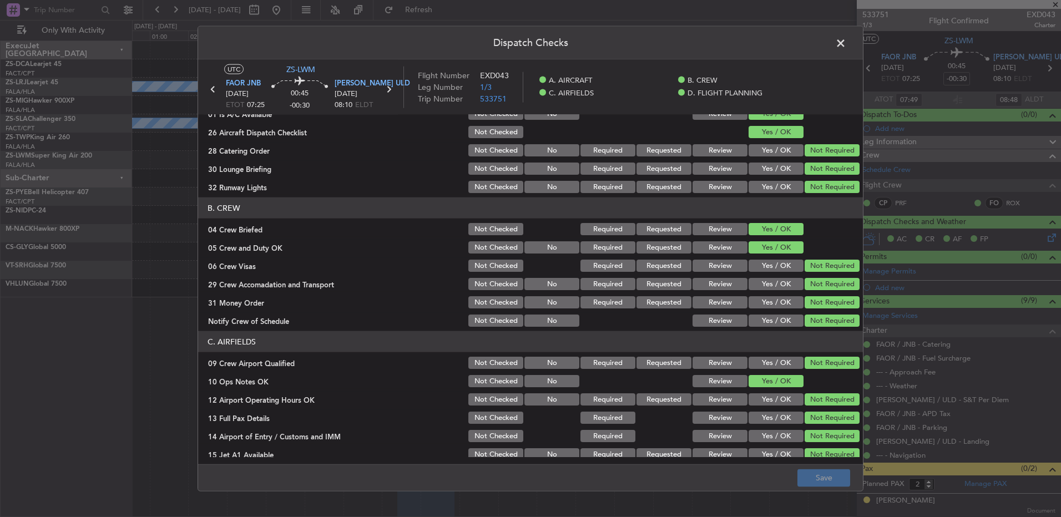
scroll to position [0, 0]
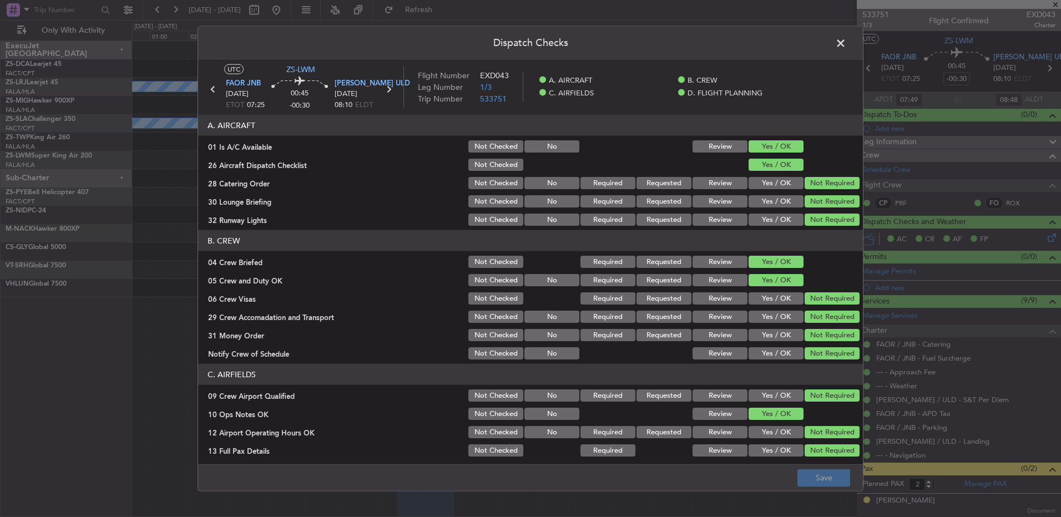
click at [846, 50] on span at bounding box center [846, 46] width 0 height 22
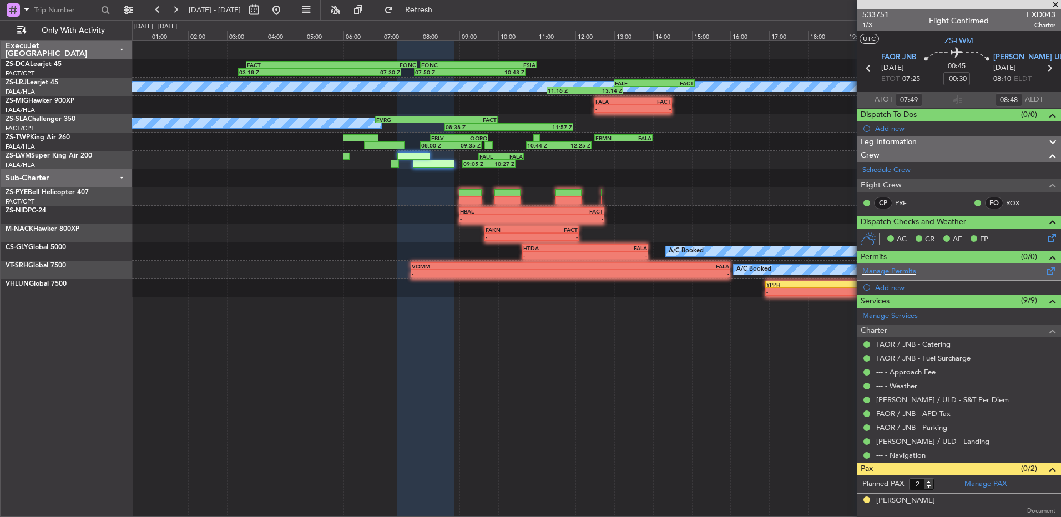
scroll to position [23, 0]
